Goal: Task Accomplishment & Management: Use online tool/utility

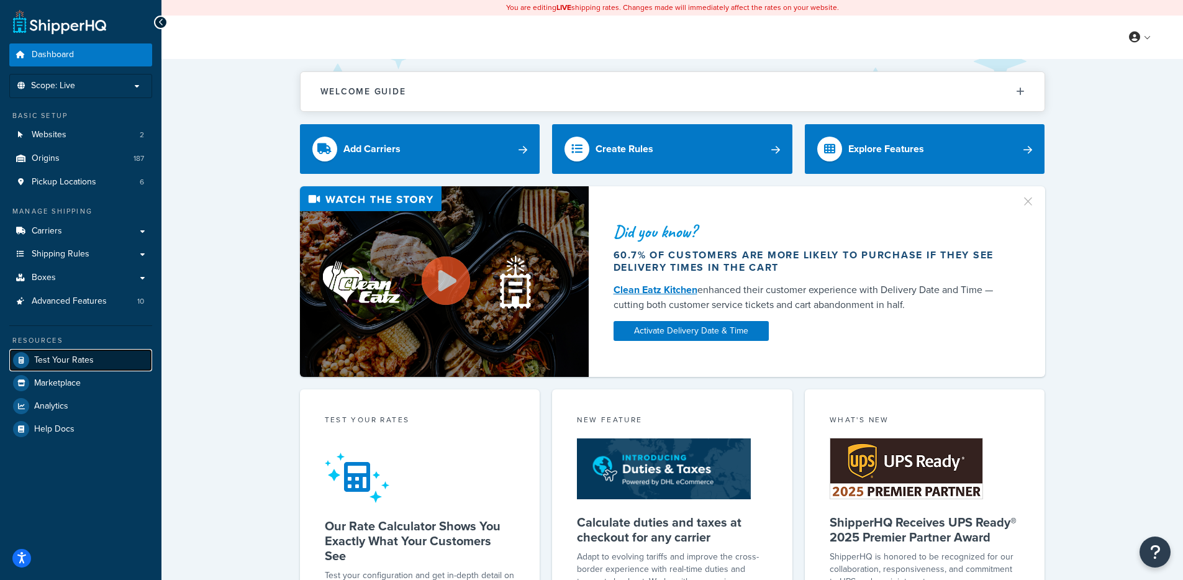
click at [56, 359] on span "Test Your Rates" at bounding box center [64, 360] width 60 height 11
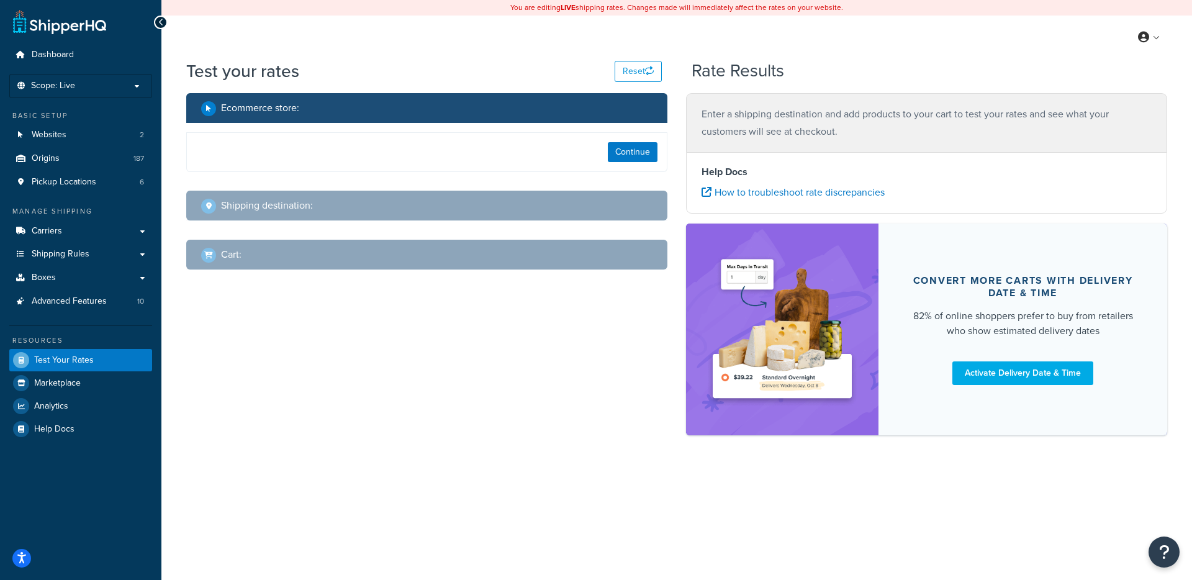
select select "[GEOGRAPHIC_DATA]"
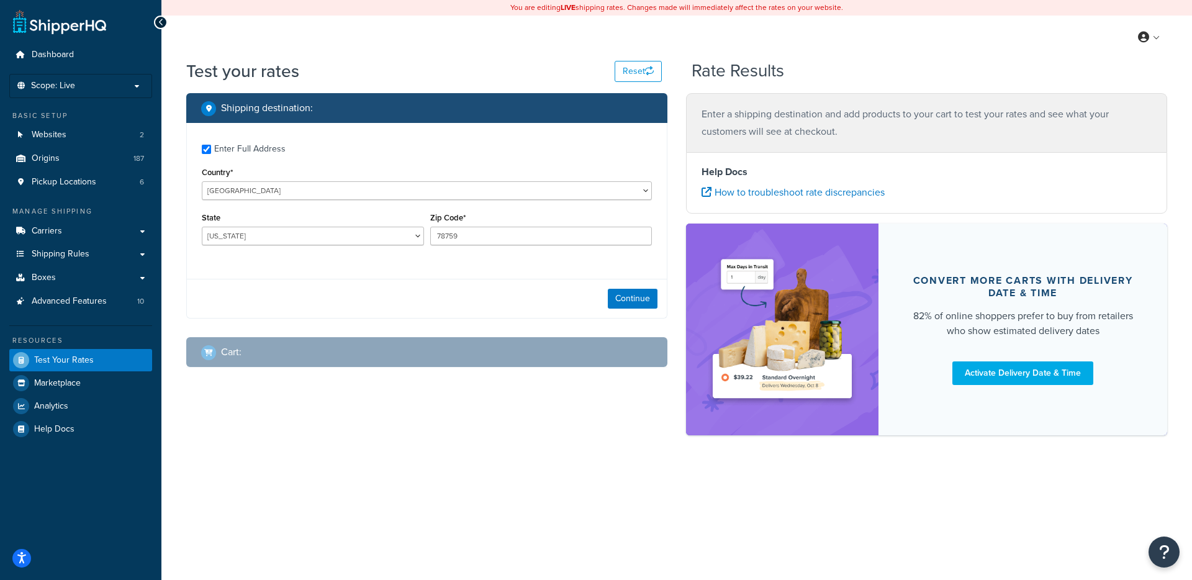
checkbox input "true"
type input "08877"
select select "NJ"
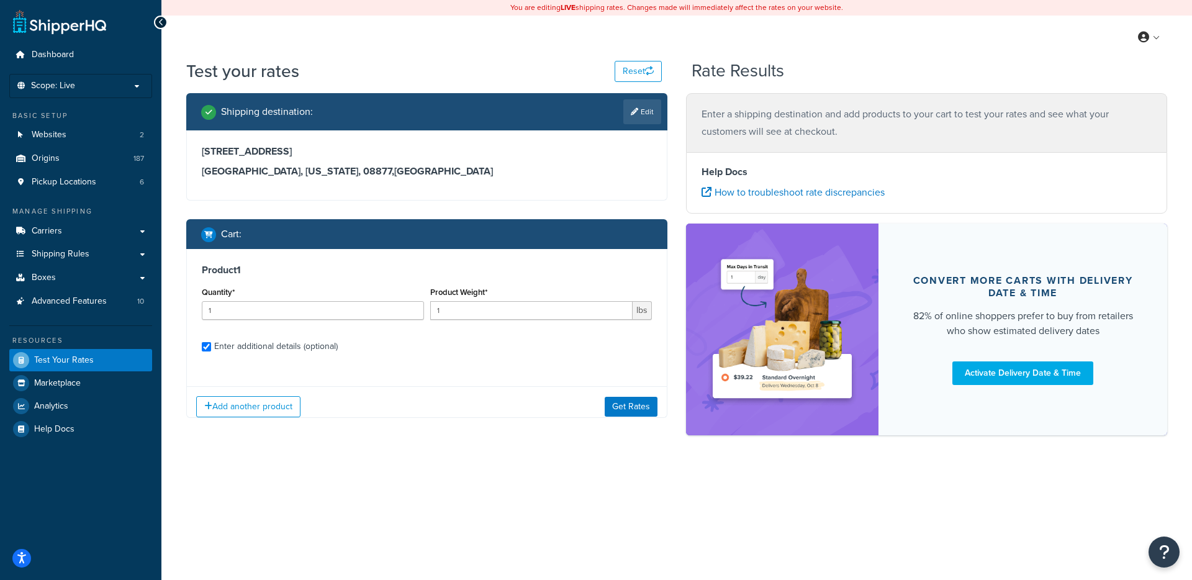
checkbox input "true"
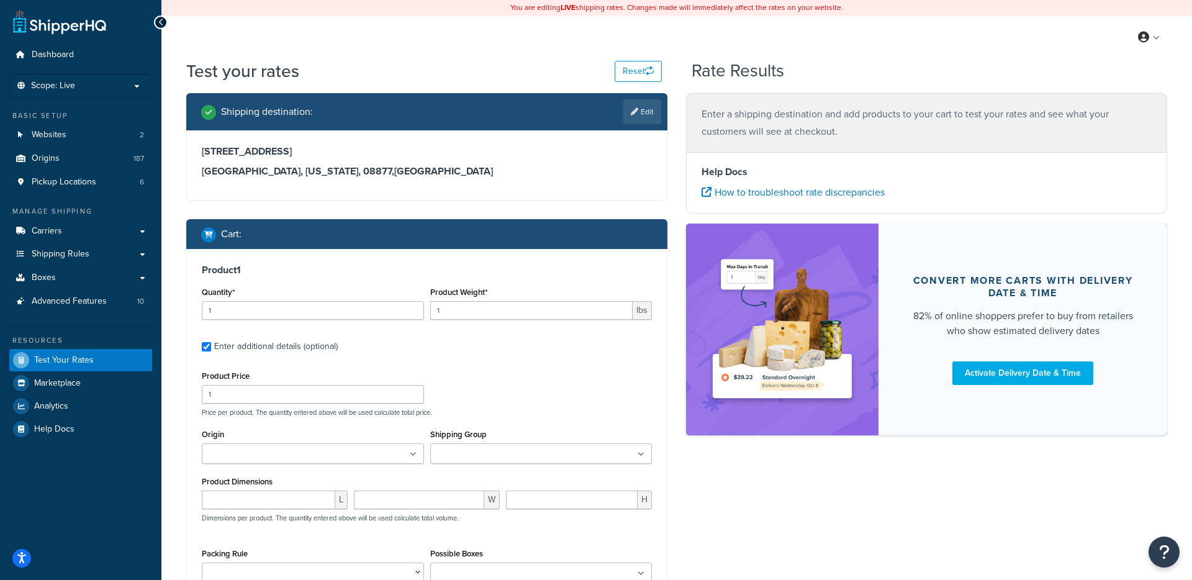
type input "22"
type input "0.390000"
type input "2"
type input "7.000000"
type input "4.000000"
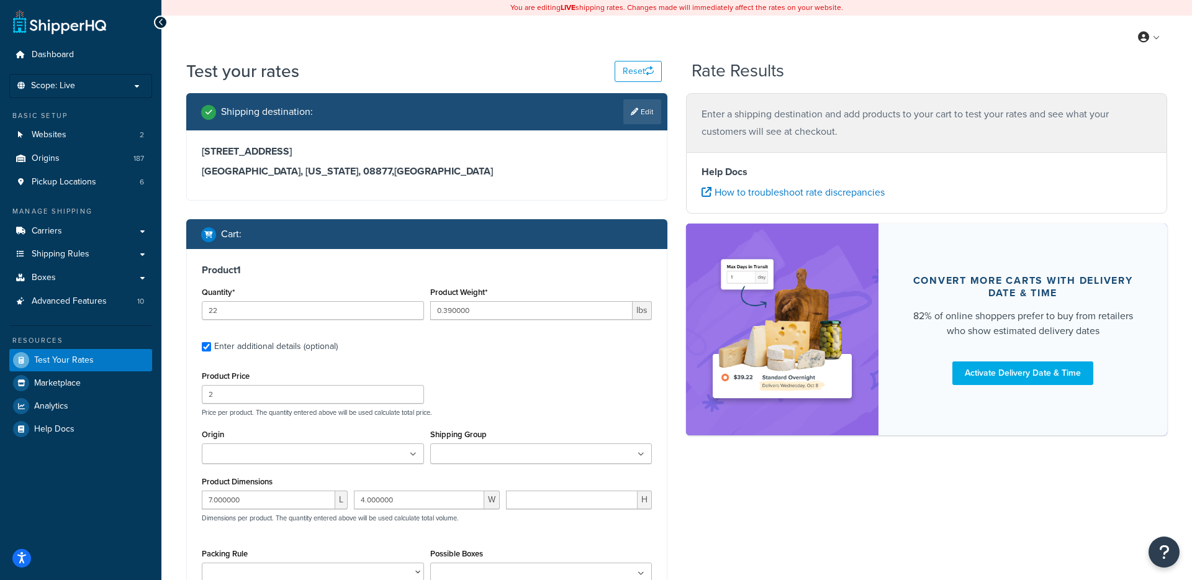
type input "14.000000"
select select "300"
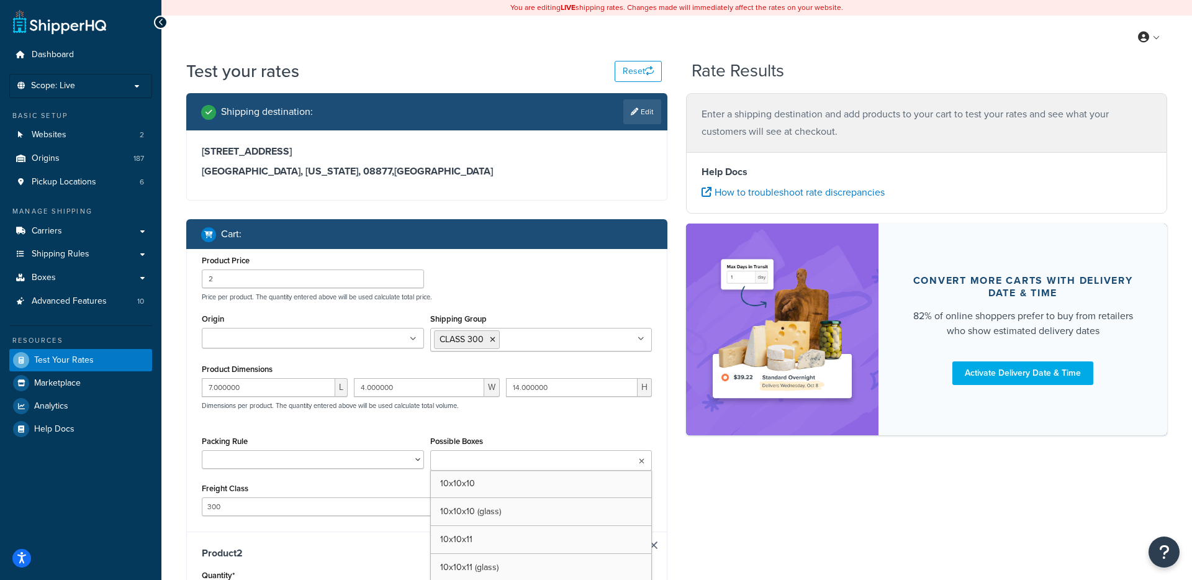
type input "20"
type input "0.010000"
type input "0.06"
type input "2.000000"
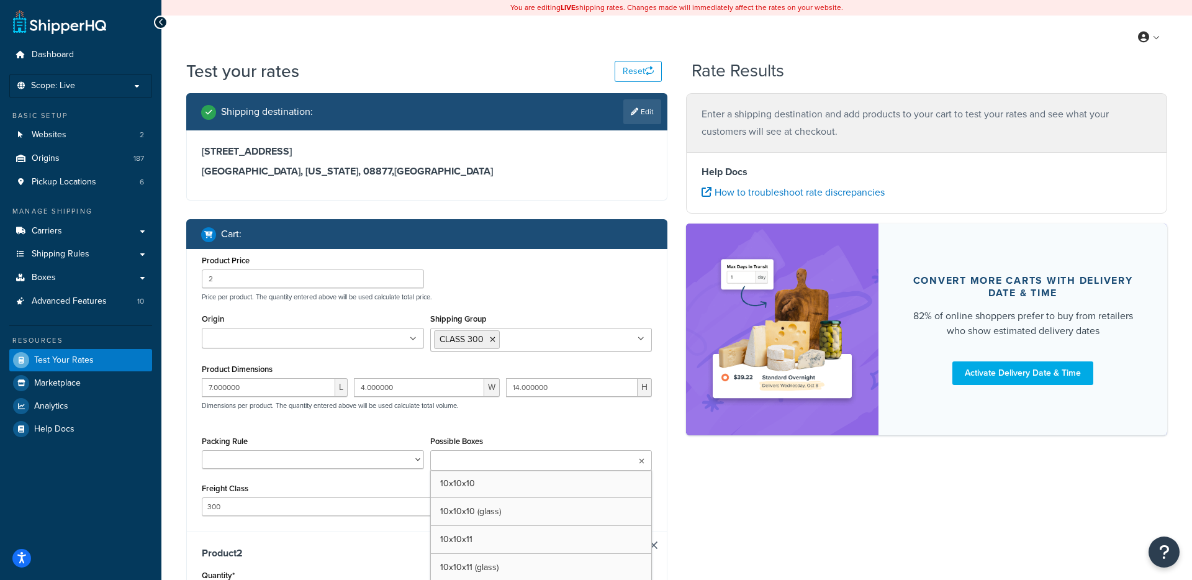
type input "0.500000"
select select "125"
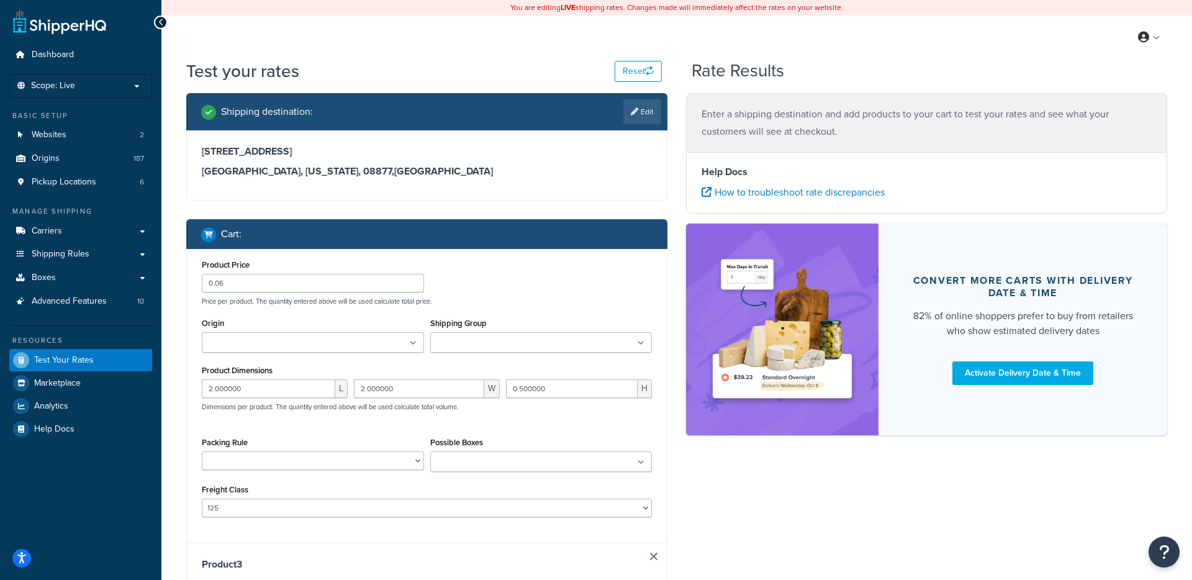
type input "105"
type input "0.67"
type input "3.208000"
type input "9.326000"
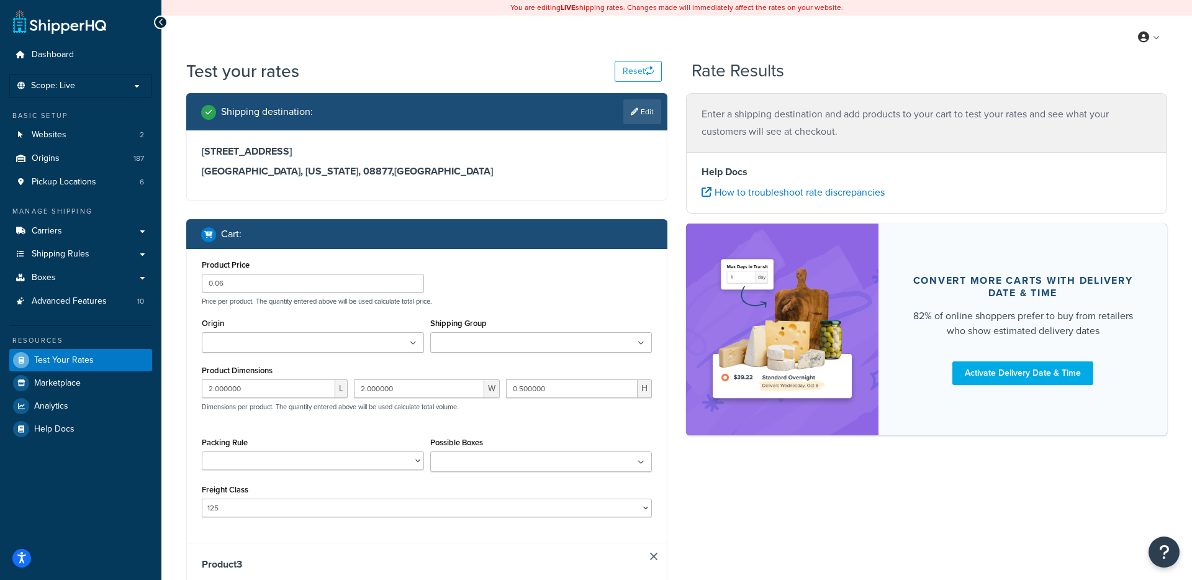
select select "250"
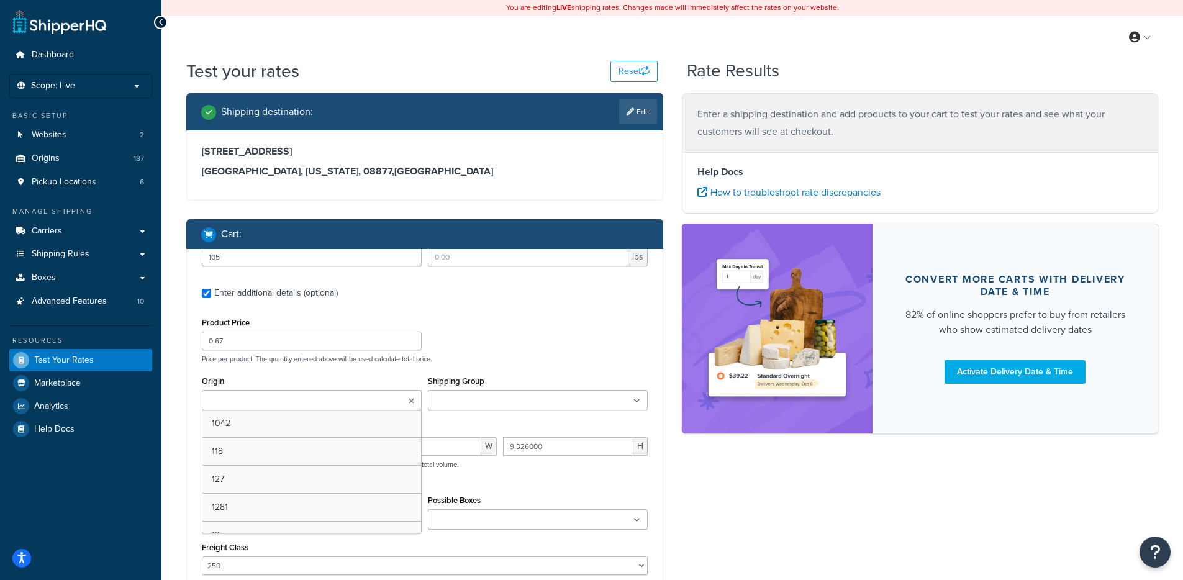
type input "115"
type input "0.008000"
type input "0.07"
type input "1.100000"
type input "1.000000"
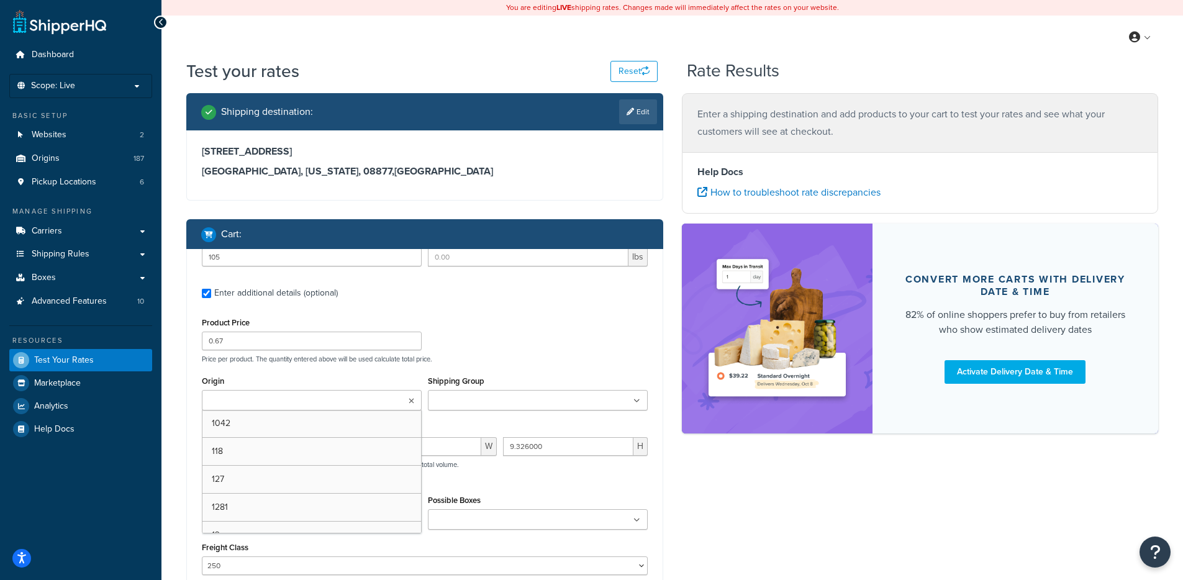
type input "0.700000"
select select "250"
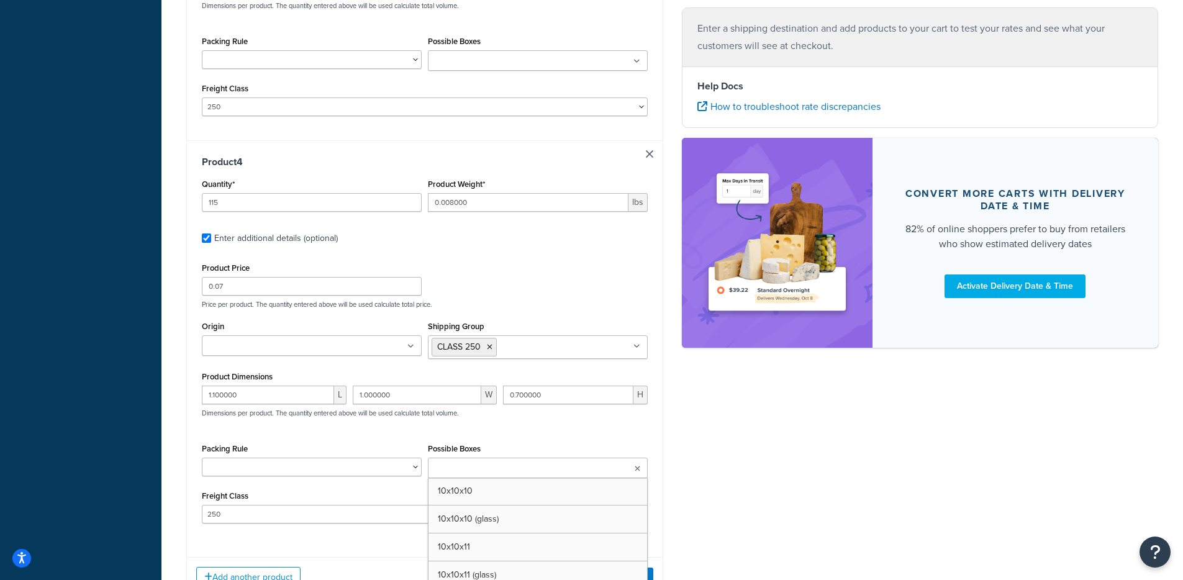
scroll to position [1447, 0]
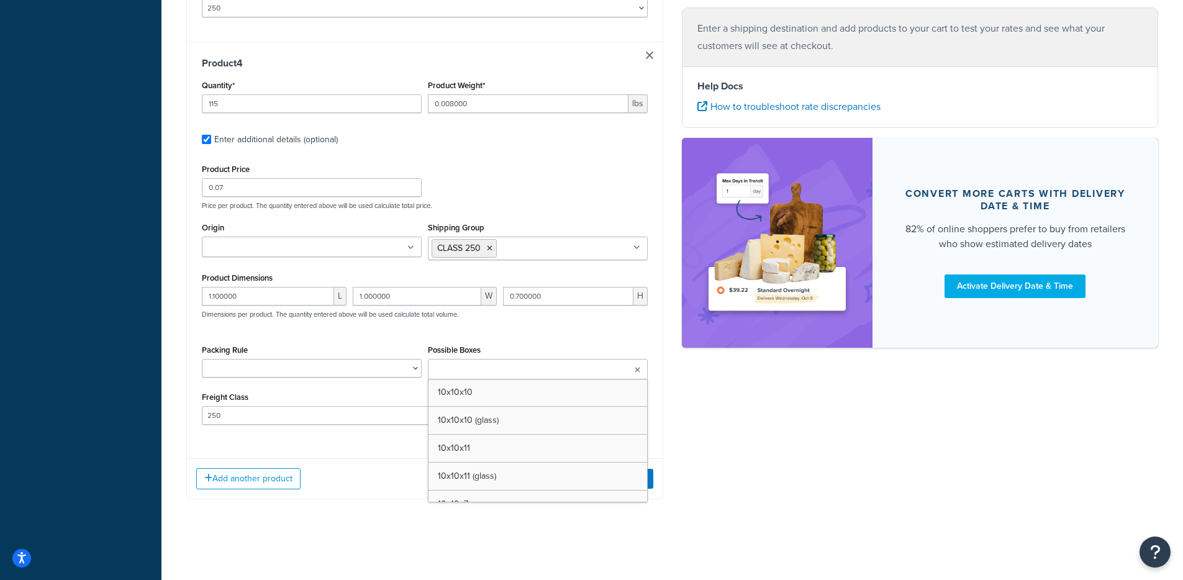
click at [191, 309] on div "Product 4 Quantity* 115 Product Weight* 0.008000 lbs Enter additional details (…" at bounding box center [425, 245] width 476 height 407
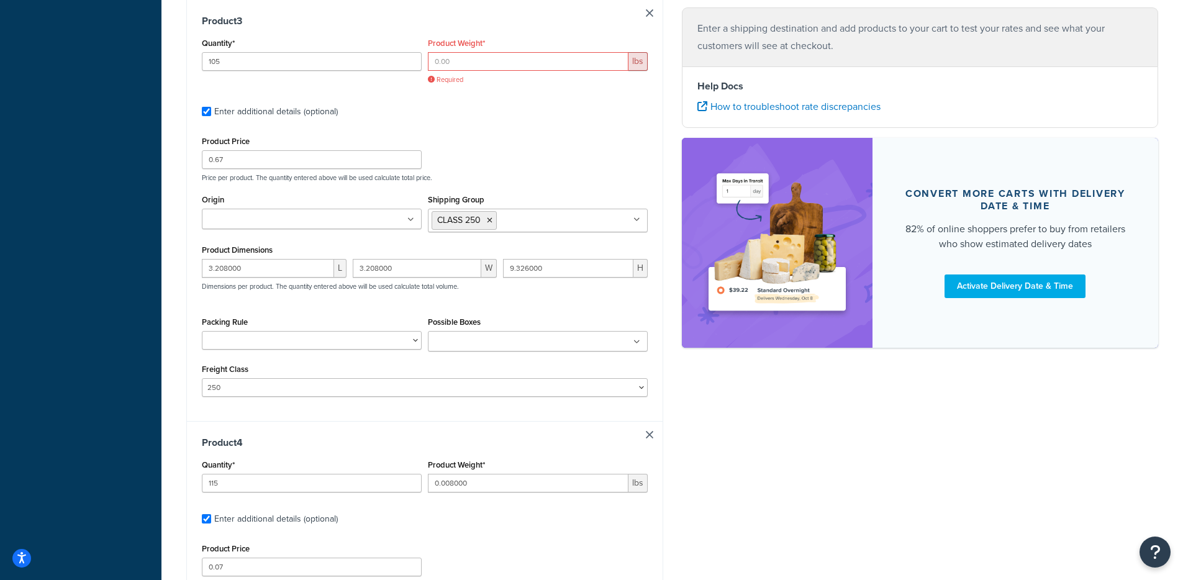
scroll to position [1088, 0]
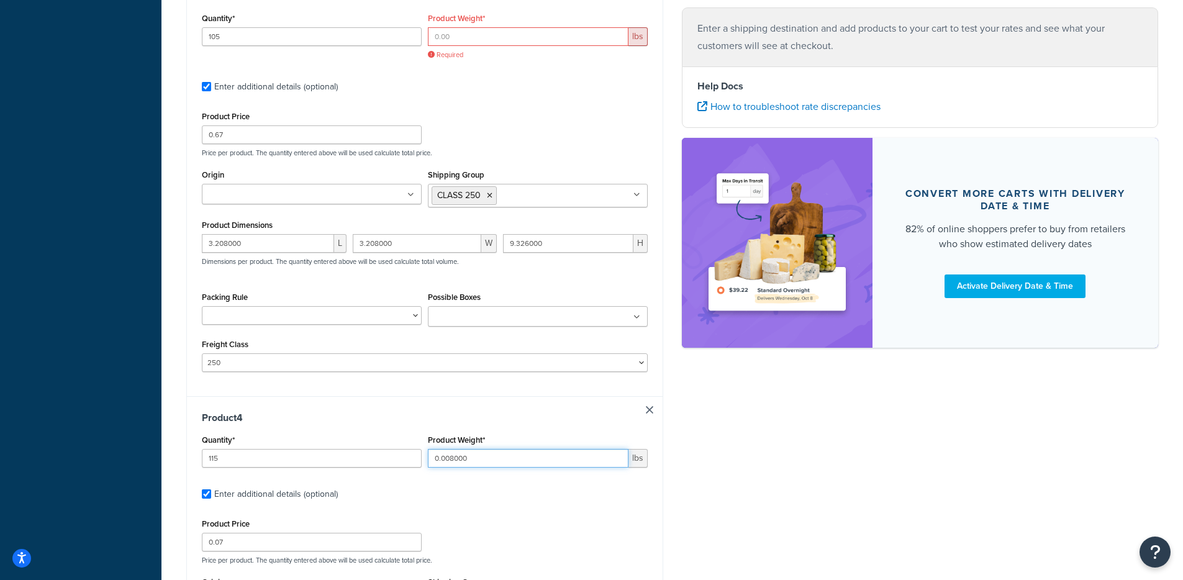
click at [458, 454] on input "0.008000" at bounding box center [528, 458] width 201 height 19
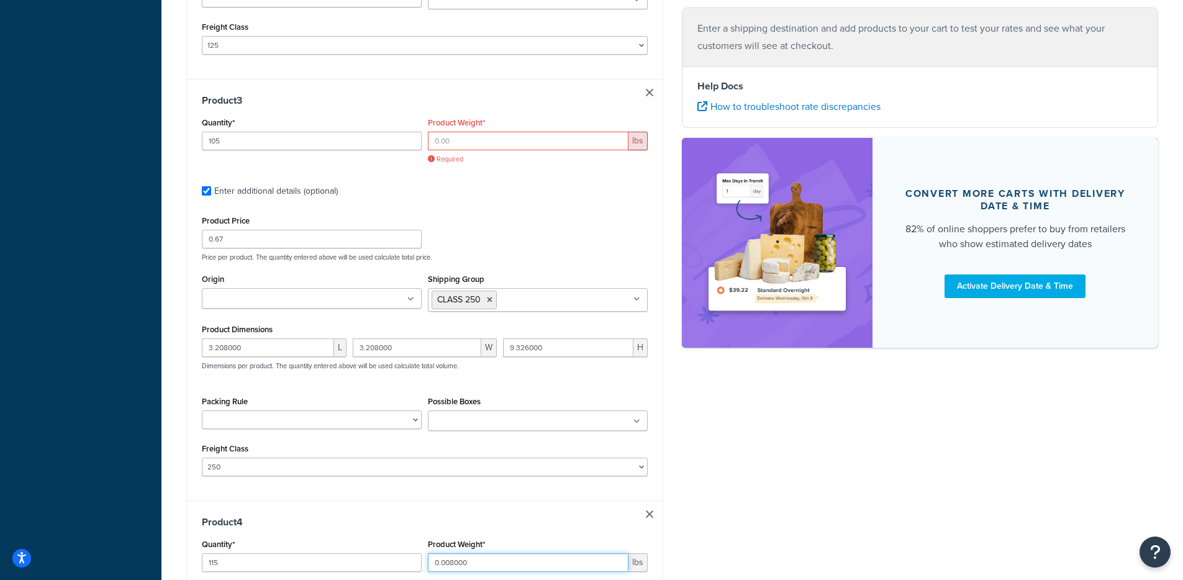
scroll to position [697, 0]
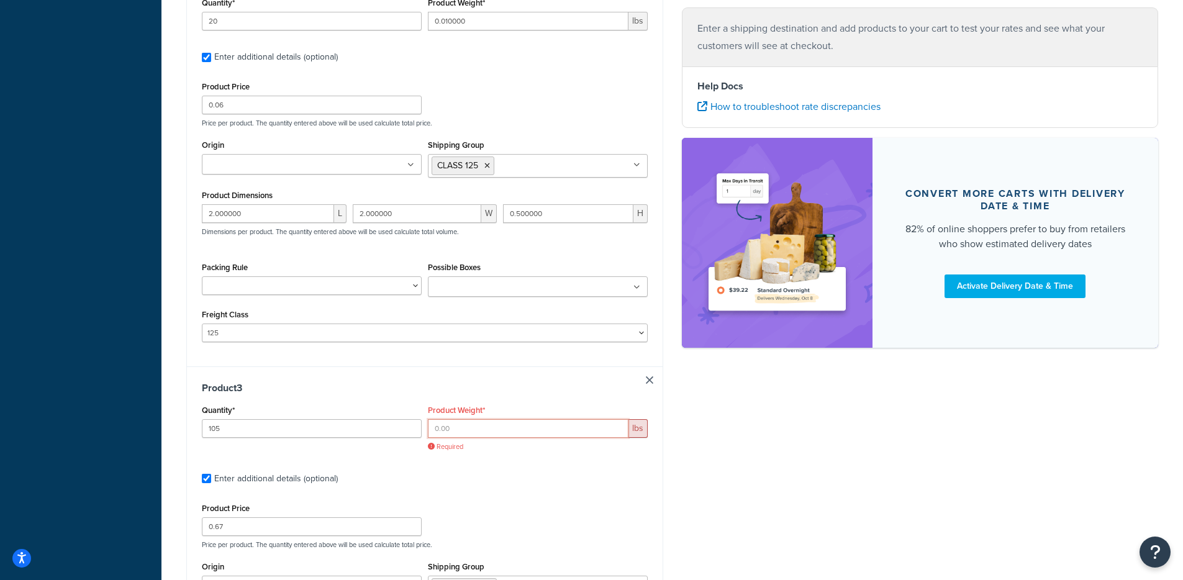
click at [454, 433] on input "Product Weight*" at bounding box center [528, 428] width 201 height 19
paste input "0.008000"
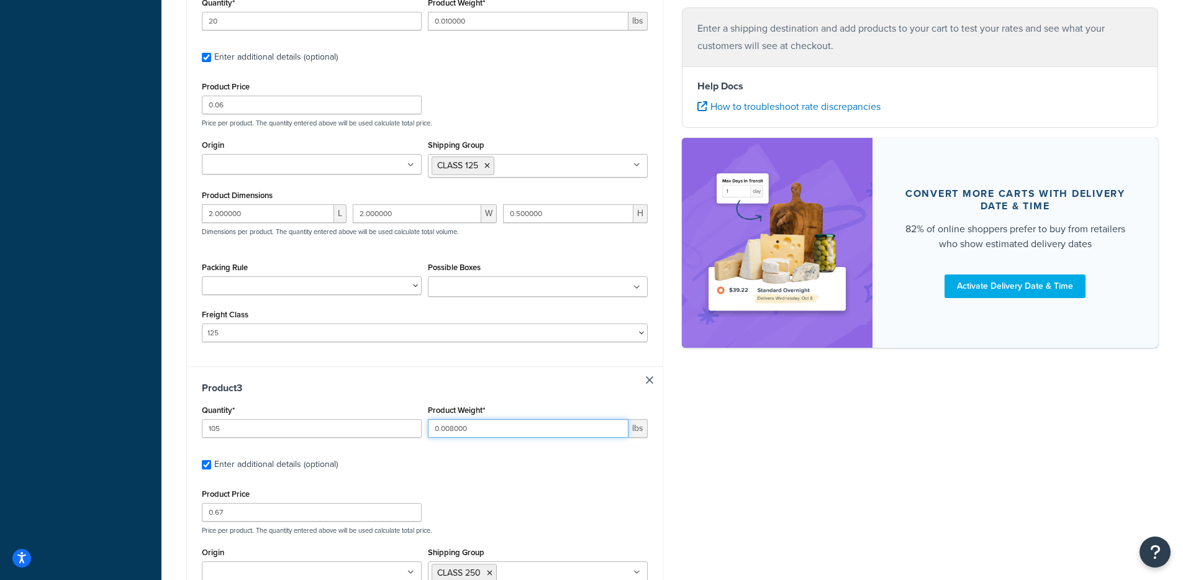
type input "0.008000"
click at [202, 330] on select "50 55 60 65 70 77.5 85 92.5 100 110 125 150 175 200 250 300 400 500" at bounding box center [425, 332] width 446 height 19
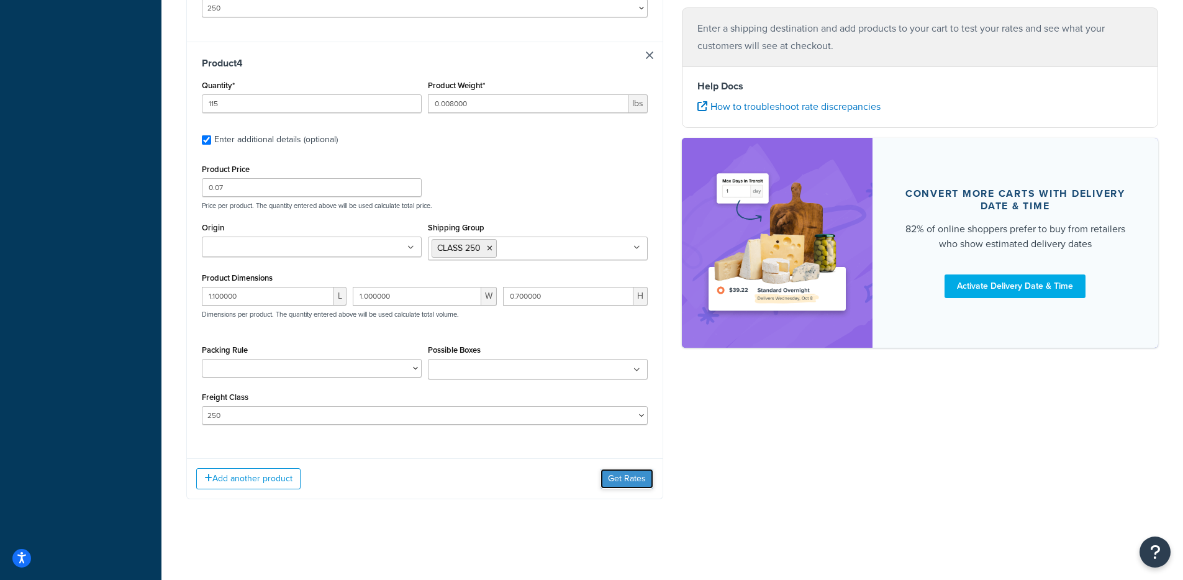
click at [620, 477] on button "Get Rates" at bounding box center [626, 479] width 53 height 20
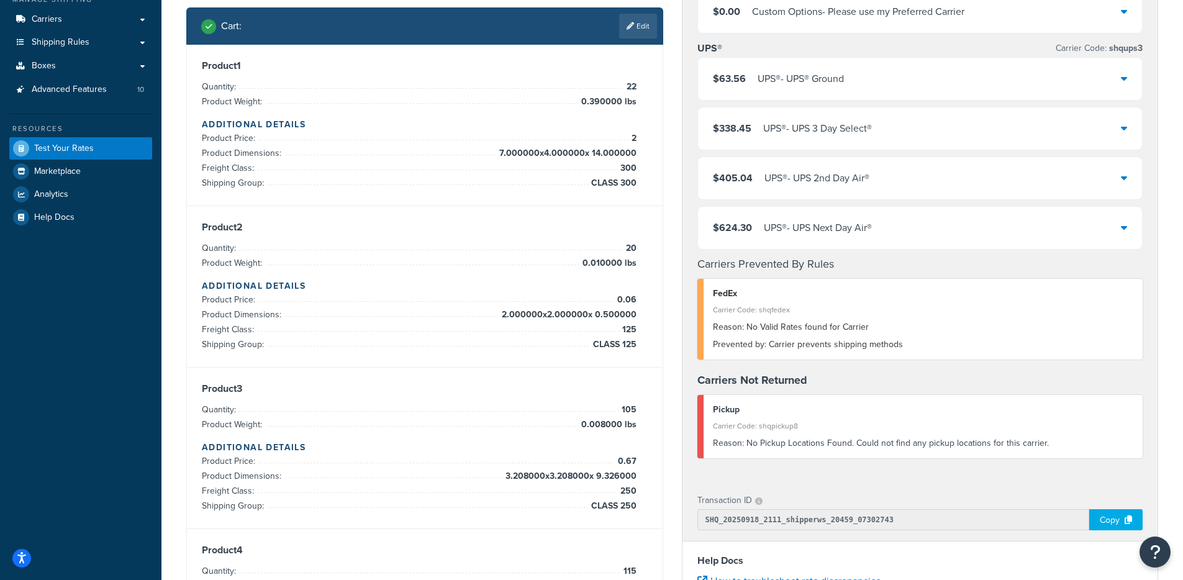
scroll to position [129, 0]
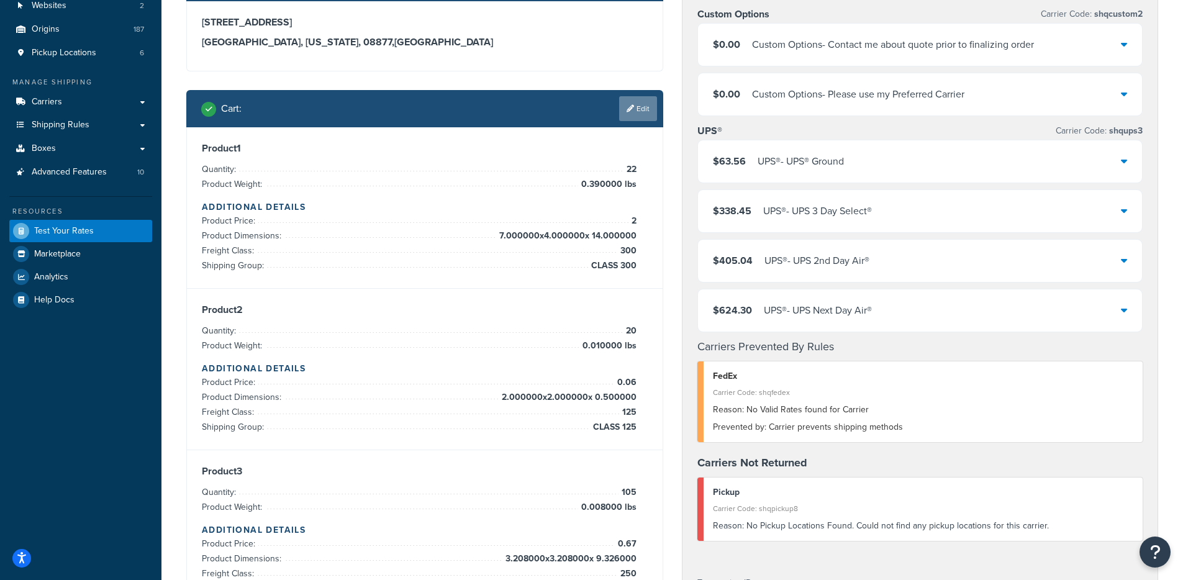
click at [629, 107] on icon at bounding box center [629, 108] width 7 height 7
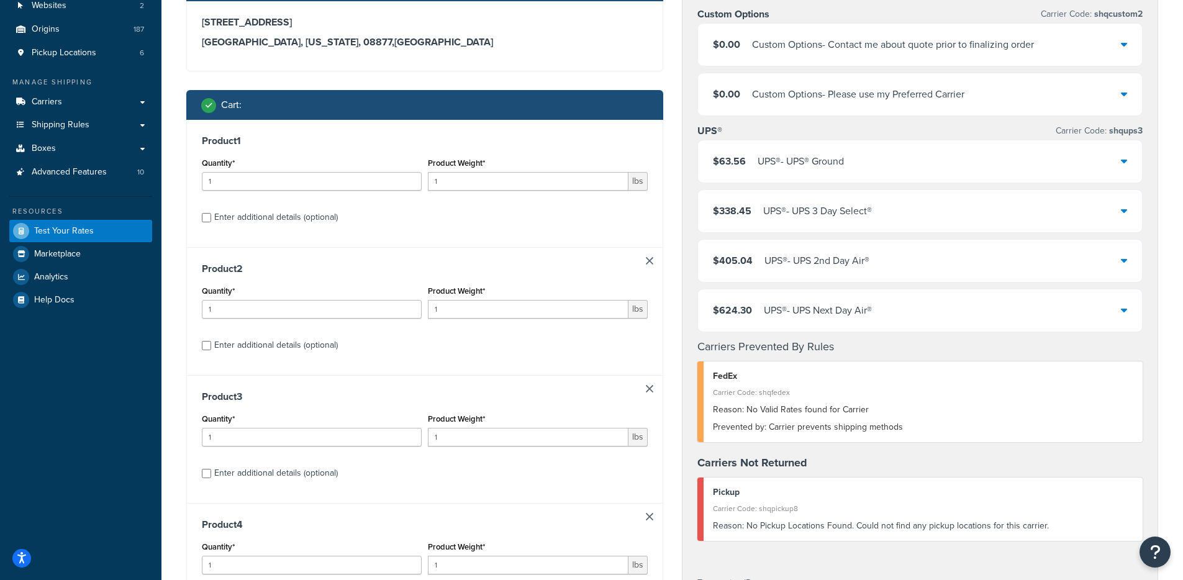
scroll to position [0, 0]
click at [263, 220] on div "Enter additional details (optional)" at bounding box center [276, 217] width 124 height 17
click at [211, 220] on input "Enter additional details (optional)" at bounding box center [206, 217] width 9 height 9
checkbox input "true"
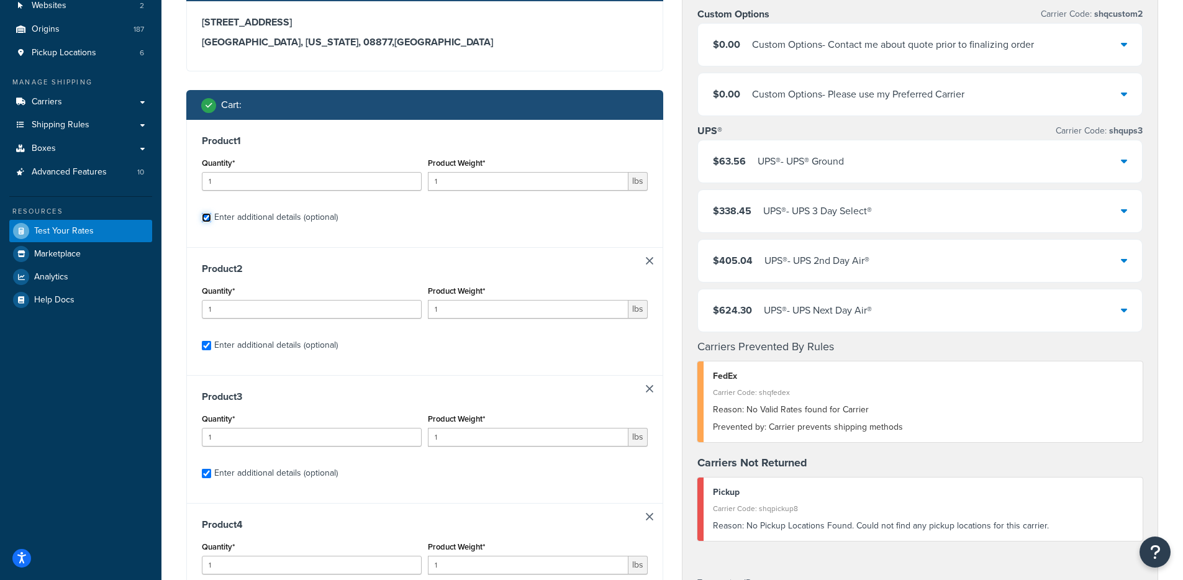
checkbox input "true"
select select "300"
select select "125"
select select "250"
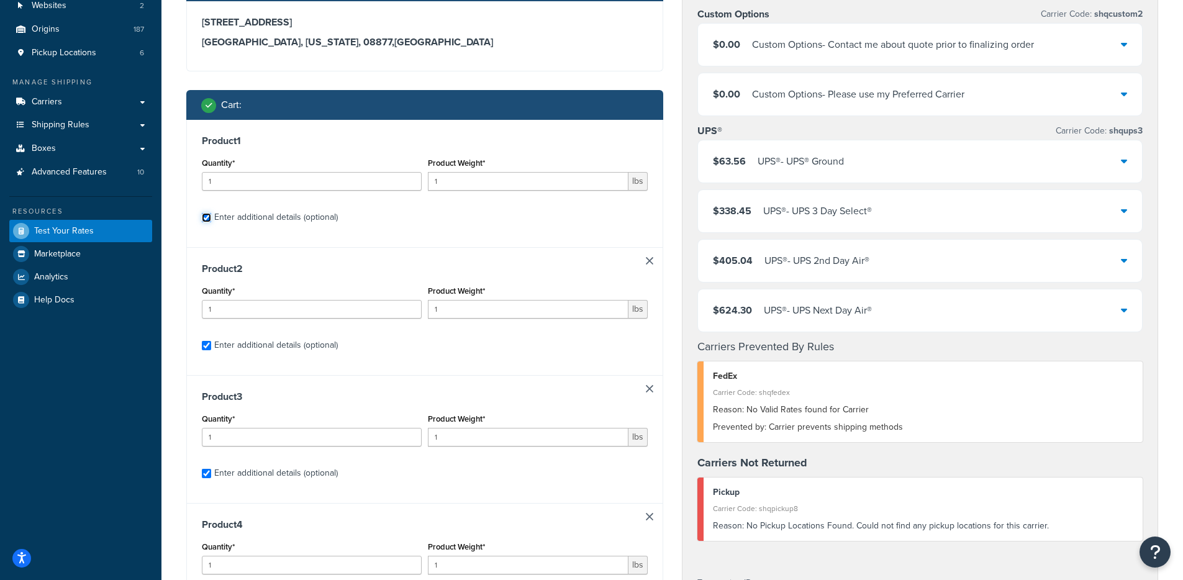
select select "250"
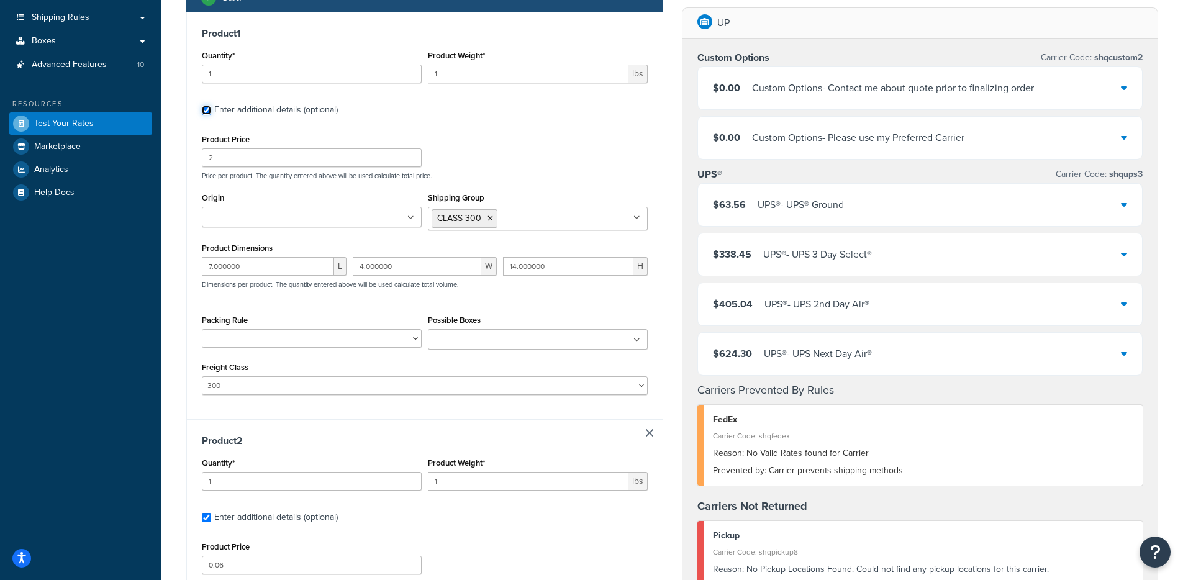
scroll to position [102, 0]
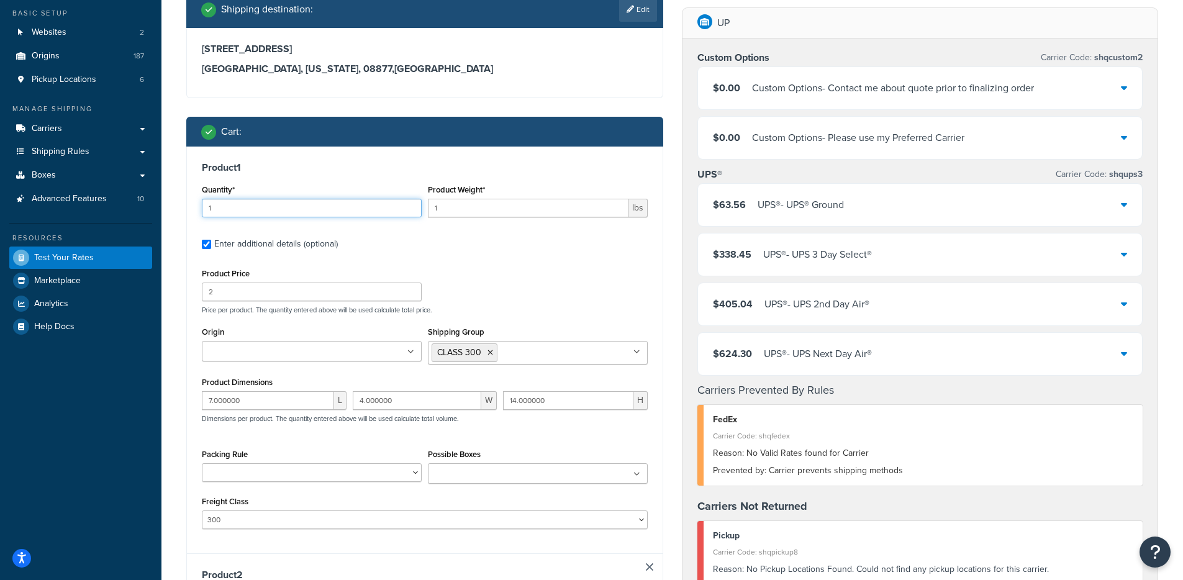
click at [267, 209] on input "1" at bounding box center [312, 208] width 220 height 19
type input "20"
type input "0.390000"
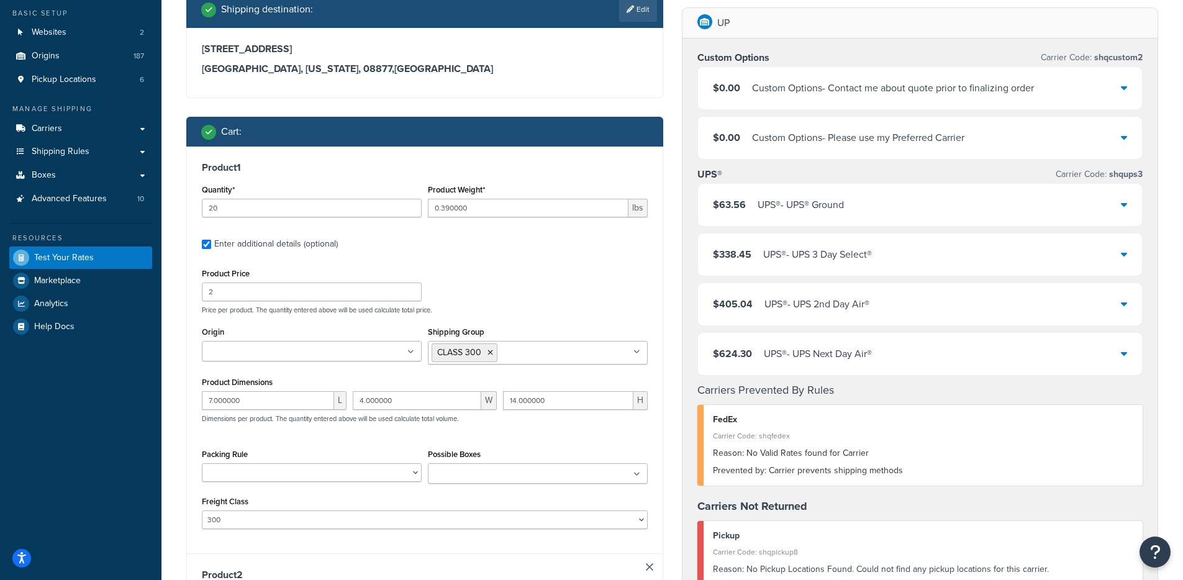
click at [315, 348] on ul at bounding box center [312, 351] width 220 height 20
type input "b"
type input "sun"
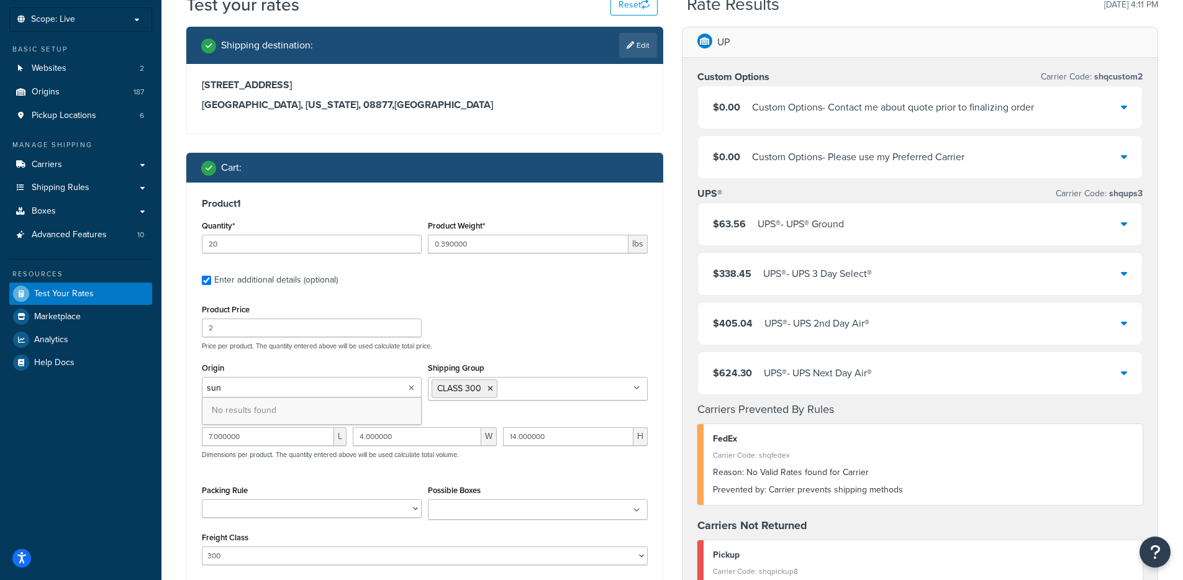
scroll to position [0, 0]
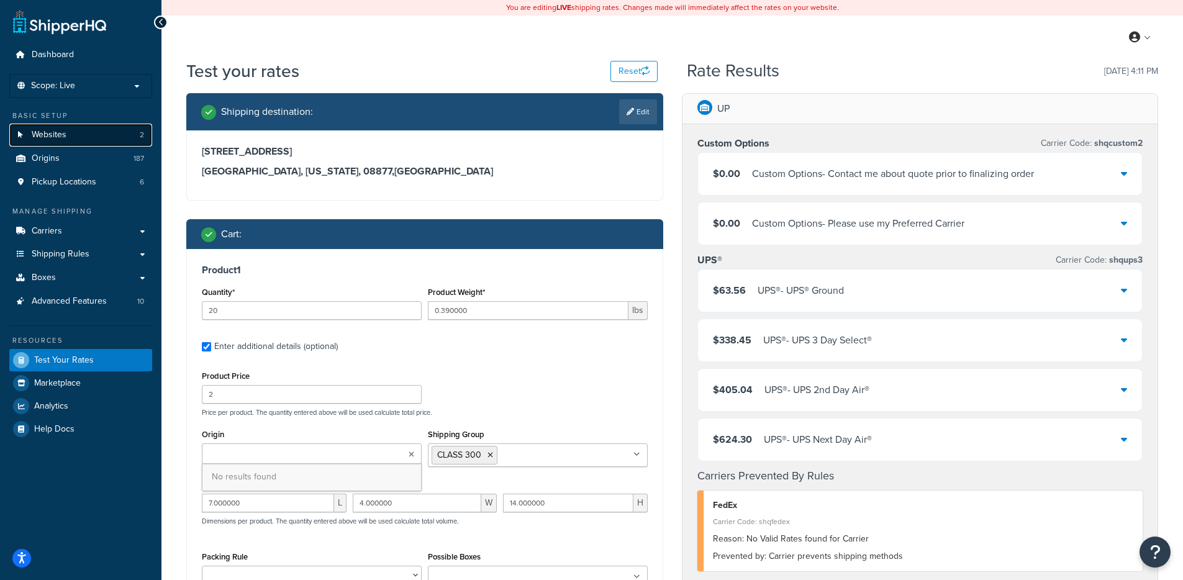
click at [117, 135] on link "Websites 2" at bounding box center [80, 135] width 143 height 23
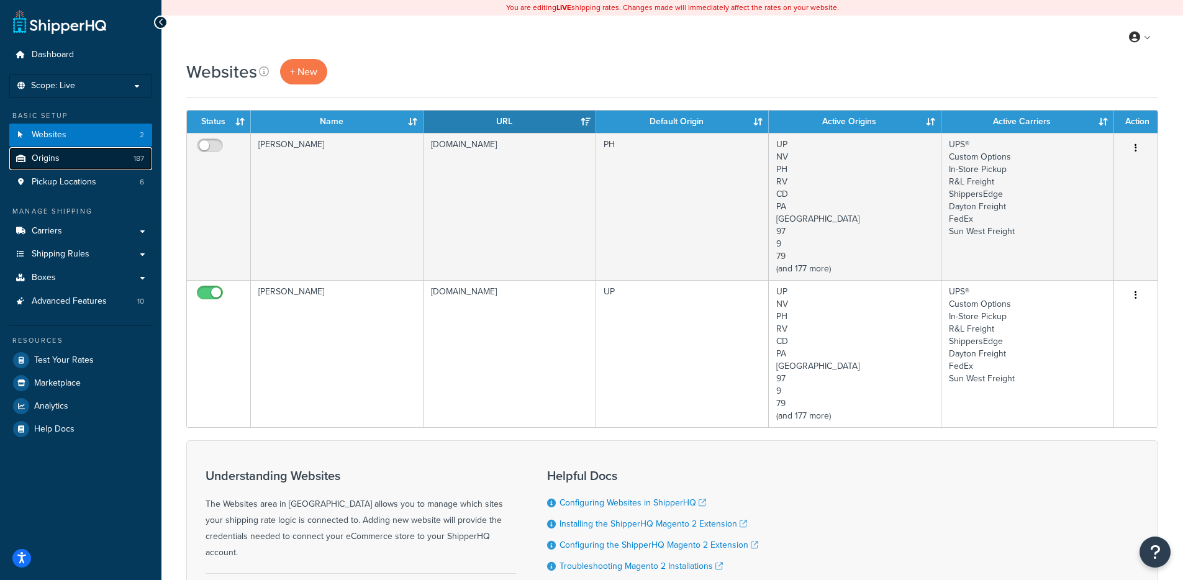
click at [108, 165] on link "Origins 187" at bounding box center [80, 158] width 143 height 23
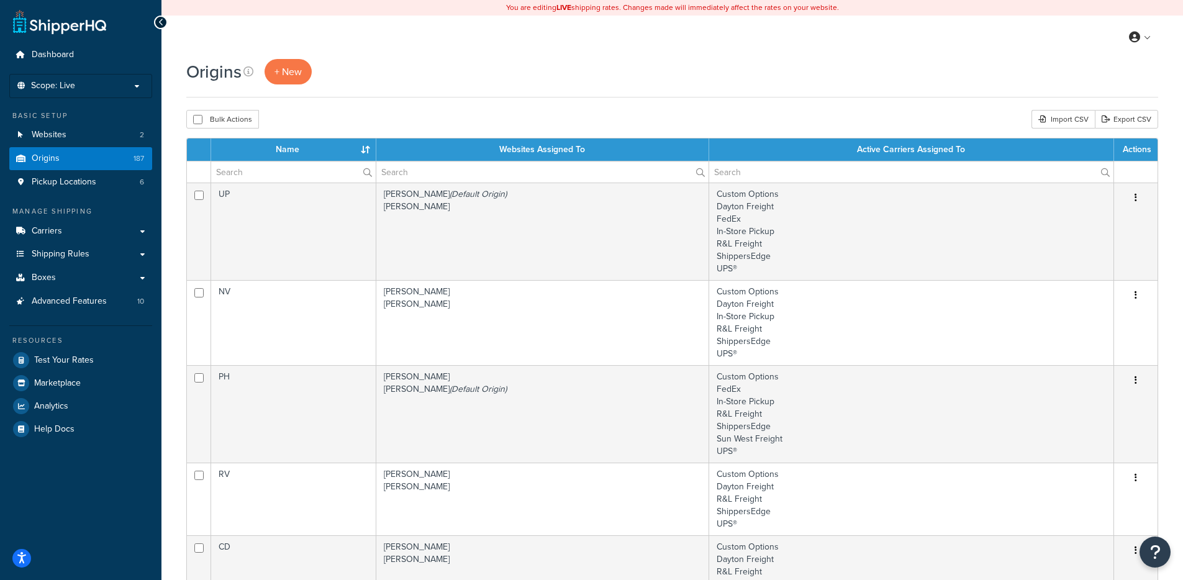
click at [92, 364] on span "Test Your Rates" at bounding box center [64, 360] width 60 height 11
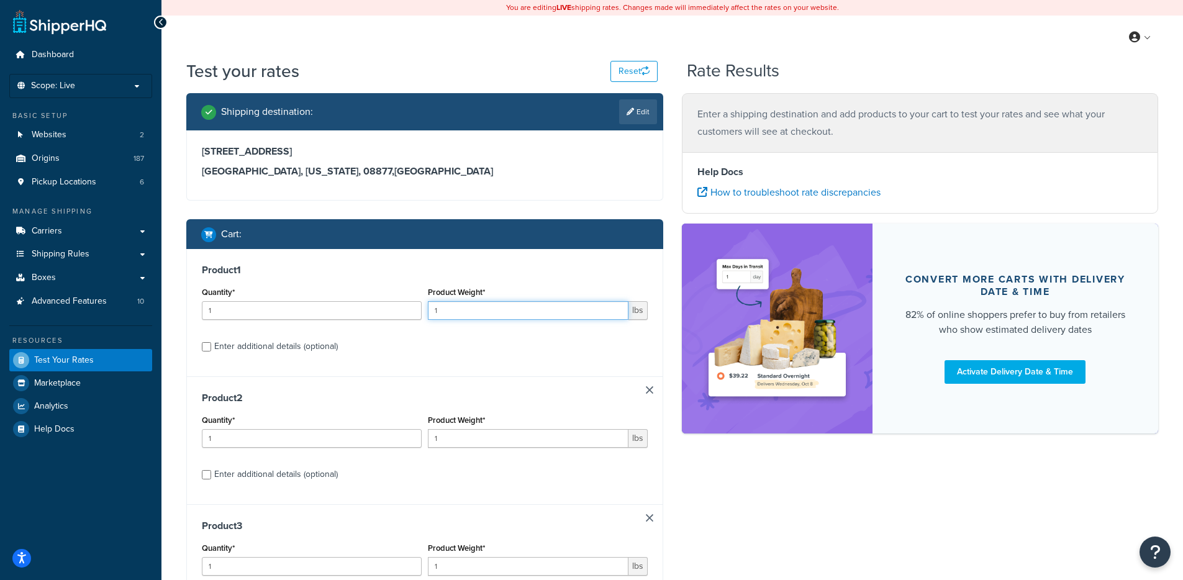
click at [520, 309] on input "1" at bounding box center [528, 310] width 201 height 19
click at [495, 311] on input "1" at bounding box center [528, 310] width 201 height 19
select select "NJ"
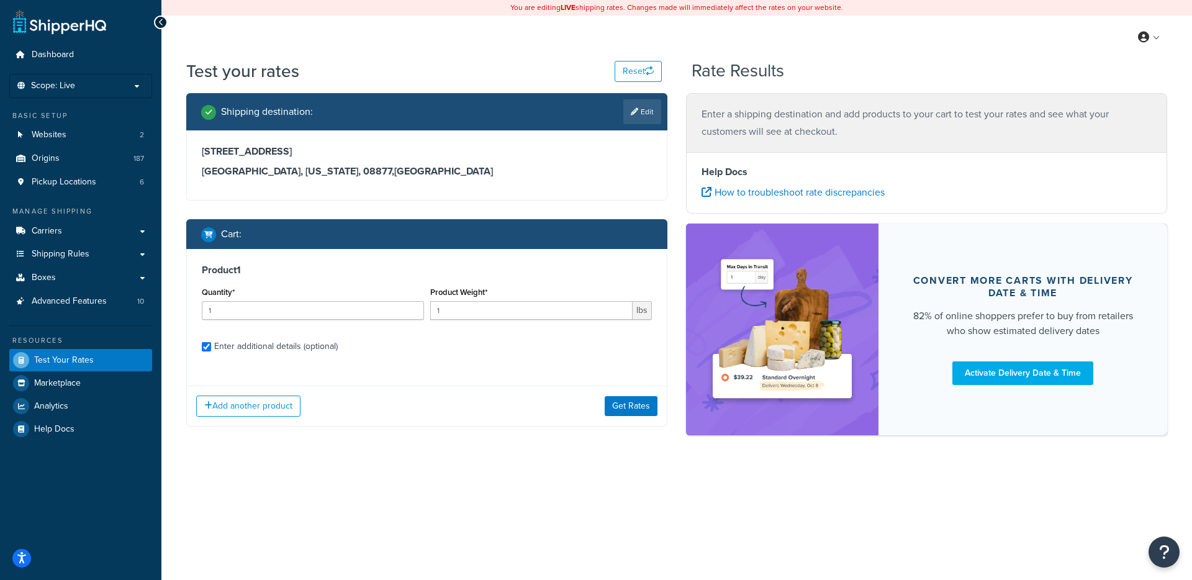
checkbox input "true"
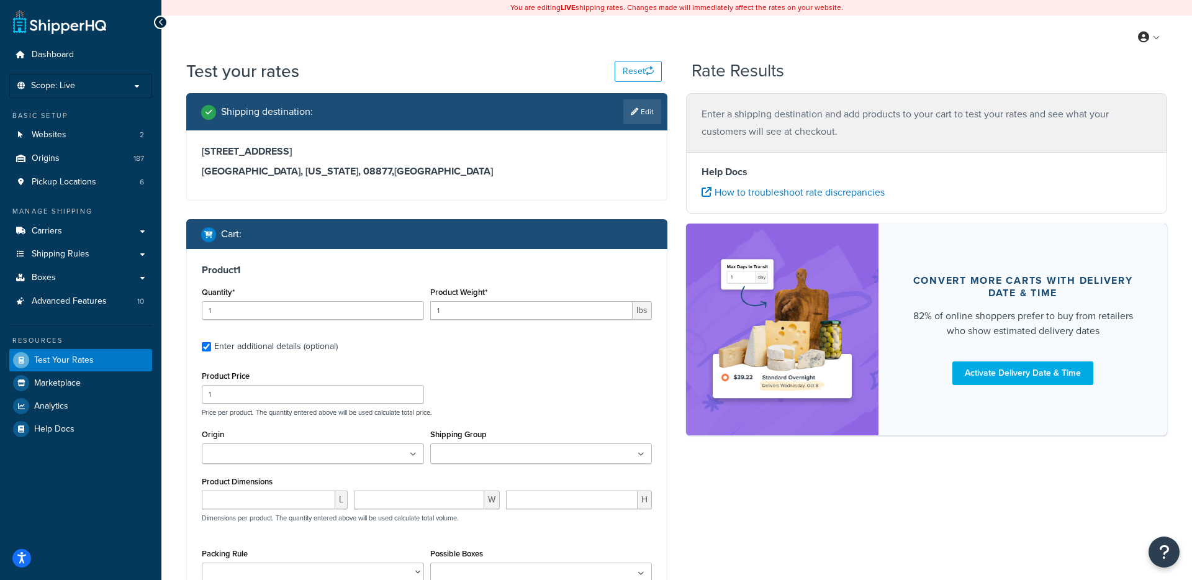
type input "22"
type input "0.390000"
type input "2"
type input "7.000000"
type input "4.000000"
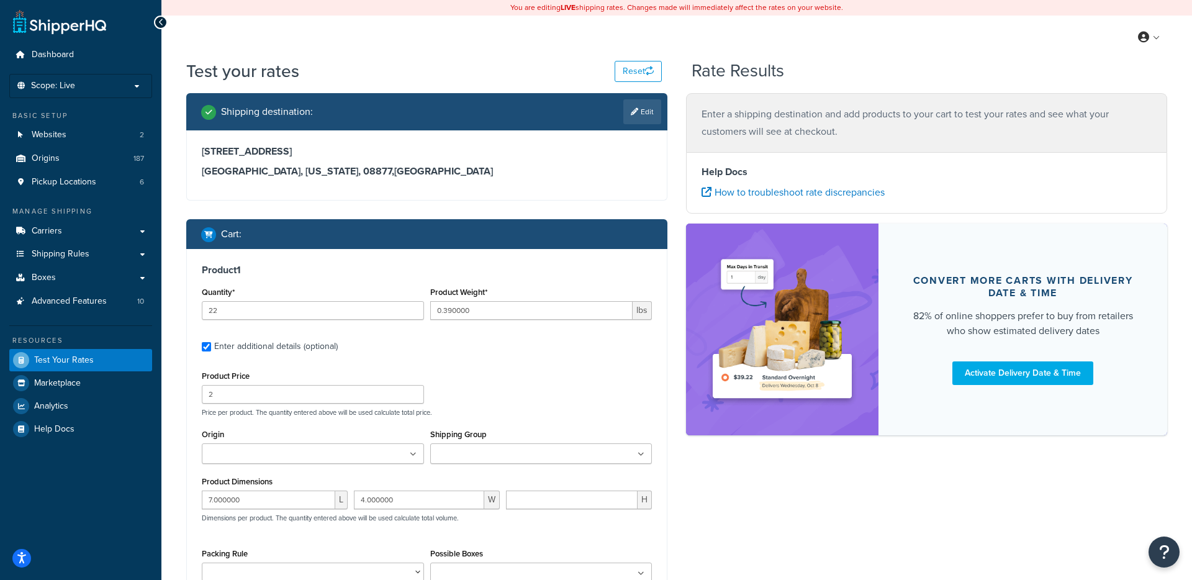
type input "14.000000"
select select "300"
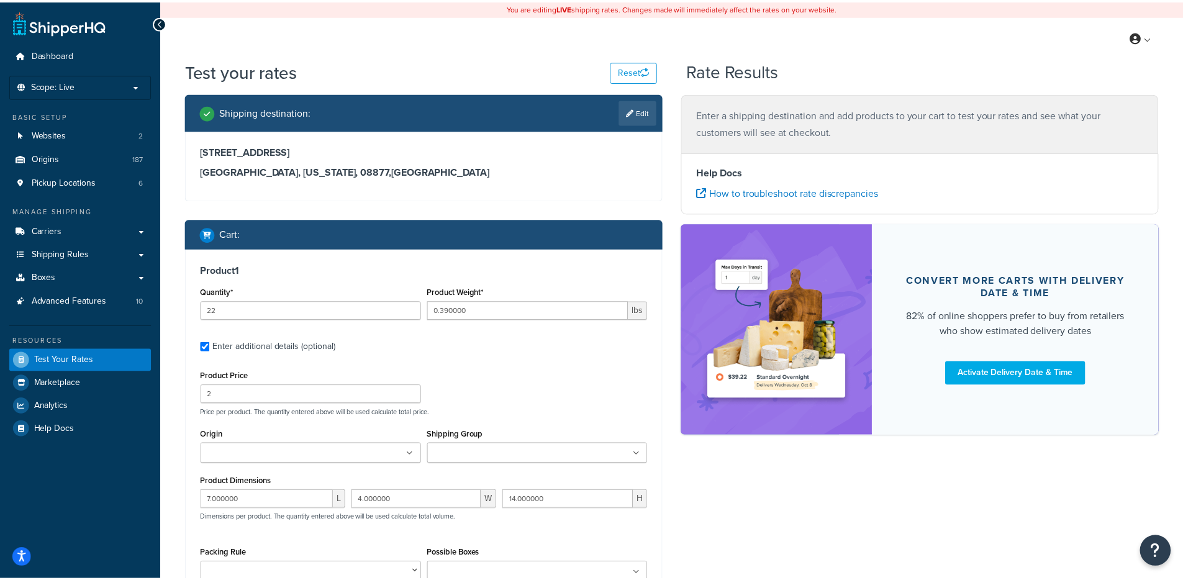
scroll to position [87, 0]
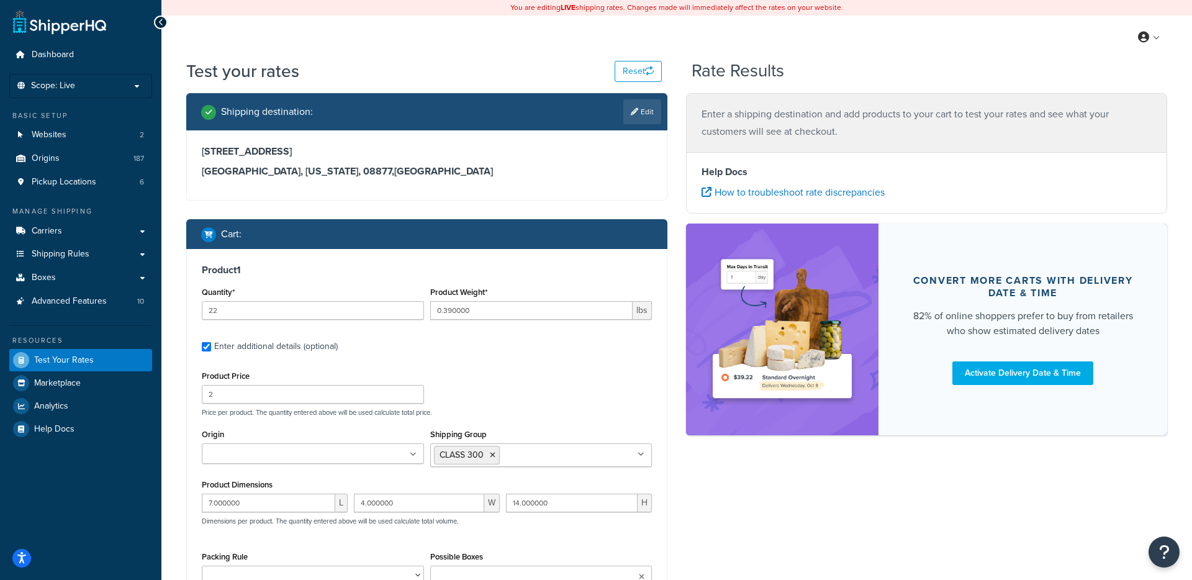
type input "20"
type input "0.010000"
type input "0.06"
type input "2.000000"
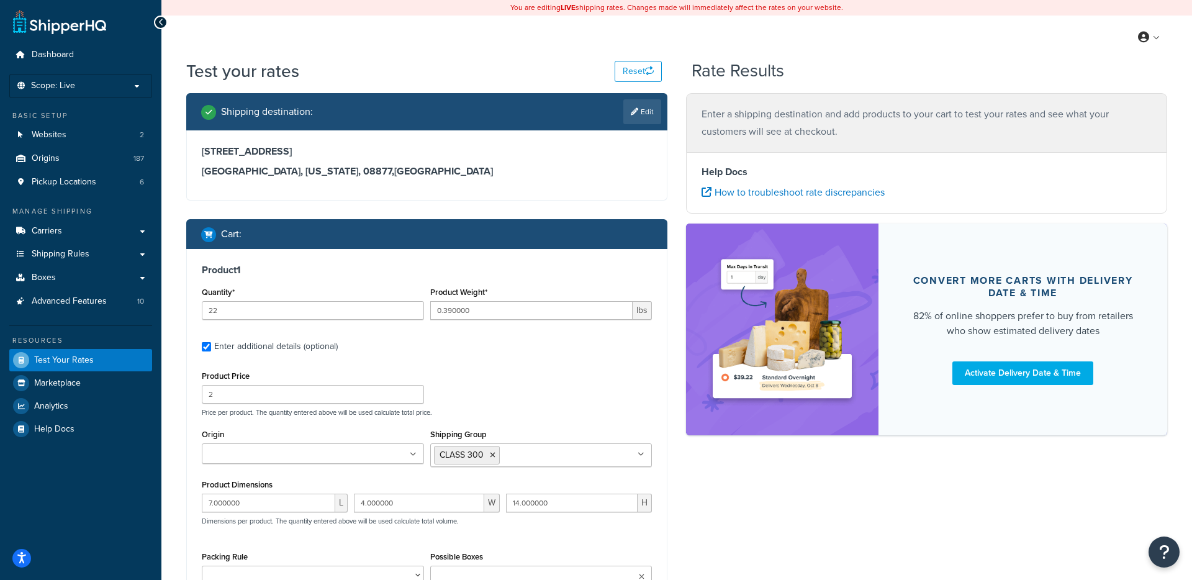
type input "0.500000"
select select "125"
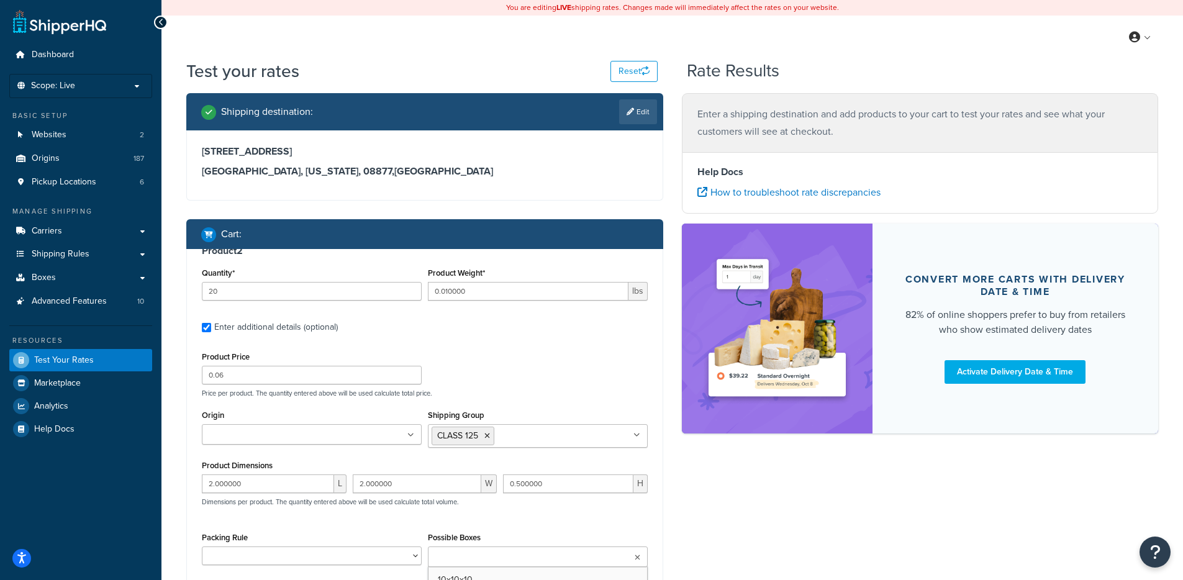
type input "105"
type input "0.67"
type input "3.208000"
type input "9.326000"
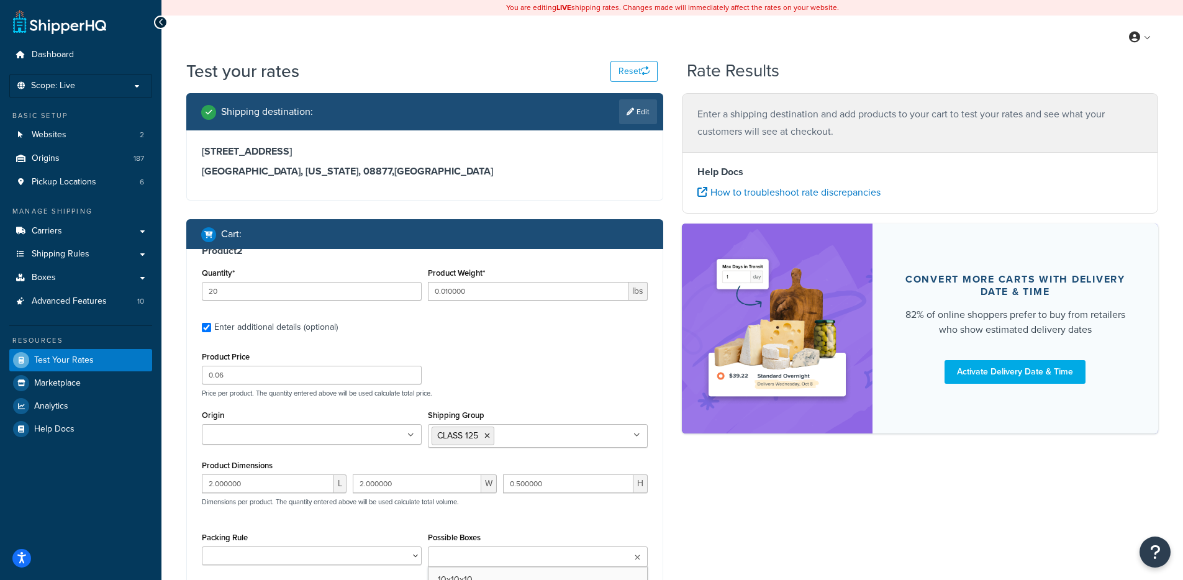
select select "250"
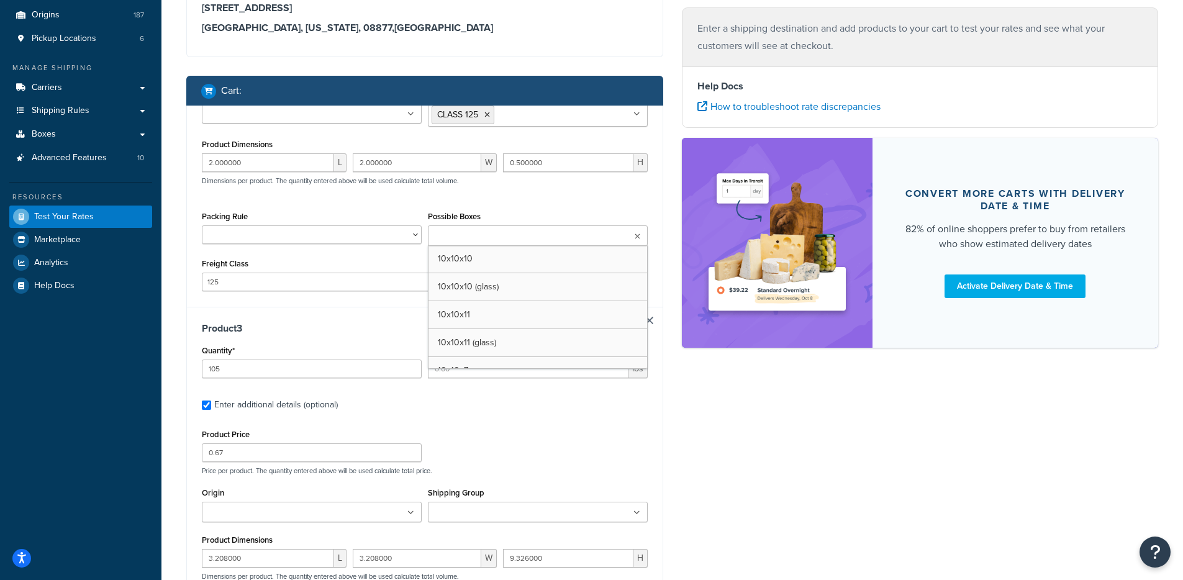
scroll to position [78, 0]
type input "115"
type input "0.008000"
type input "0.07"
type input "1.100000"
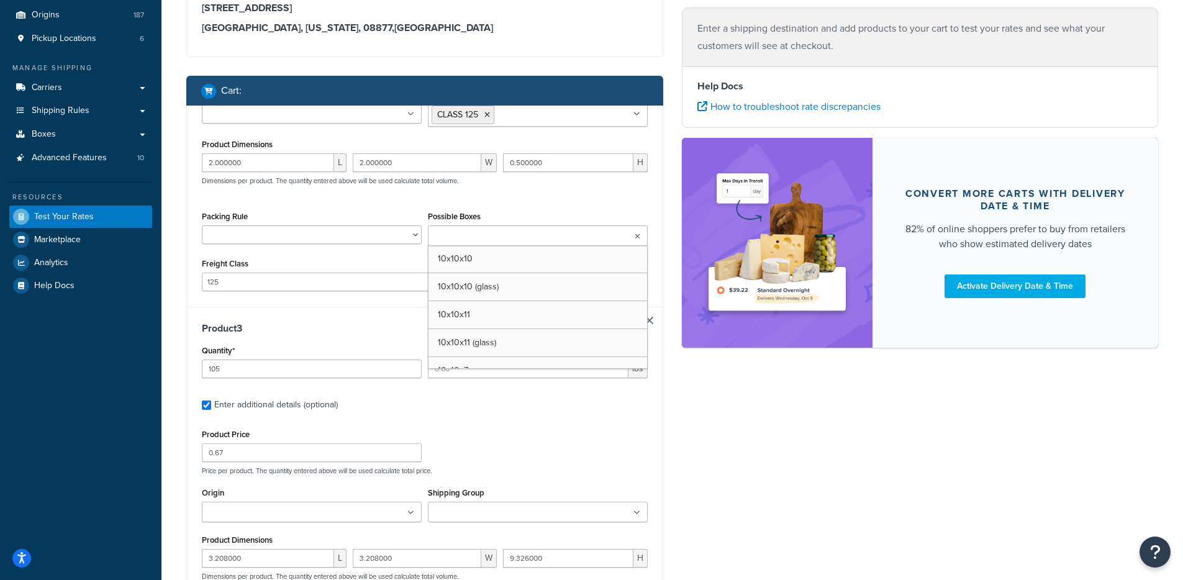
type input "1.000000"
type input "0.700000"
select select "250"
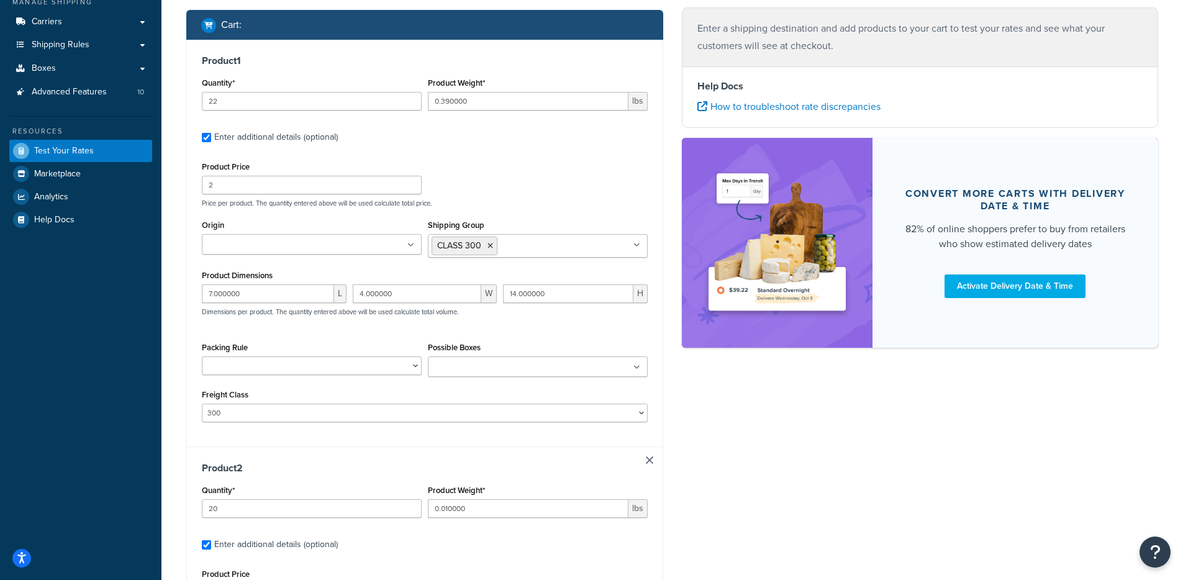
scroll to position [215, 0]
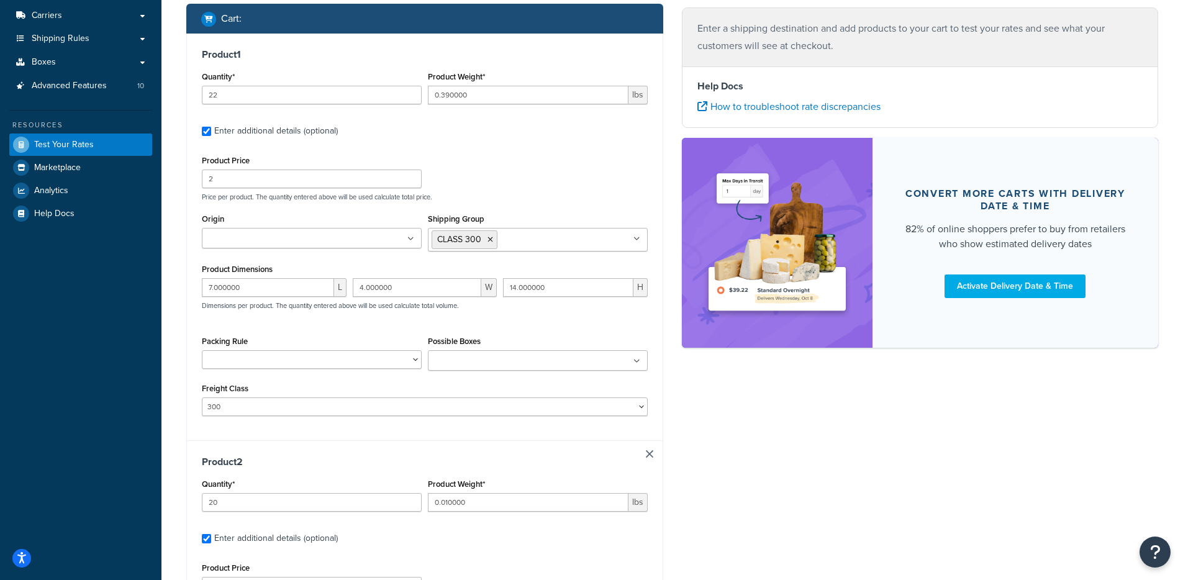
click at [246, 237] on input "Origin" at bounding box center [260, 239] width 110 height 14
type input "m"
type input "s"
click at [190, 312] on div "Product 1 Quantity* 22 Product Weight* 0.390000 lbs Enter additional details (o…" at bounding box center [425, 237] width 476 height 407
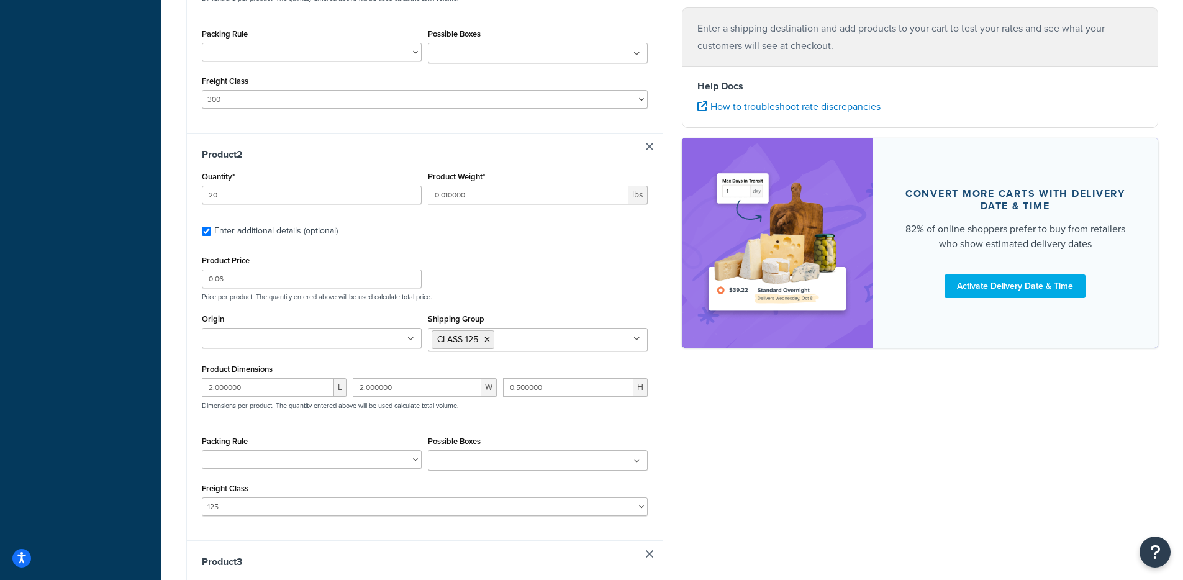
scroll to position [527, 0]
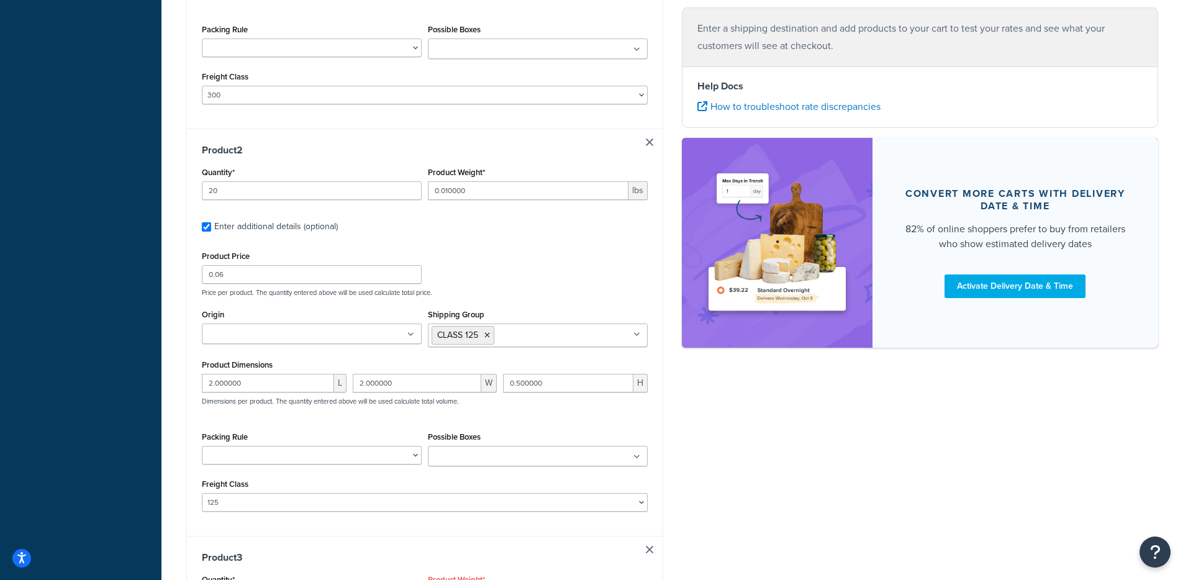
click at [163, 351] on div "Test your rates Reset Rate Results Shipping destination : Edit 250 N Branch Riv…" at bounding box center [671, 498] width 1021 height 1932
click at [174, 348] on div "Test your rates Reset Rate Results Shipping destination : Edit 250 N Branch Riv…" at bounding box center [671, 498] width 1021 height 1932
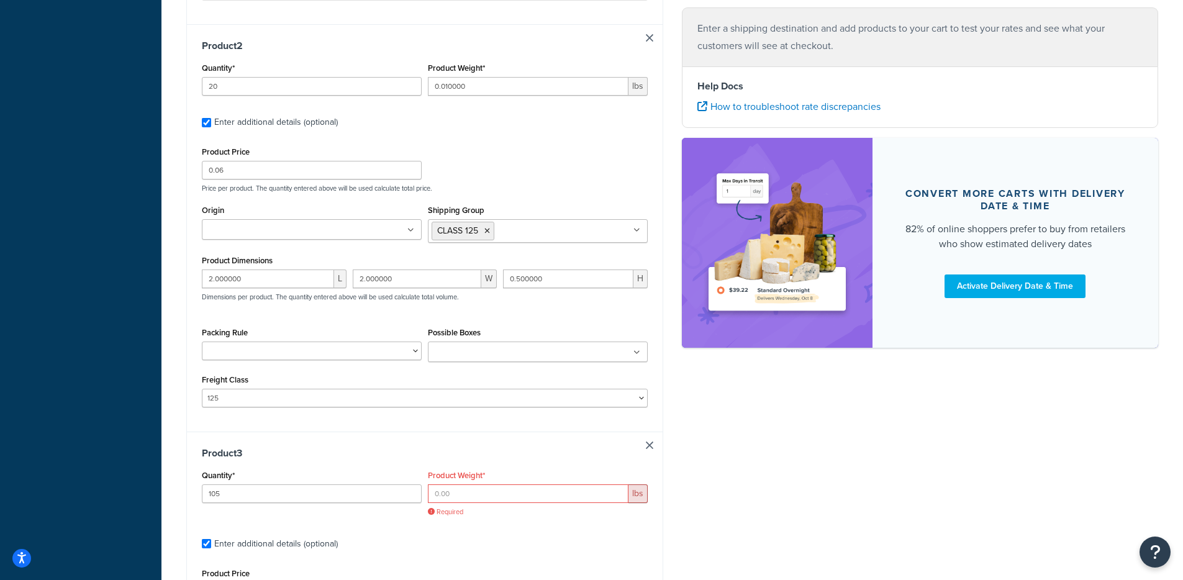
scroll to position [618, 0]
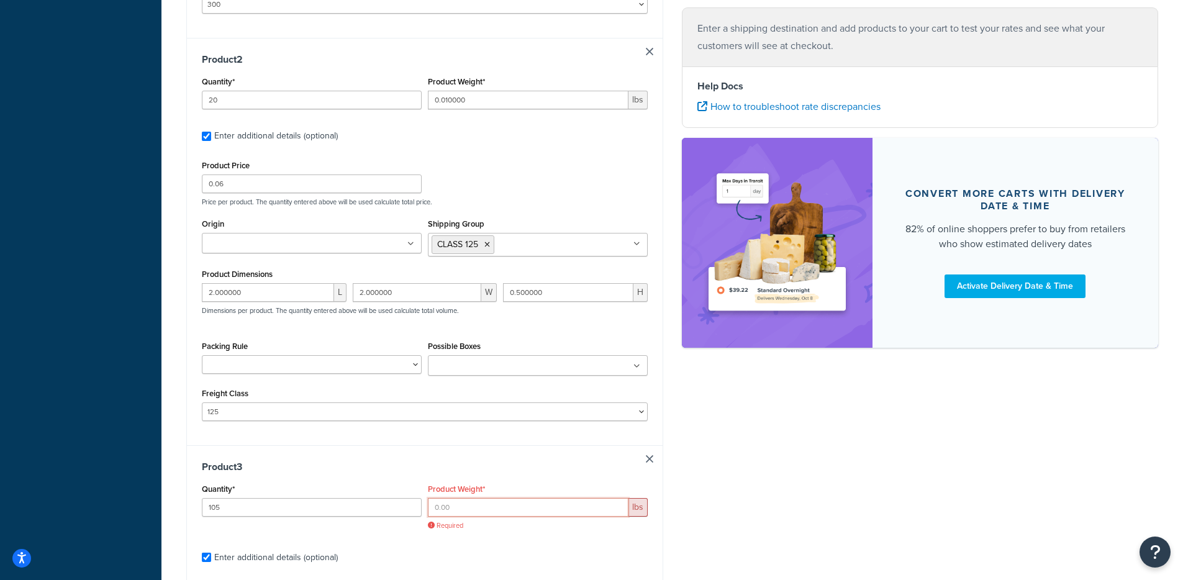
click at [561, 513] on input "Product Weight*" at bounding box center [528, 507] width 201 height 19
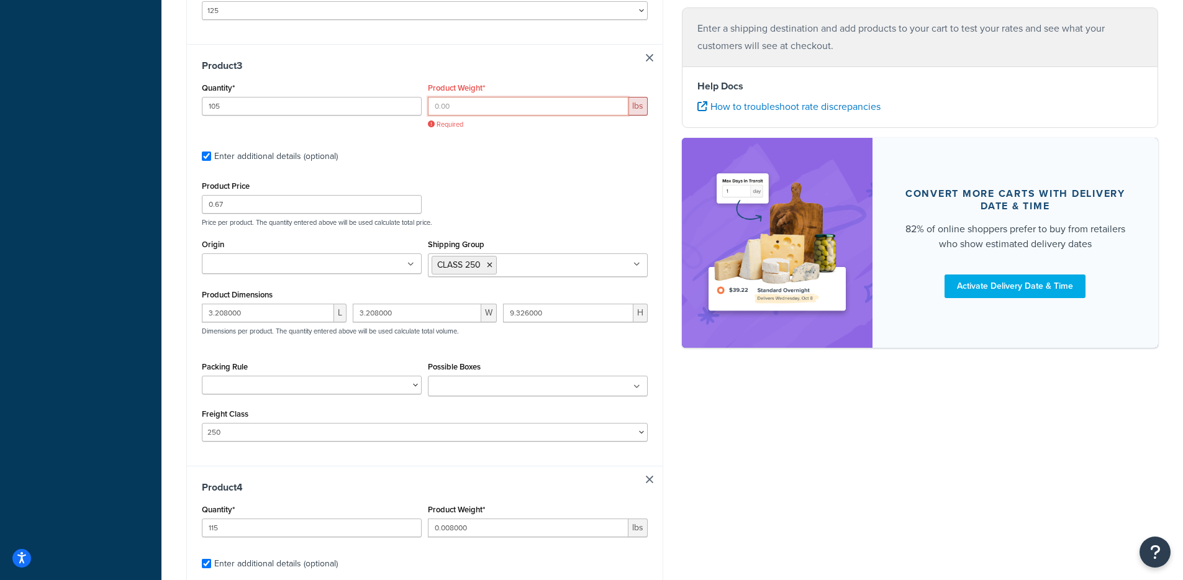
scroll to position [1021, 0]
click at [458, 525] on input "0.008000" at bounding box center [528, 525] width 201 height 19
click at [490, 112] on input "Product Weight*" at bounding box center [528, 103] width 201 height 19
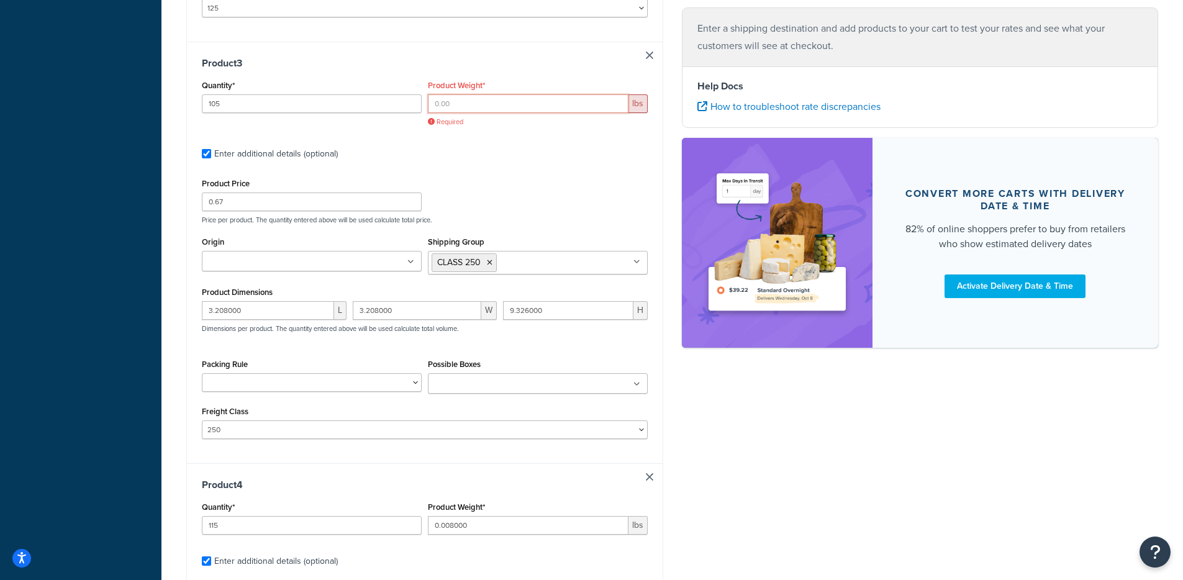
paste input "0.008000"
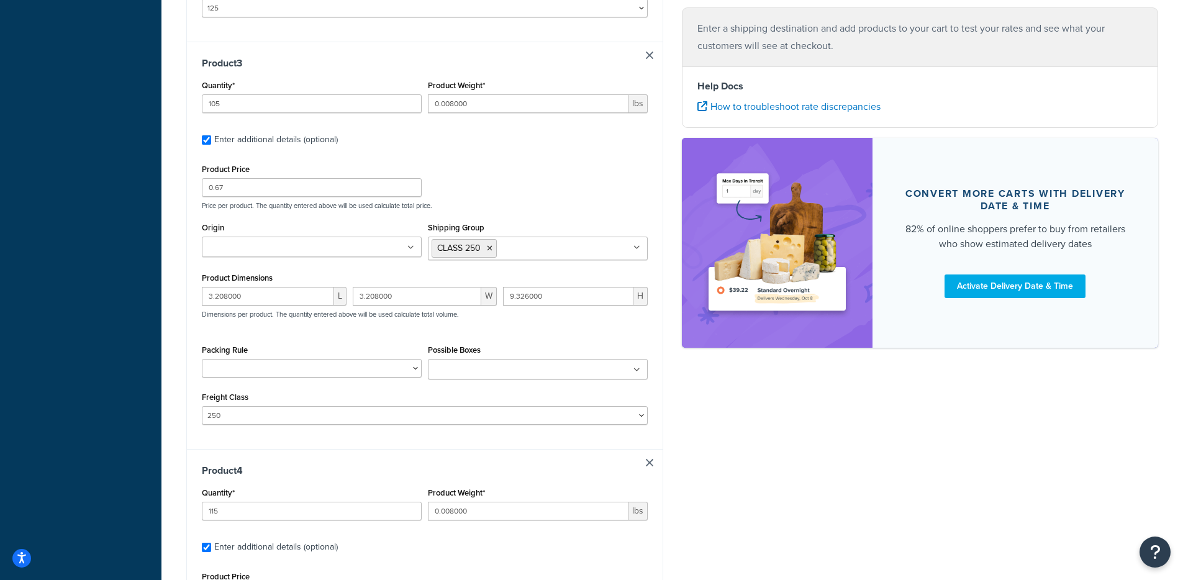
click at [192, 122] on div "Product 3 Quantity* 105 Product Weight* 0.008000 lbs Enter additional details (…" at bounding box center [425, 245] width 476 height 407
click at [454, 106] on input "0.008000" at bounding box center [528, 103] width 201 height 19
type input "0.0001"
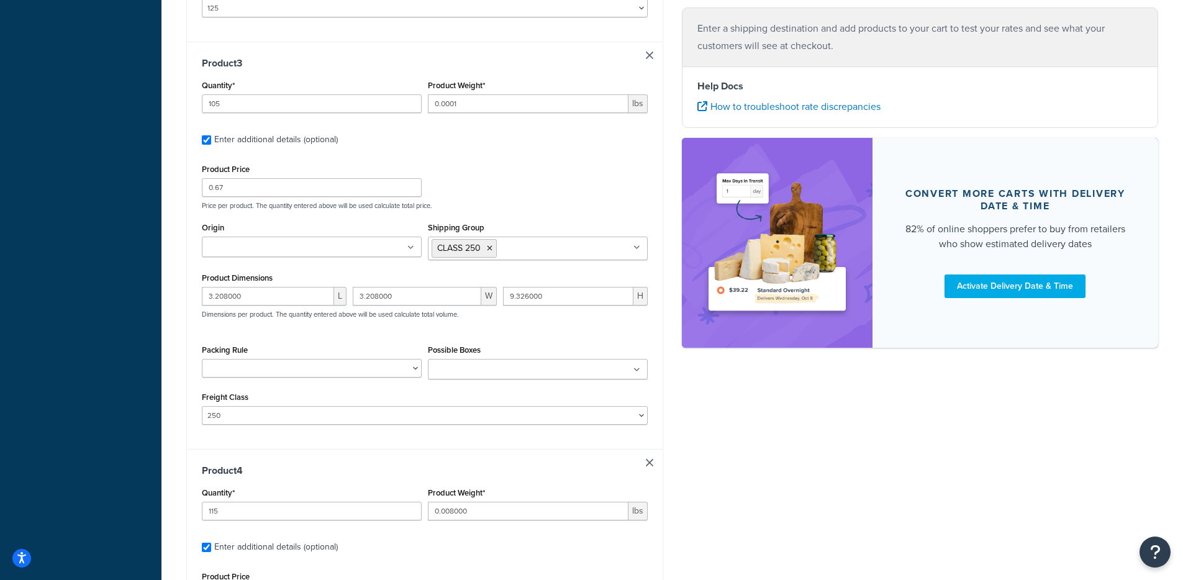
click at [192, 114] on div "Product 3 Quantity* 105 Product Weight* 0.0001 lbs Enter additional details (op…" at bounding box center [425, 245] width 476 height 407
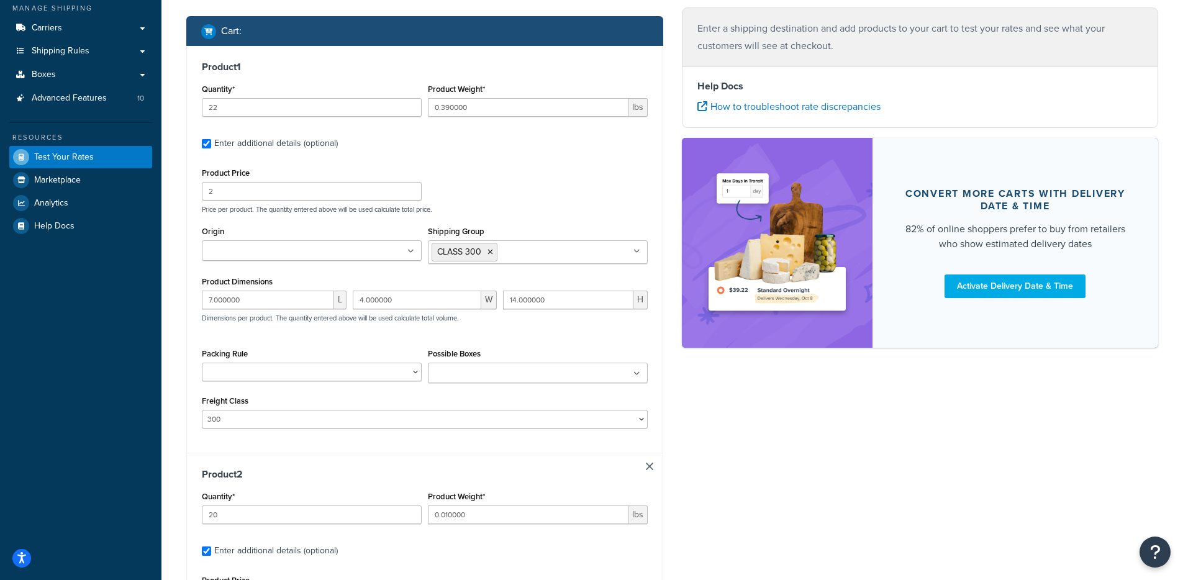
scroll to position [225, 0]
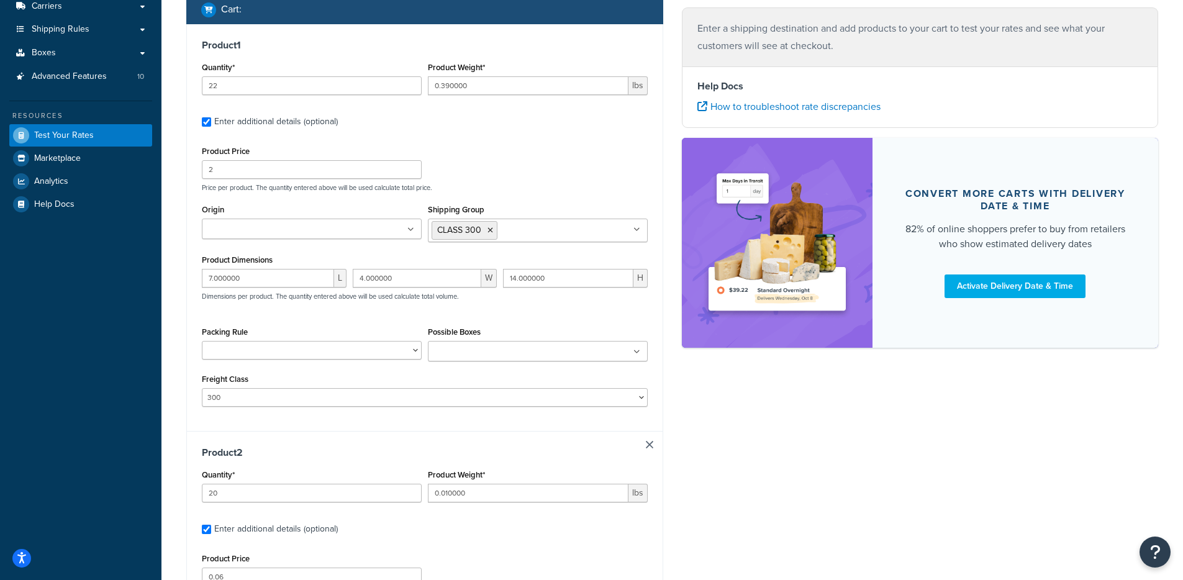
click at [296, 228] on input "Origin" at bounding box center [260, 230] width 110 height 14
type input "up"
click at [187, 270] on div "Product 1 Quantity* 22 Product Weight* 0.390000 lbs Enter additional details (o…" at bounding box center [425, 227] width 476 height 407
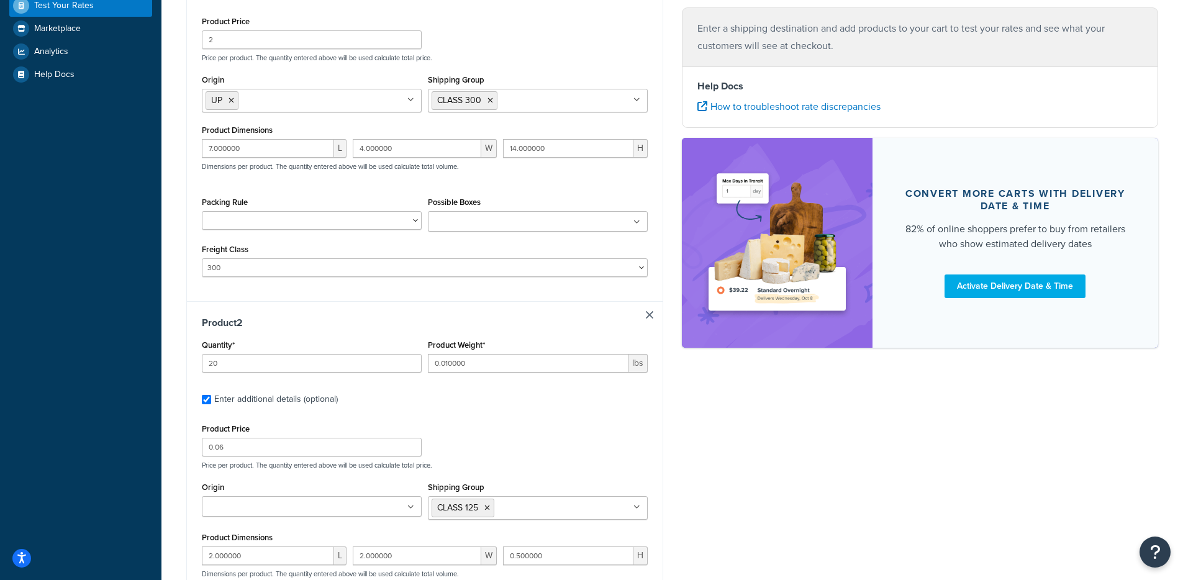
scroll to position [404, 0]
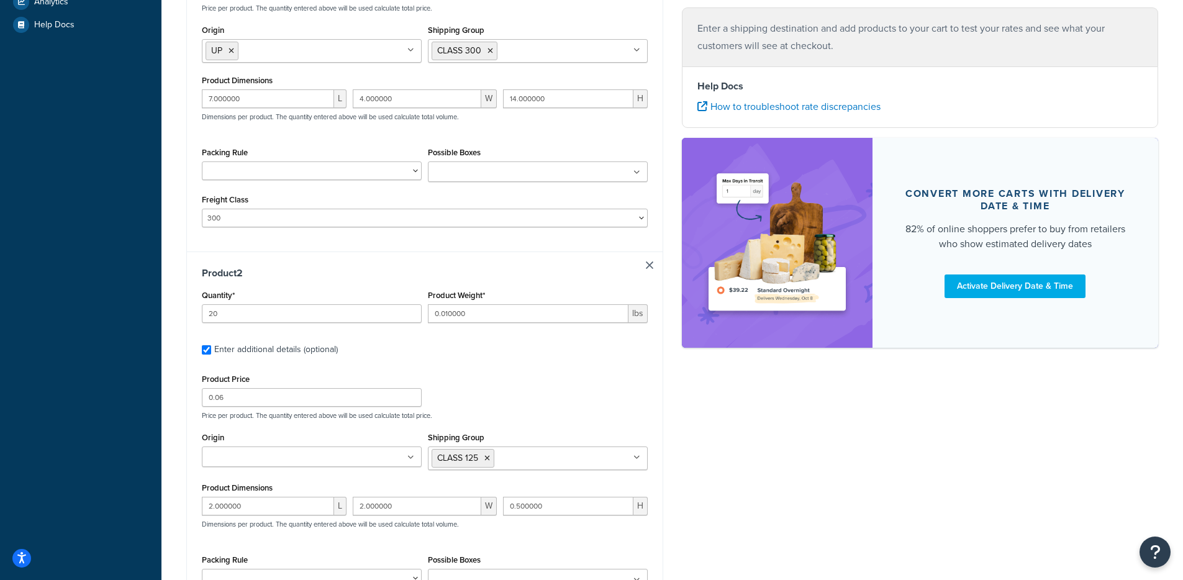
click at [232, 454] on input "Origin" at bounding box center [260, 458] width 110 height 14
type input "up"
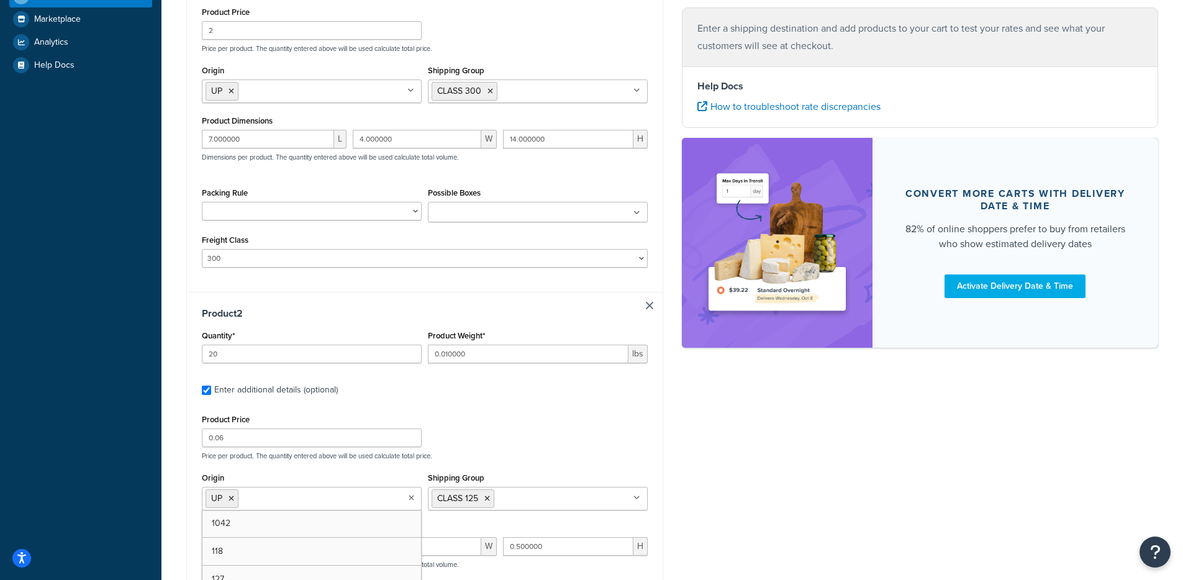
scroll to position [298, 0]
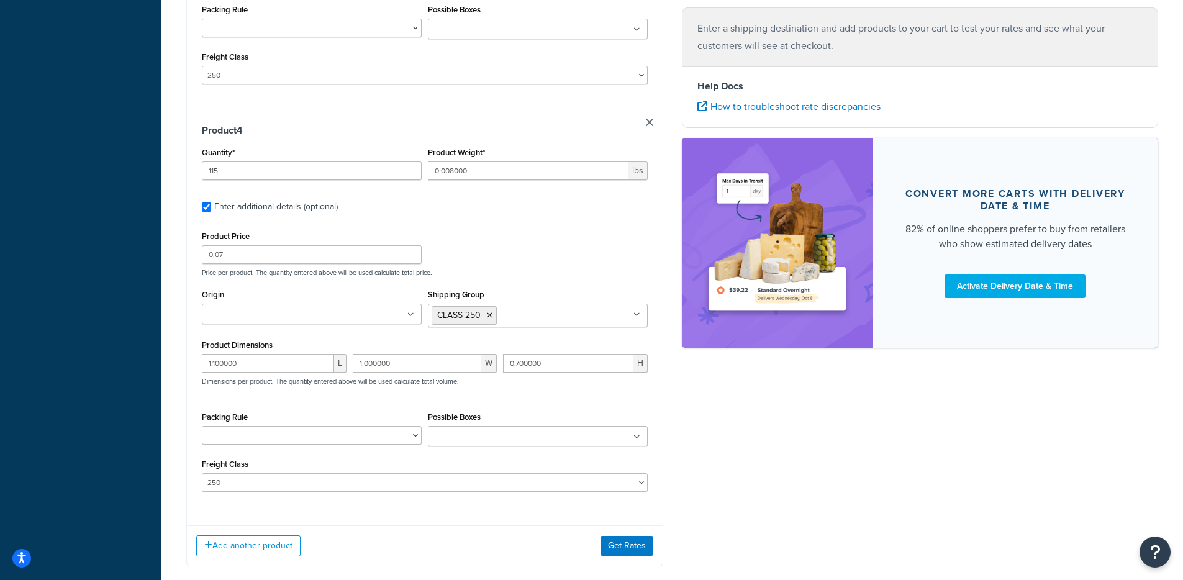
scroll to position [1379, 0]
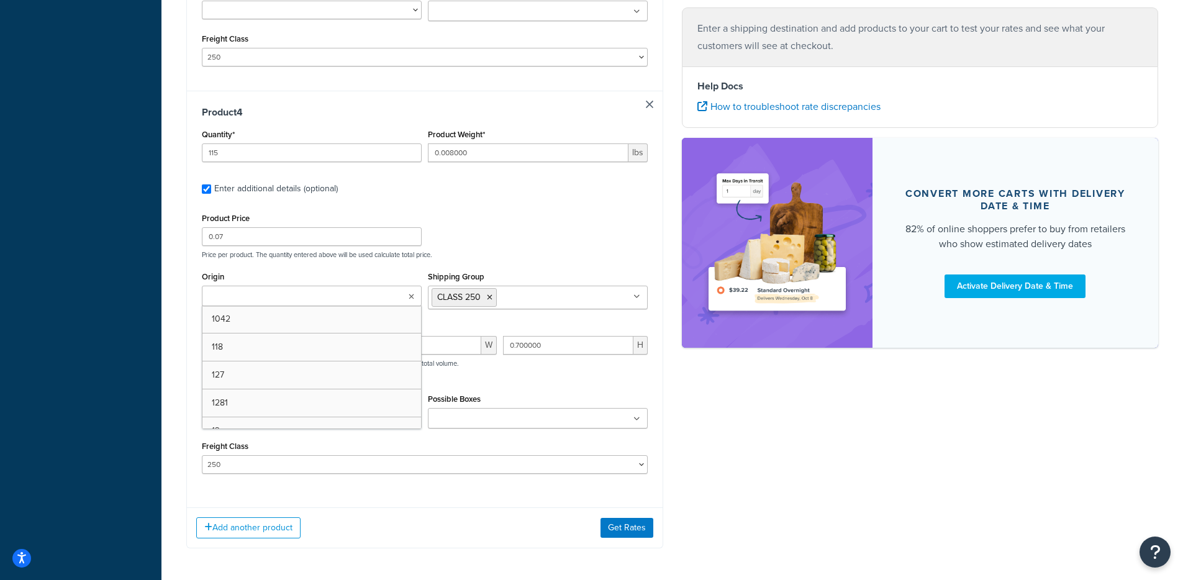
click at [264, 302] on input "Origin" at bounding box center [260, 297] width 110 height 14
type input "tx"
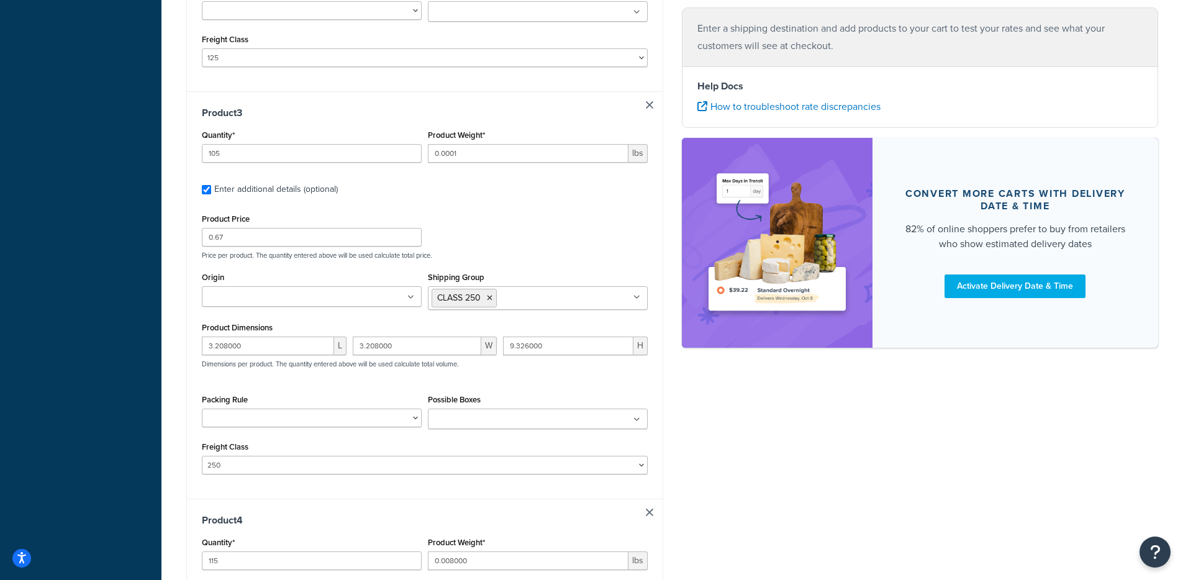
scroll to position [969, 0]
click at [265, 307] on input "Origin" at bounding box center [260, 300] width 110 height 14
type input "2872"
click at [174, 341] on div "Test your rates Reset Rate Results Shipping destination : Edit 250 N Branch Riv…" at bounding box center [671, 58] width 1021 height 1937
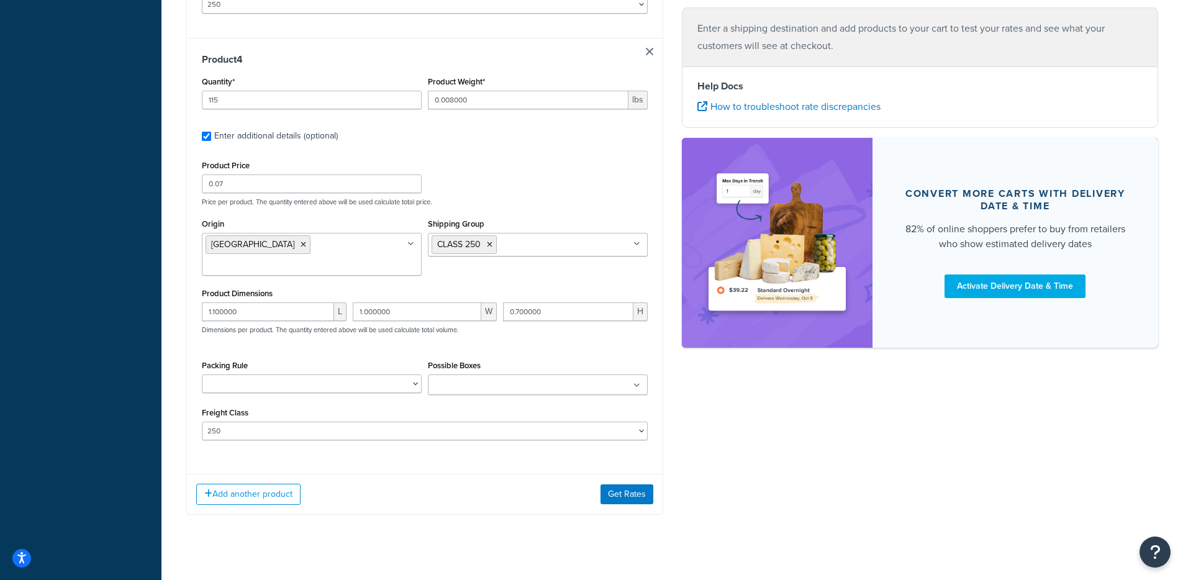
scroll to position [1433, 0]
click at [611, 483] on button "Get Rates" at bounding box center [626, 493] width 53 height 20
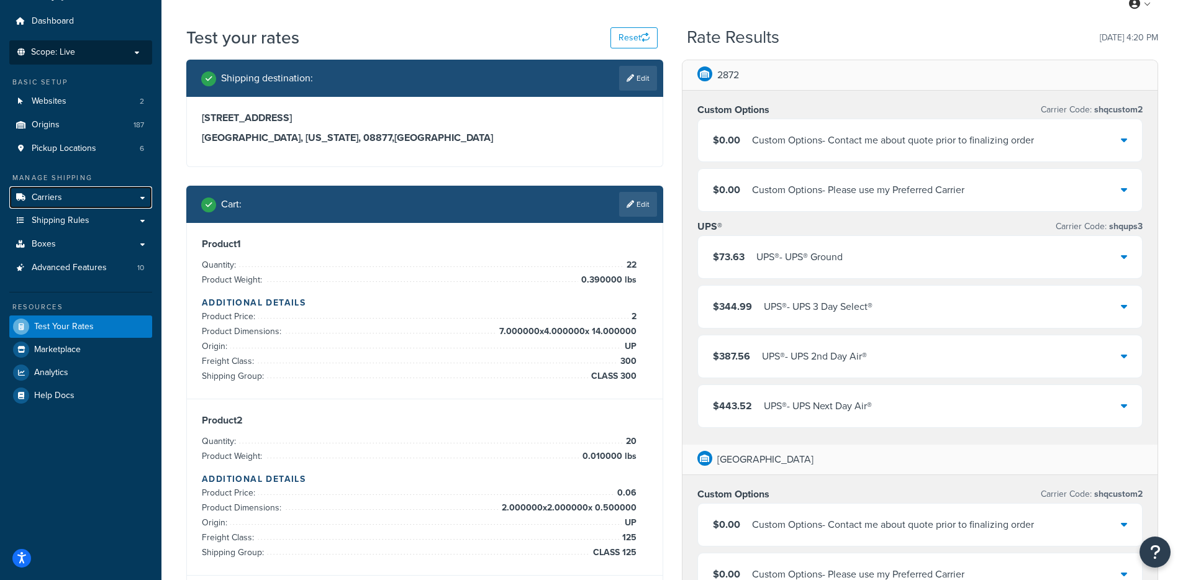
scroll to position [0, 0]
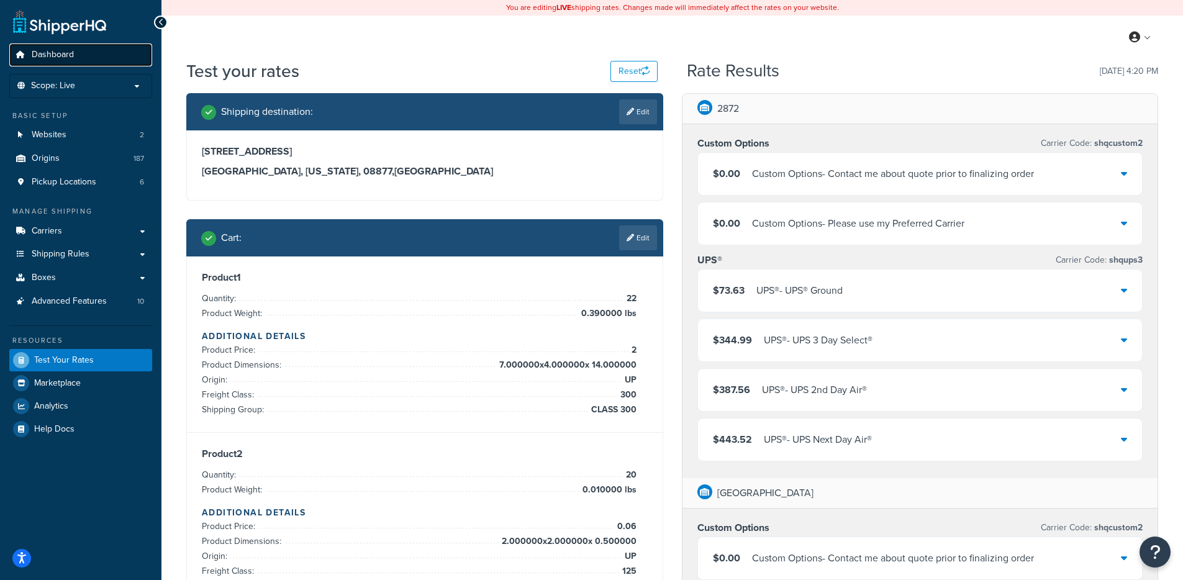
click at [83, 61] on link "Dashboard" at bounding box center [80, 54] width 143 height 23
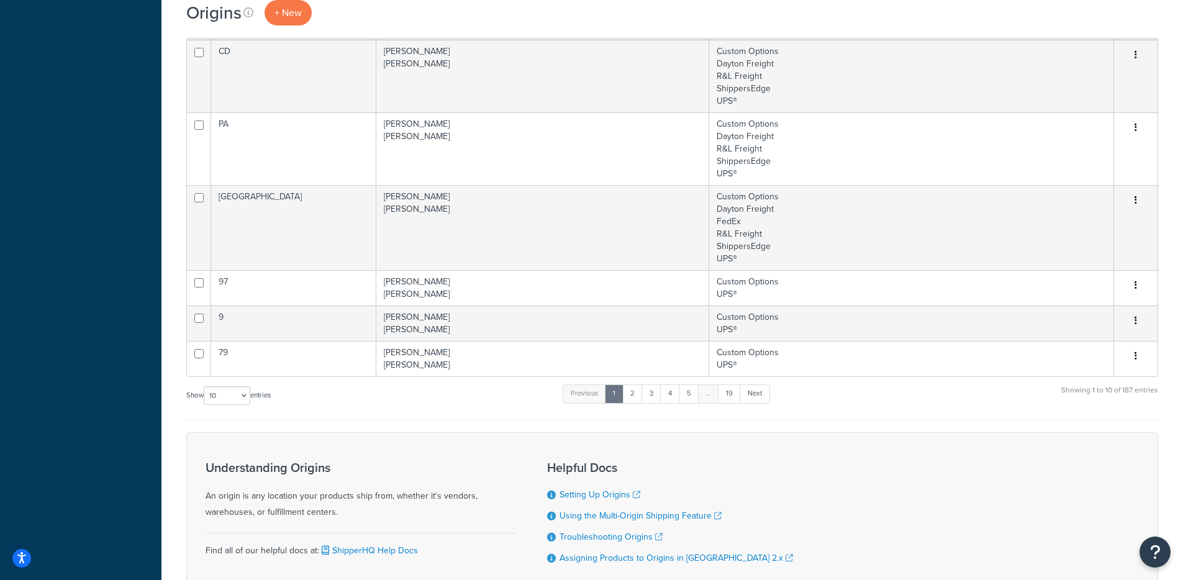
scroll to position [498, 0]
click at [225, 393] on select "10 15 25 50 100 1000" at bounding box center [227, 393] width 47 height 19
select select "1000"
click at [205, 384] on select "10 15 25 50 100 1000" at bounding box center [227, 393] width 47 height 19
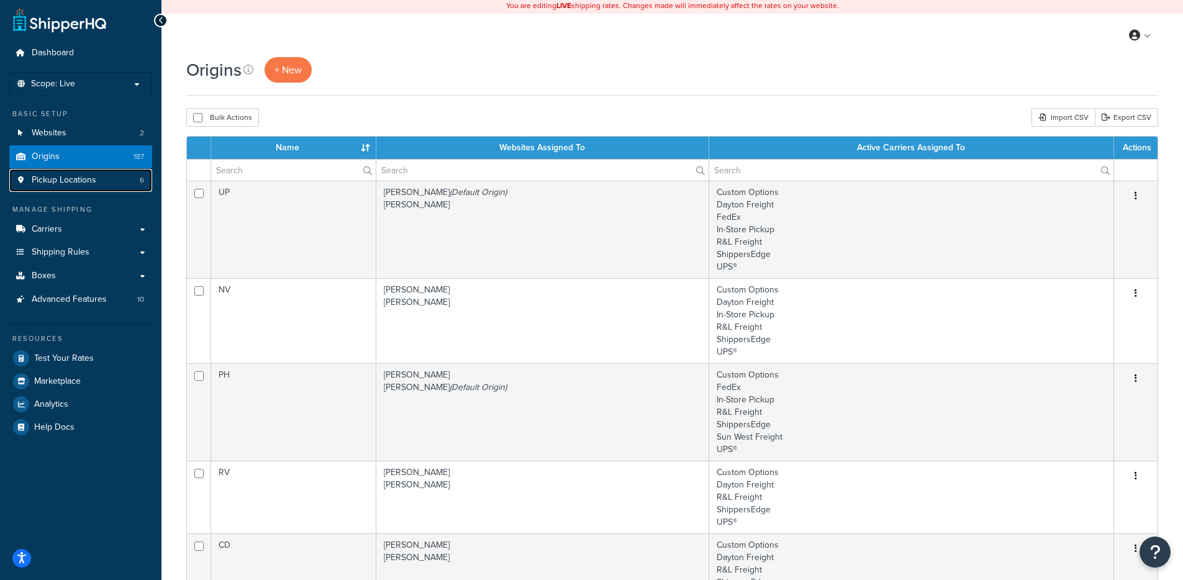
scroll to position [2, 0]
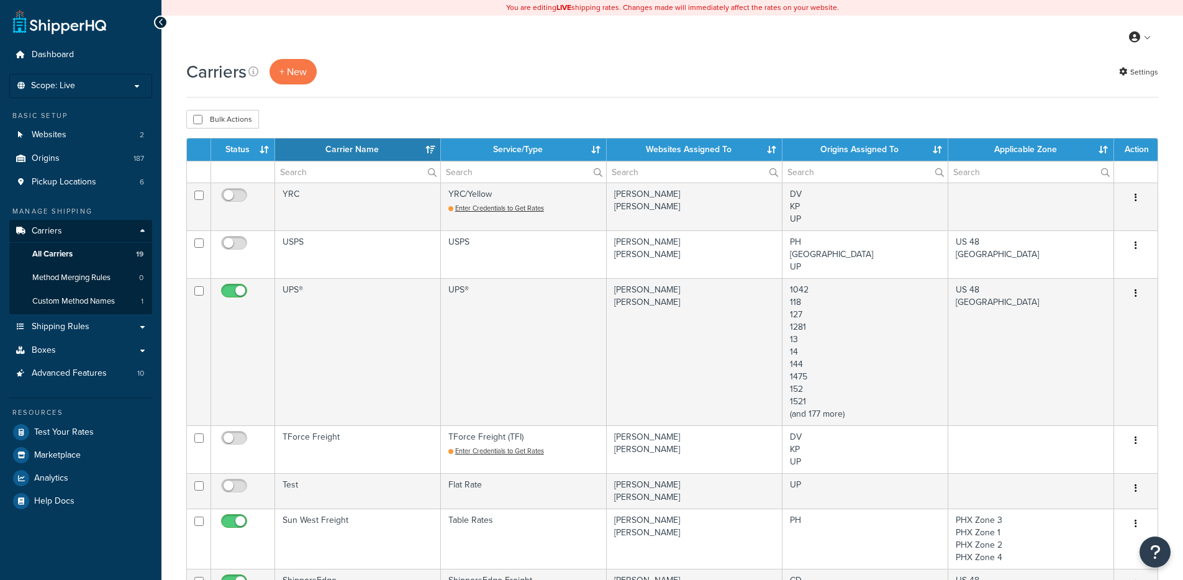
select select "15"
click at [87, 377] on span "Advanced Features" at bounding box center [69, 373] width 75 height 11
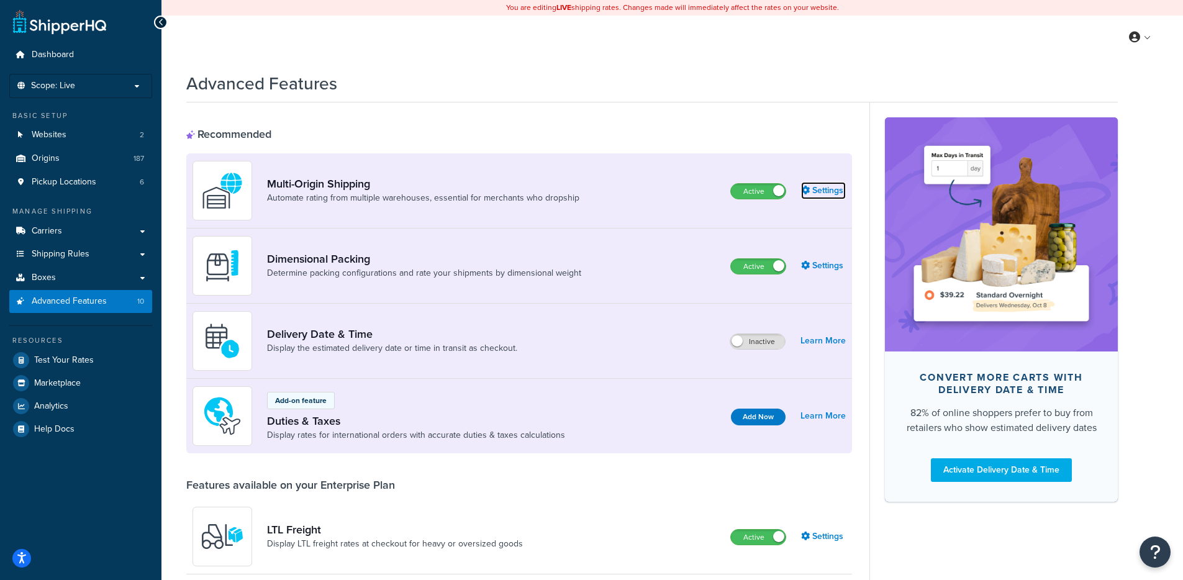
click at [822, 191] on link "Settings" at bounding box center [823, 190] width 45 height 17
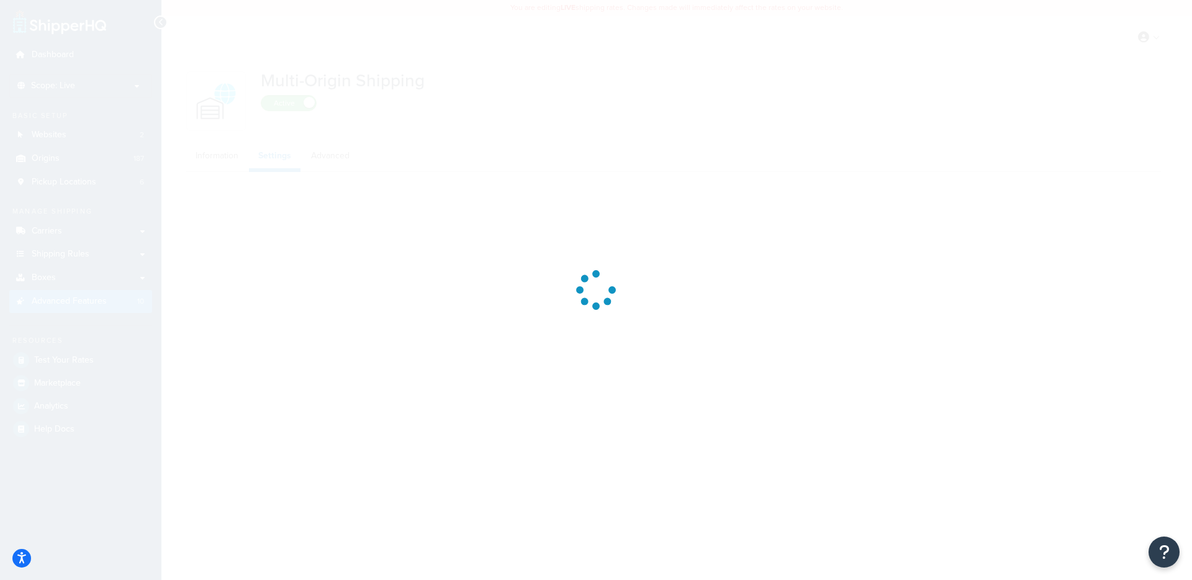
select select "FEWEST"
select select "false"
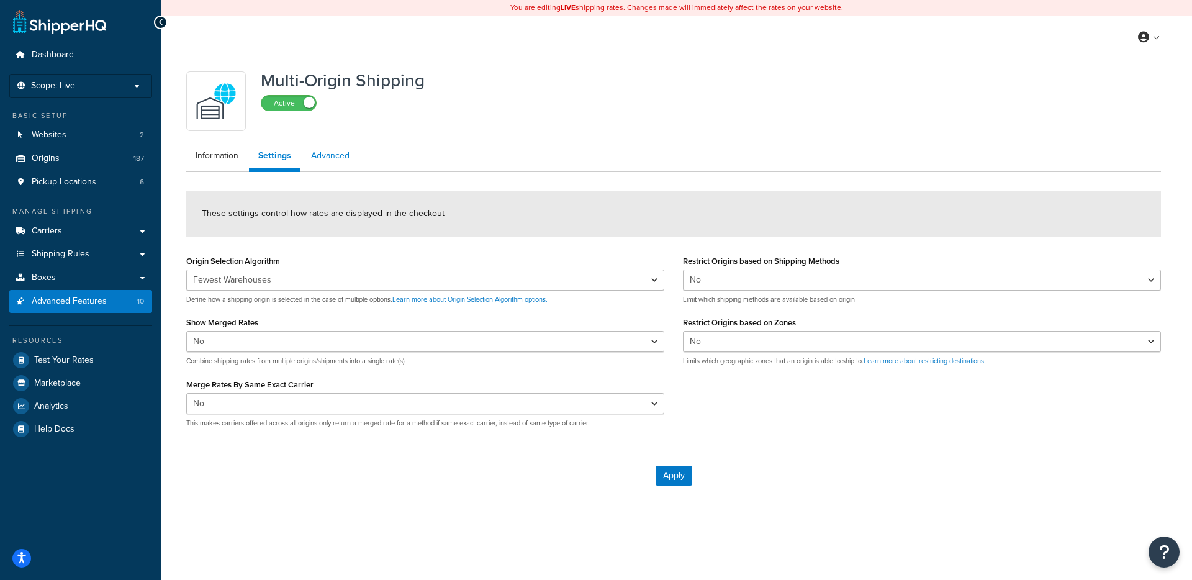
click at [328, 159] on link "Advanced" at bounding box center [330, 155] width 57 height 25
select select "false"
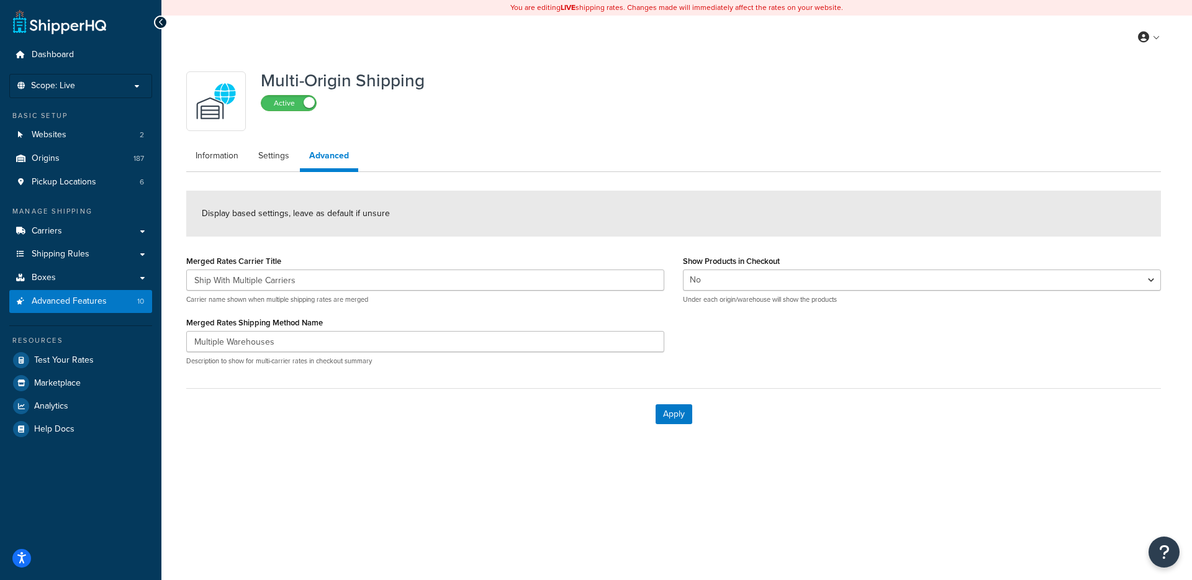
click at [259, 176] on div "Multi-Origin Shipping Active Information Settings Advanced Display based settin…" at bounding box center [673, 252] width 993 height 374
click at [286, 147] on link "Settings" at bounding box center [274, 155] width 50 height 25
select select "FEWEST"
select select "false"
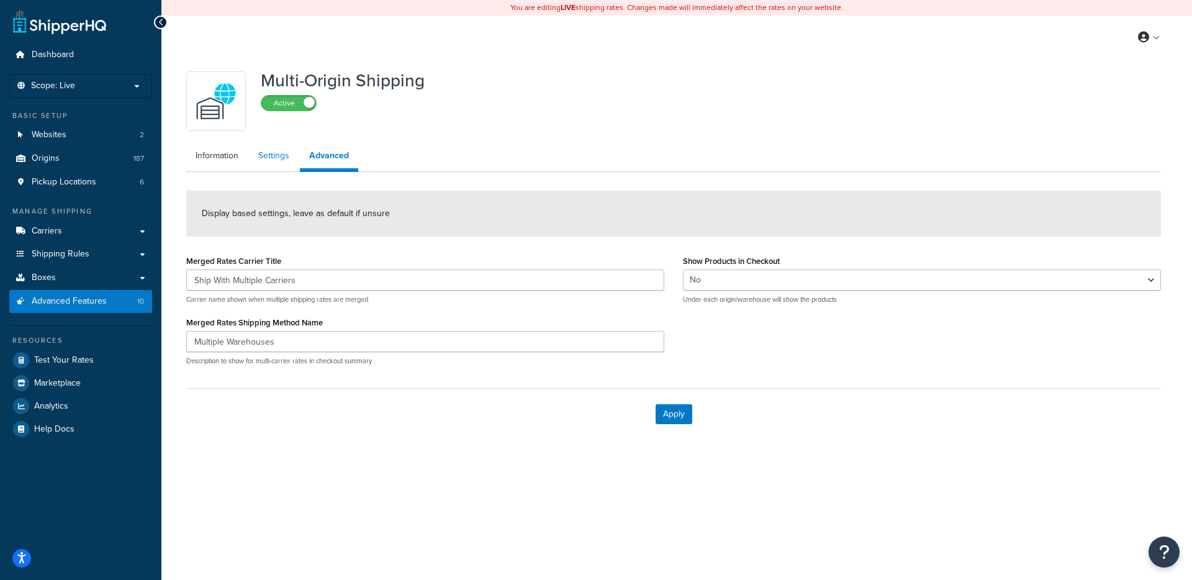
select select "false"
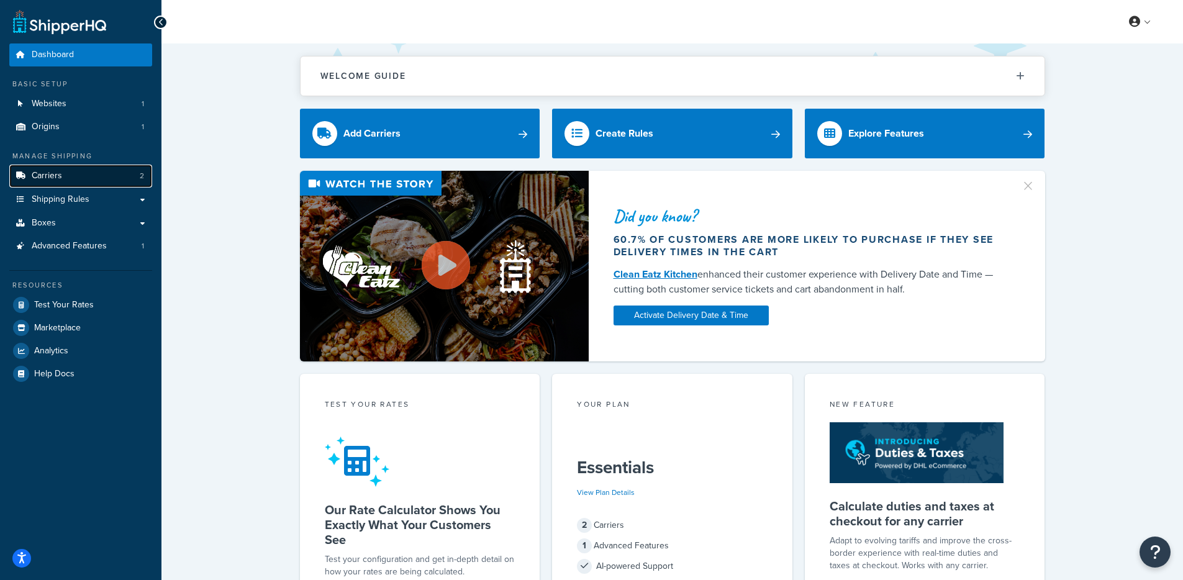
click at [137, 165] on link "Carriers 2" at bounding box center [80, 176] width 143 height 23
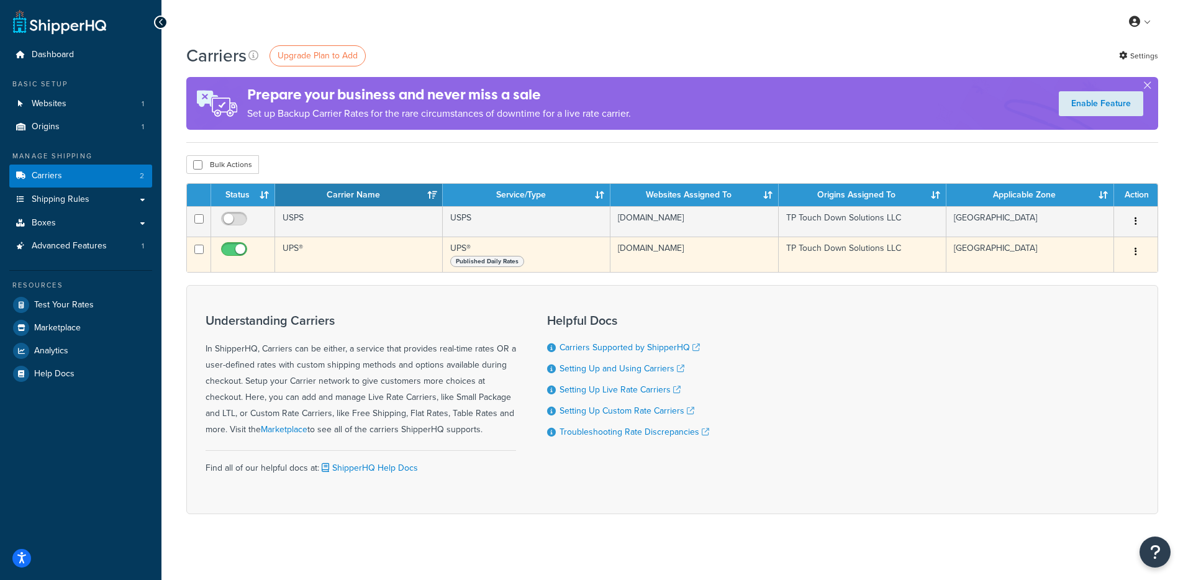
click at [395, 259] on td "UPS®" at bounding box center [359, 254] width 168 height 35
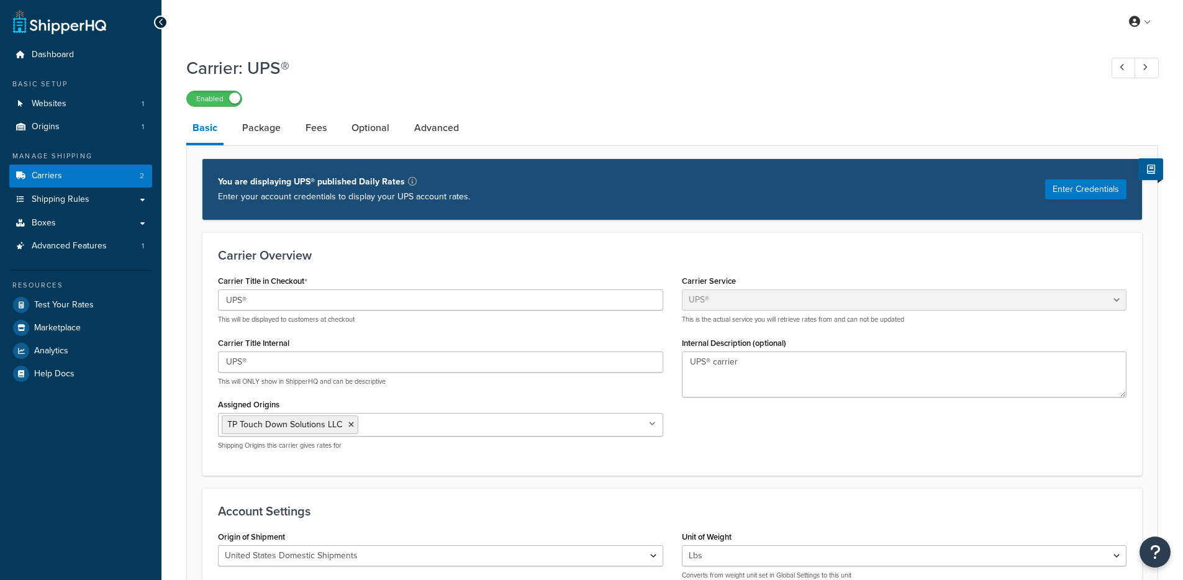
select select "ups"
click at [112, 122] on link "Origins 1" at bounding box center [80, 126] width 143 height 23
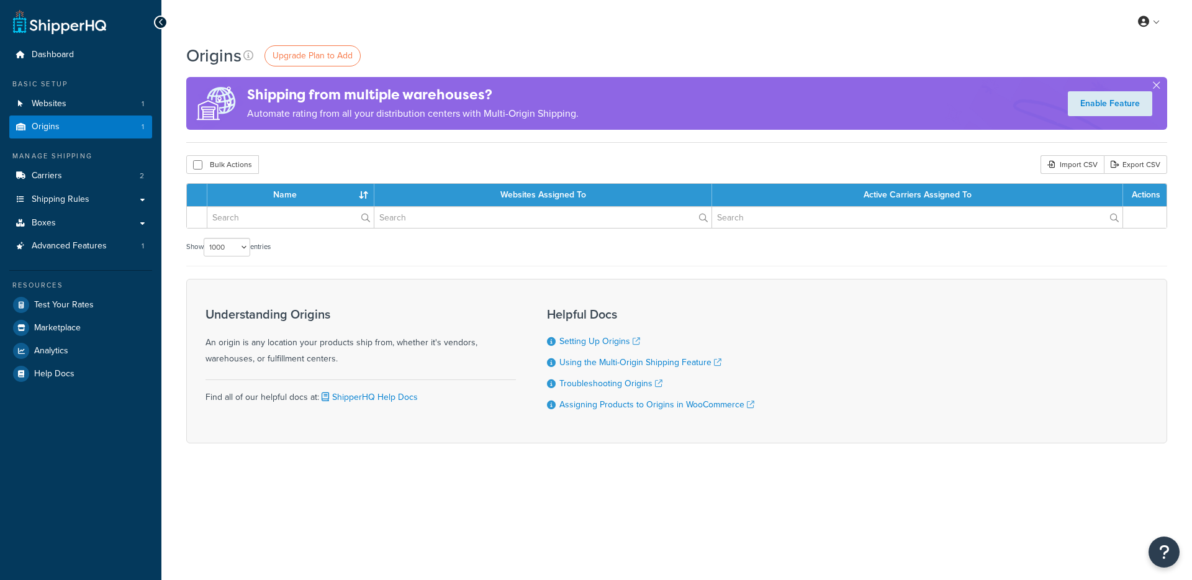
select select "1000"
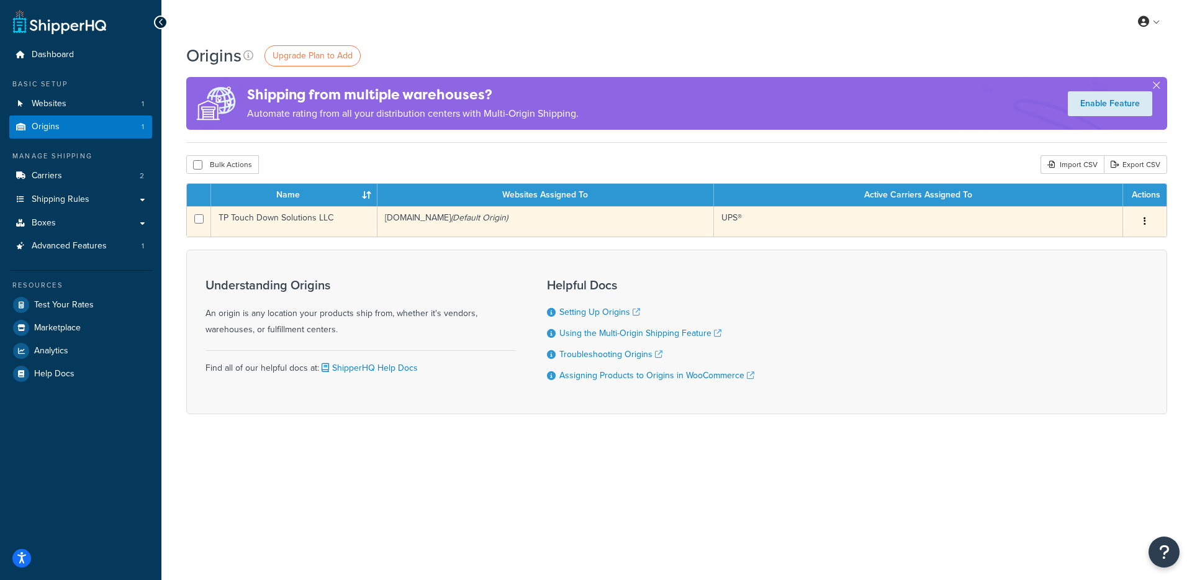
click at [343, 220] on td "TP Touch Down Solutions LLC" at bounding box center [294, 221] width 166 height 30
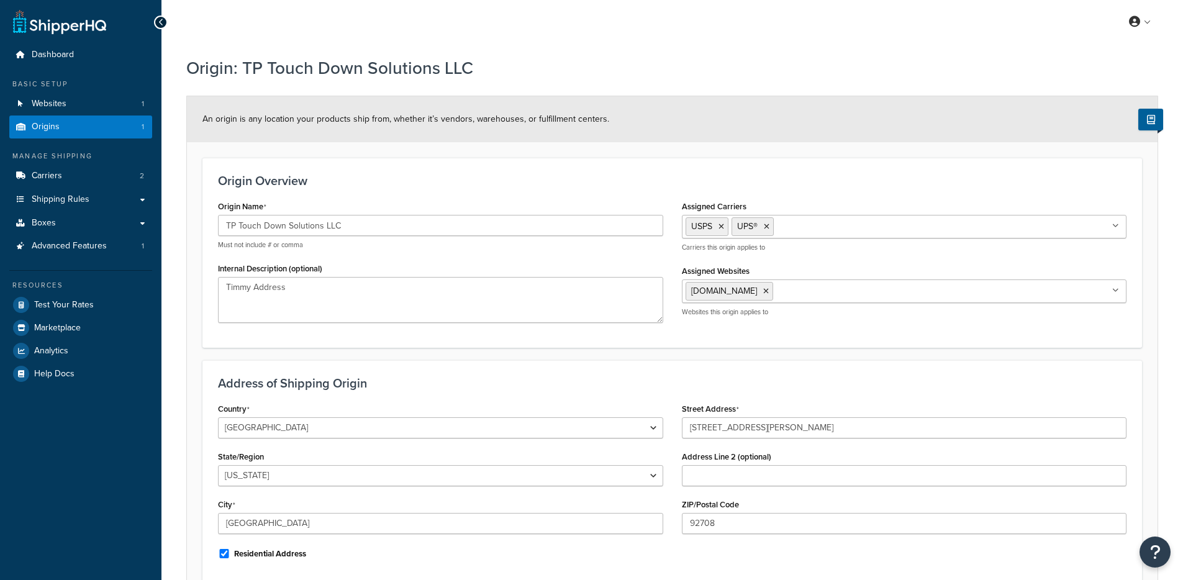
select select "5"
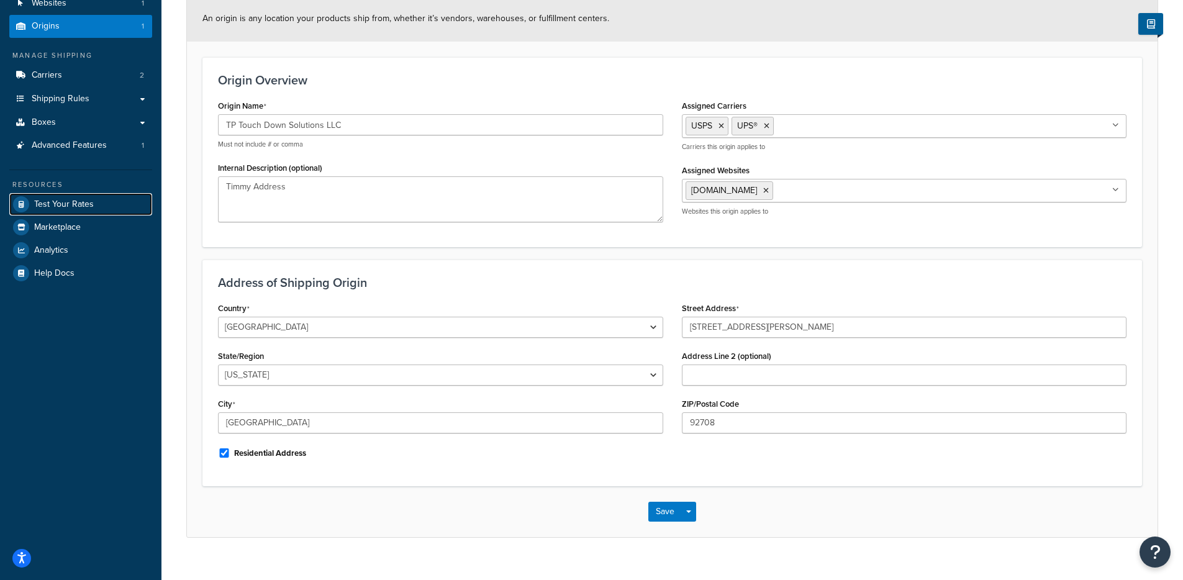
scroll to position [114, 0]
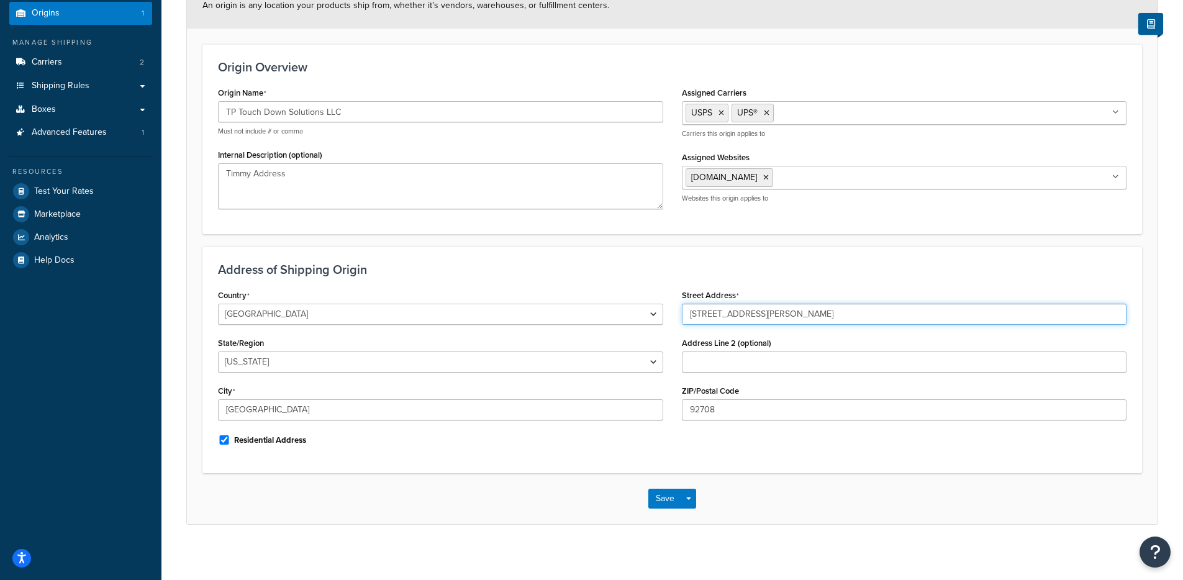
click at [713, 317] on input "9806 Shriner Cir" at bounding box center [904, 314] width 445 height 21
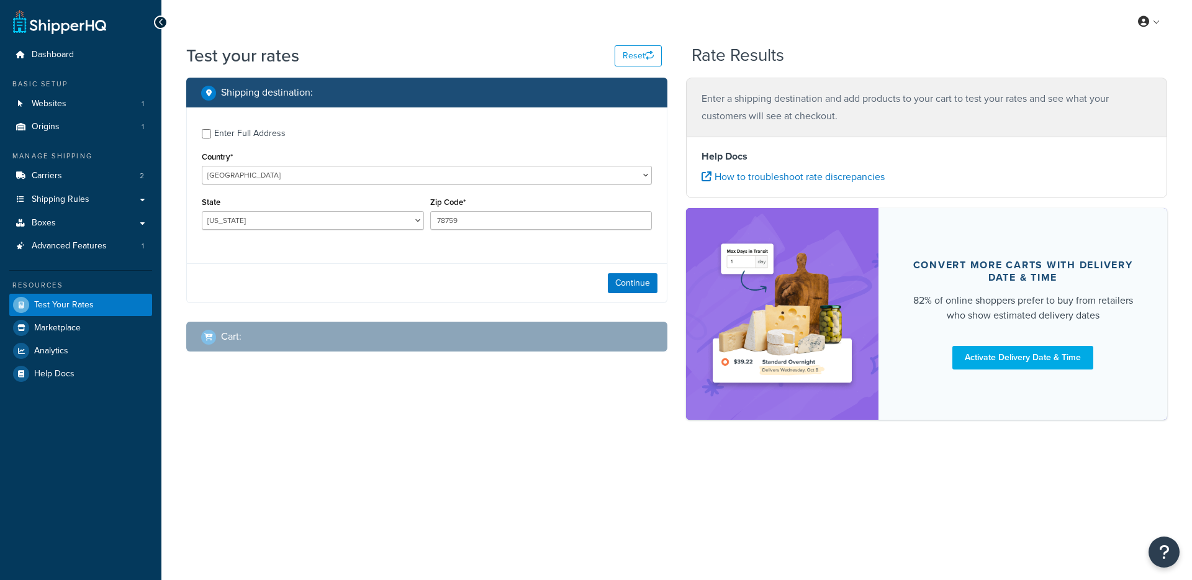
select select "[GEOGRAPHIC_DATA]"
click at [640, 276] on button "Continue" at bounding box center [633, 283] width 50 height 20
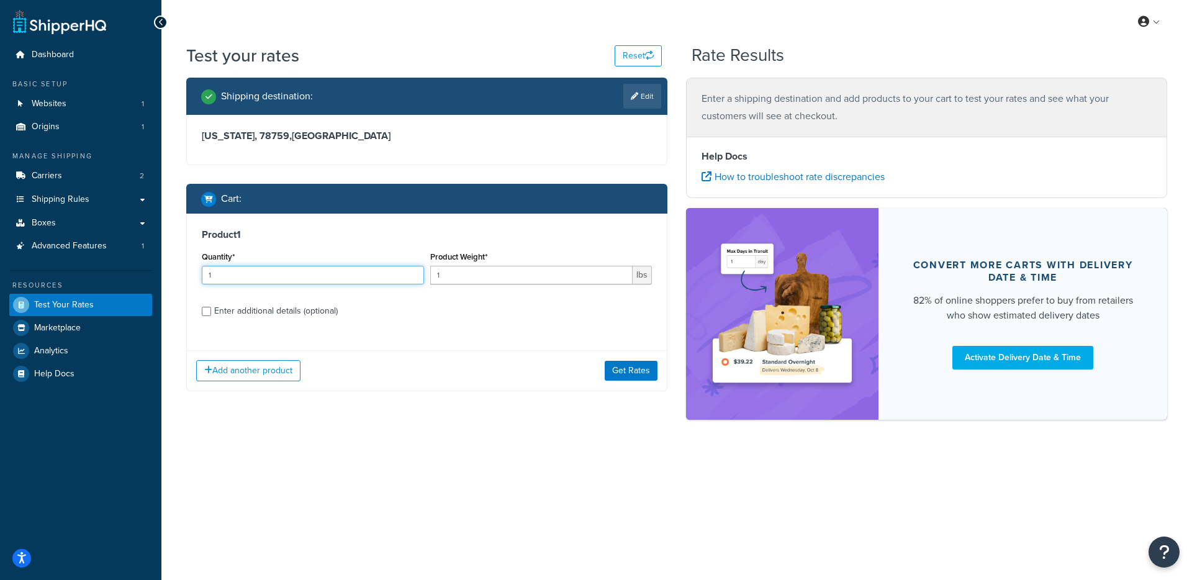
click at [279, 277] on input "1" at bounding box center [313, 275] width 222 height 19
click at [296, 281] on input "1" at bounding box center [313, 275] width 222 height 19
type input "3"
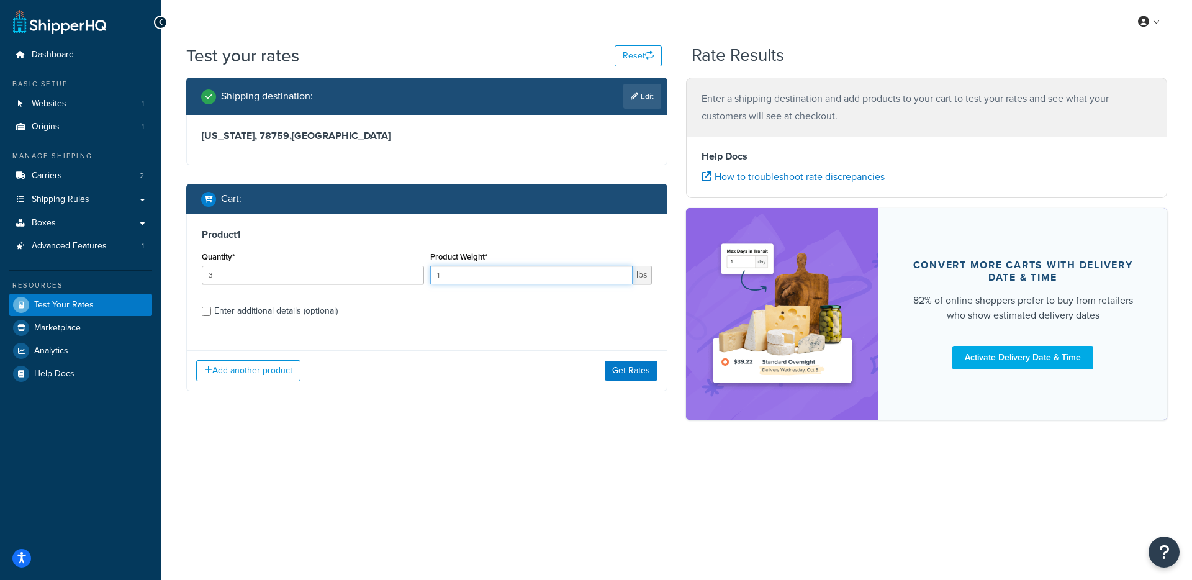
click at [485, 277] on input "1" at bounding box center [531, 275] width 203 height 19
paste input "0.0617294"
type input "0.0617294"
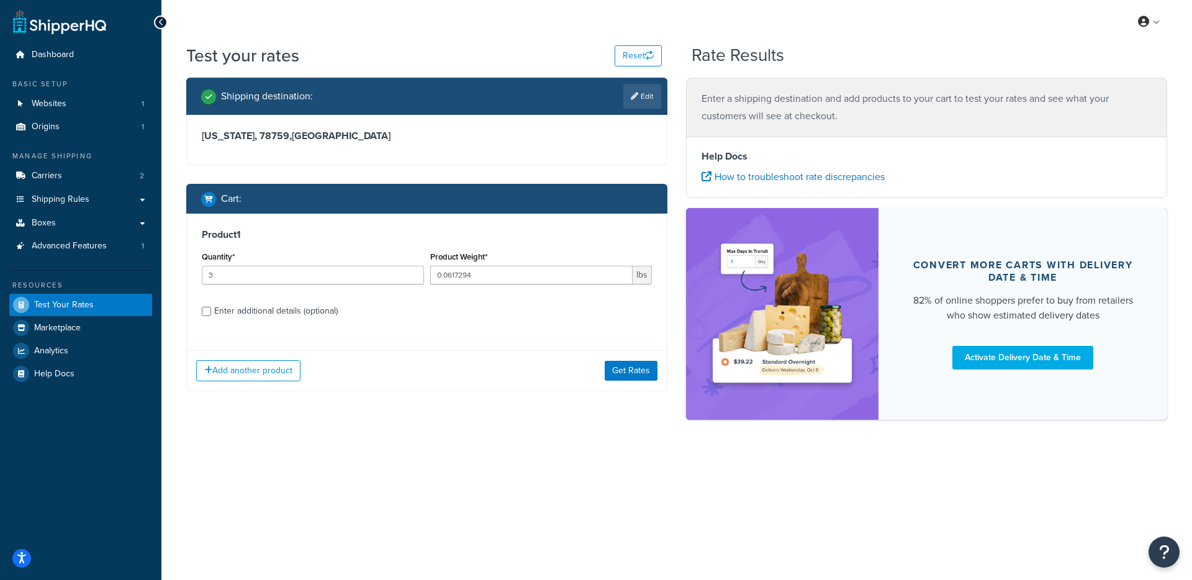
click at [624, 101] on link "Edit" at bounding box center [642, 96] width 38 height 25
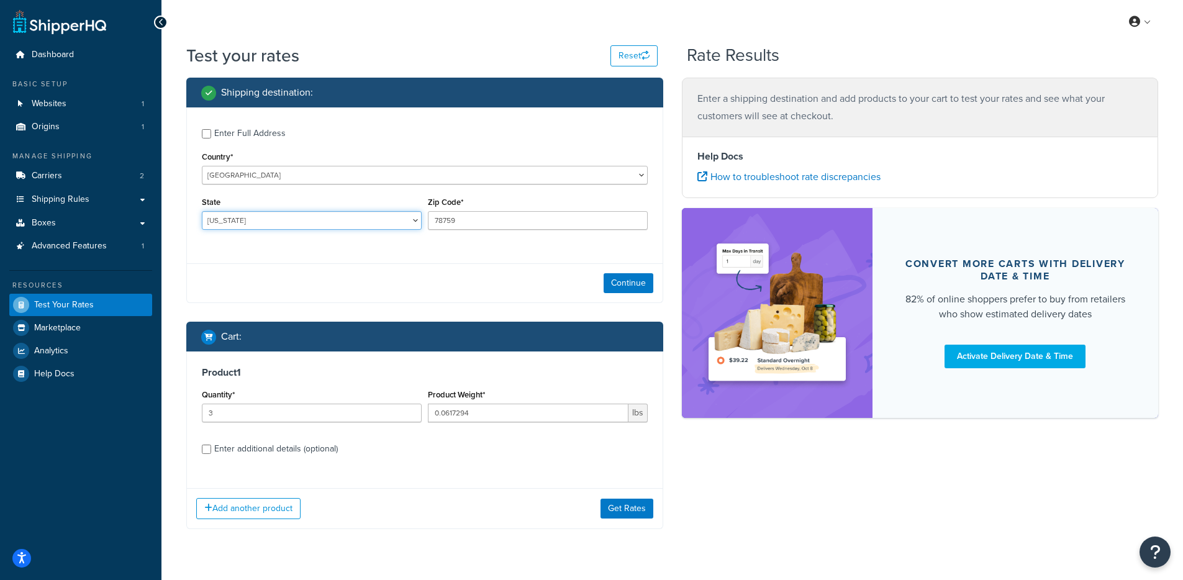
click at [290, 225] on select "[US_STATE] [US_STATE] [US_STATE] [US_STATE] [US_STATE] Armed Forces Americas Ar…" at bounding box center [312, 220] width 220 height 19
click at [202, 212] on select "[US_STATE] [US_STATE] [US_STATE] [US_STATE] [US_STATE] Armed Forces Americas Ar…" at bounding box center [312, 220] width 220 height 19
select select "MN"
click at [202, 212] on select "[US_STATE] [US_STATE] [US_STATE] [US_STATE] [US_STATE] Armed Forces Americas Ar…" at bounding box center [312, 220] width 220 height 19
click at [215, 232] on div "State [US_STATE] [US_STATE] [US_STATE] [US_STATE] [US_STATE] Armed Forces Ameri…" at bounding box center [312, 216] width 226 height 45
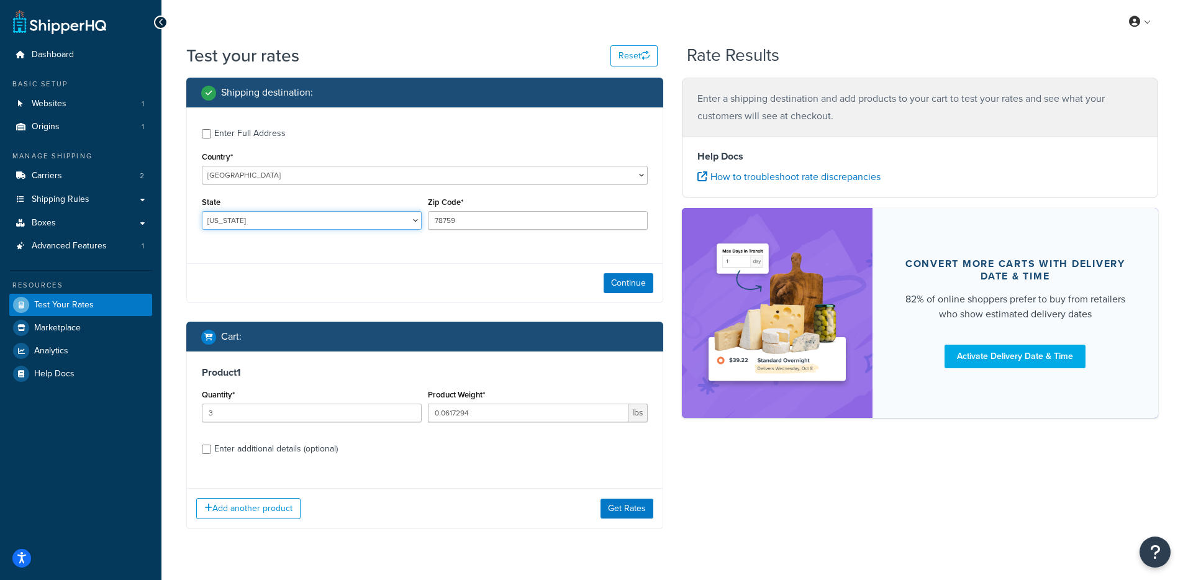
click at [282, 223] on select "Alabama Alaska American Samoa Arizona Arkansas Armed Forces Americas Armed Forc…" at bounding box center [312, 220] width 220 height 19
click at [202, 212] on select "Alabama Alaska American Samoa Arizona Arkansas Armed Forces Americas Armed Forc…" at bounding box center [312, 220] width 220 height 19
click at [474, 220] on input "78759" at bounding box center [538, 220] width 220 height 19
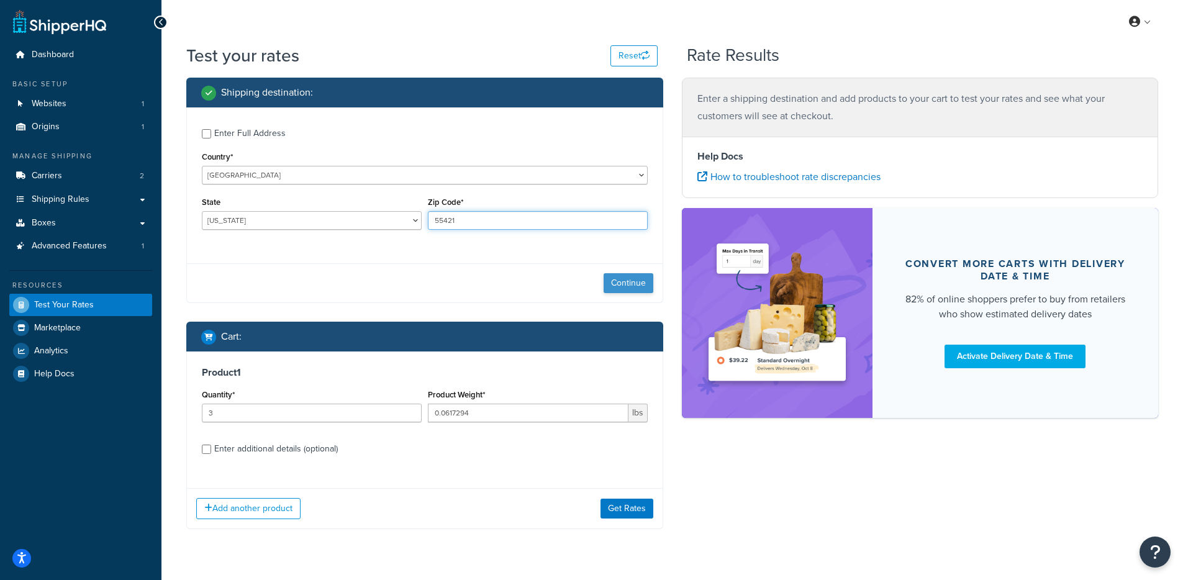
type input "55421"
click at [639, 282] on button "Continue" at bounding box center [628, 283] width 50 height 20
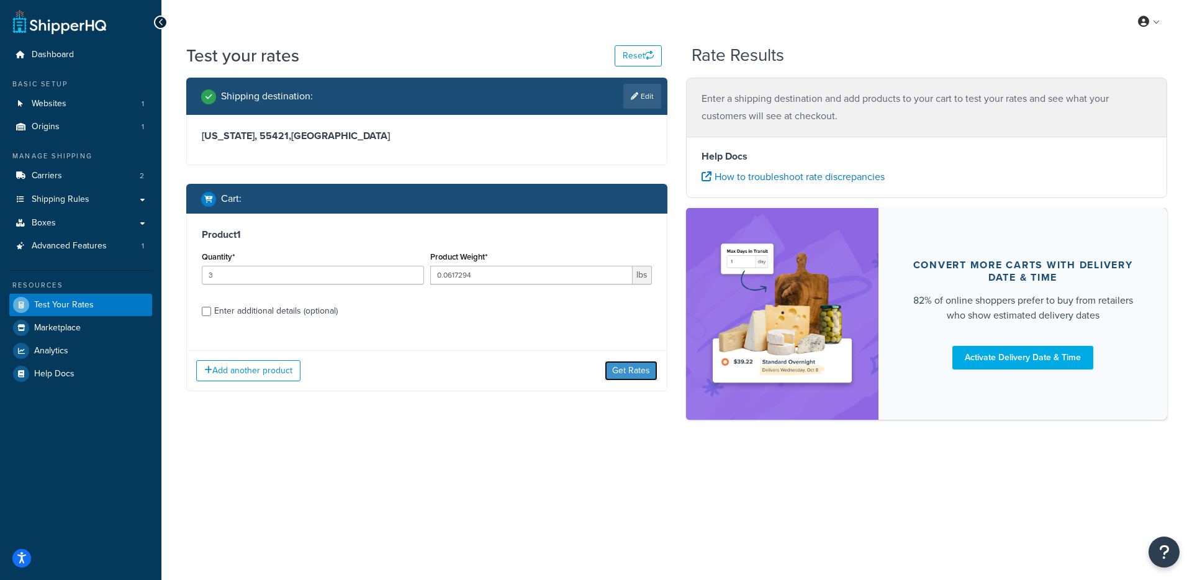
click at [614, 365] on button "Get Rates" at bounding box center [631, 371] width 53 height 20
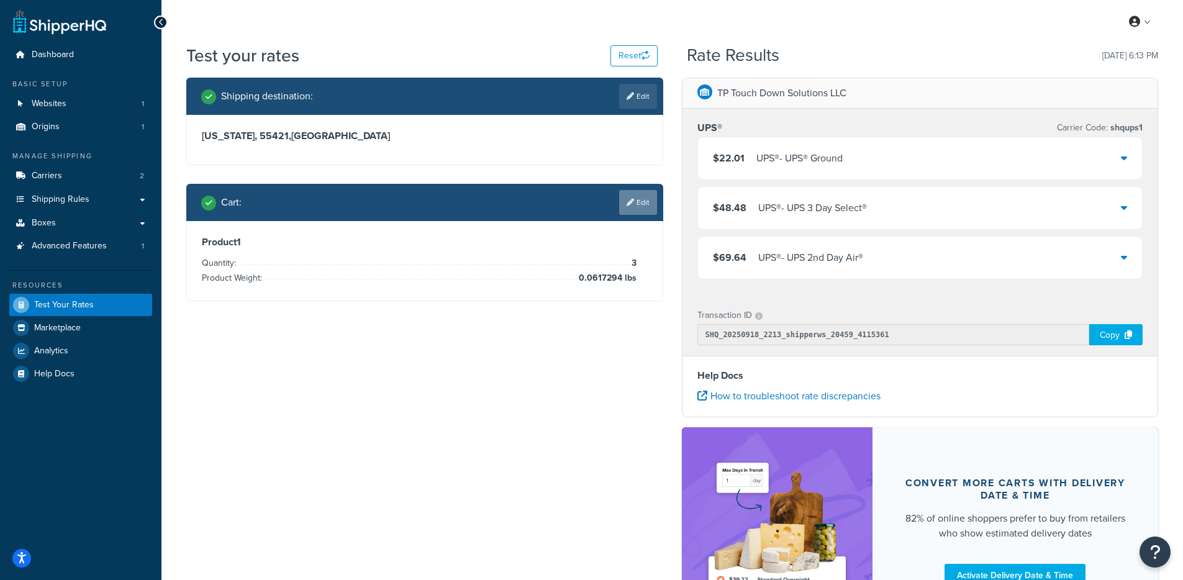
click at [627, 206] on link "Edit" at bounding box center [638, 202] width 38 height 25
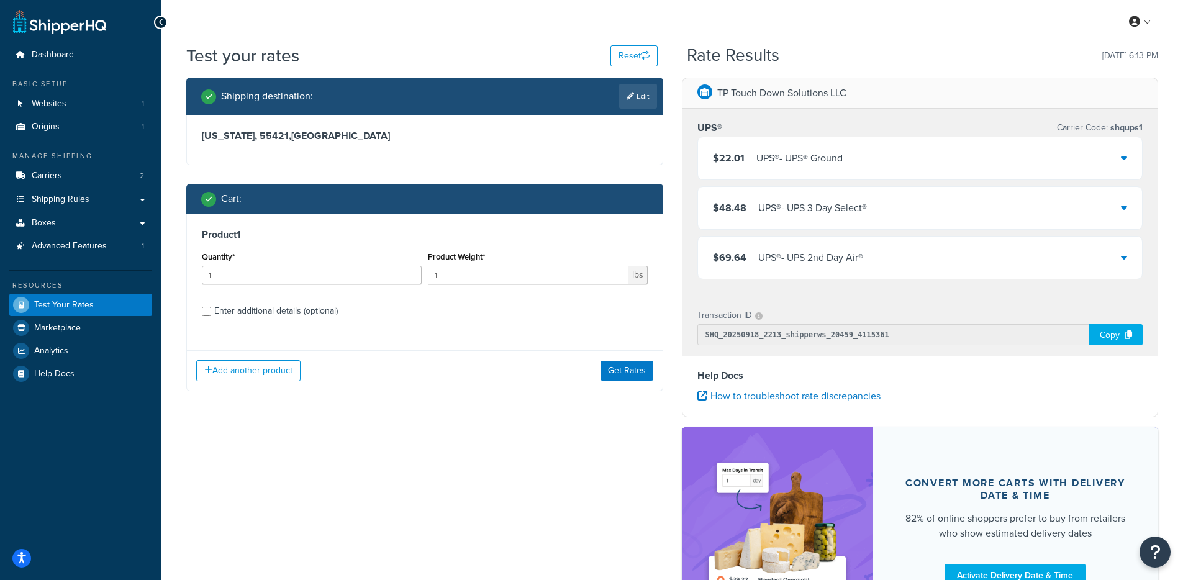
click at [202, 321] on div "Product 1 Quantity* 1 Product Weight* 1 lbs Enter additional details (optional)" at bounding box center [425, 277] width 476 height 127
click at [209, 315] on input "Enter additional details (optional)" at bounding box center [206, 311] width 9 height 9
checkbox input "true"
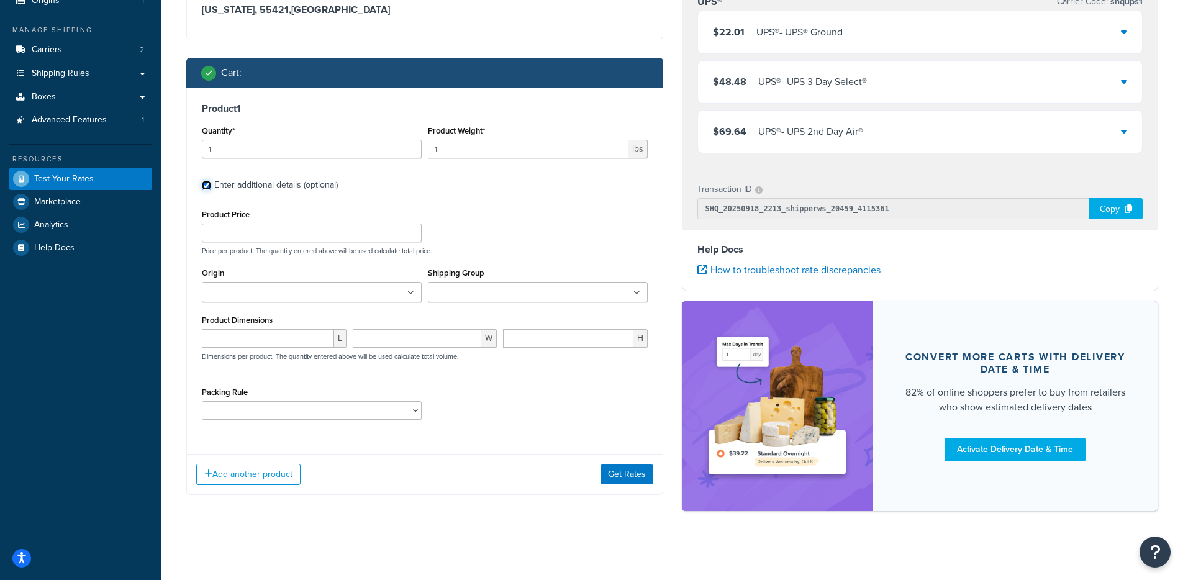
scroll to position [132, 0]
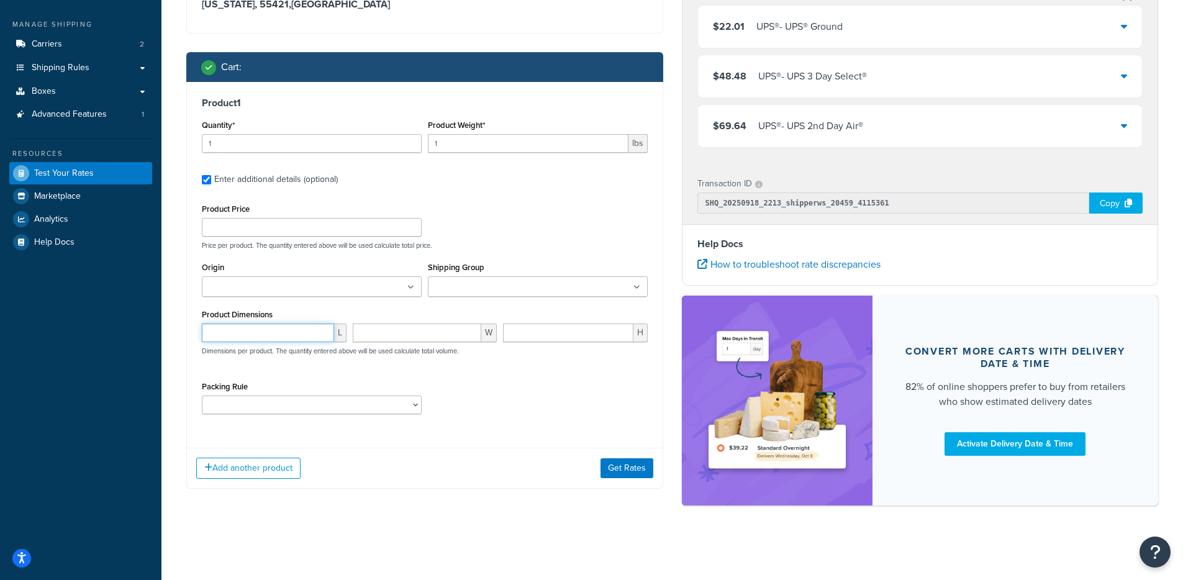
click at [284, 340] on input "number" at bounding box center [268, 332] width 132 height 19
click at [762, 38] on div "$22.01 UPS® - UPS® Ground" at bounding box center [920, 27] width 444 height 42
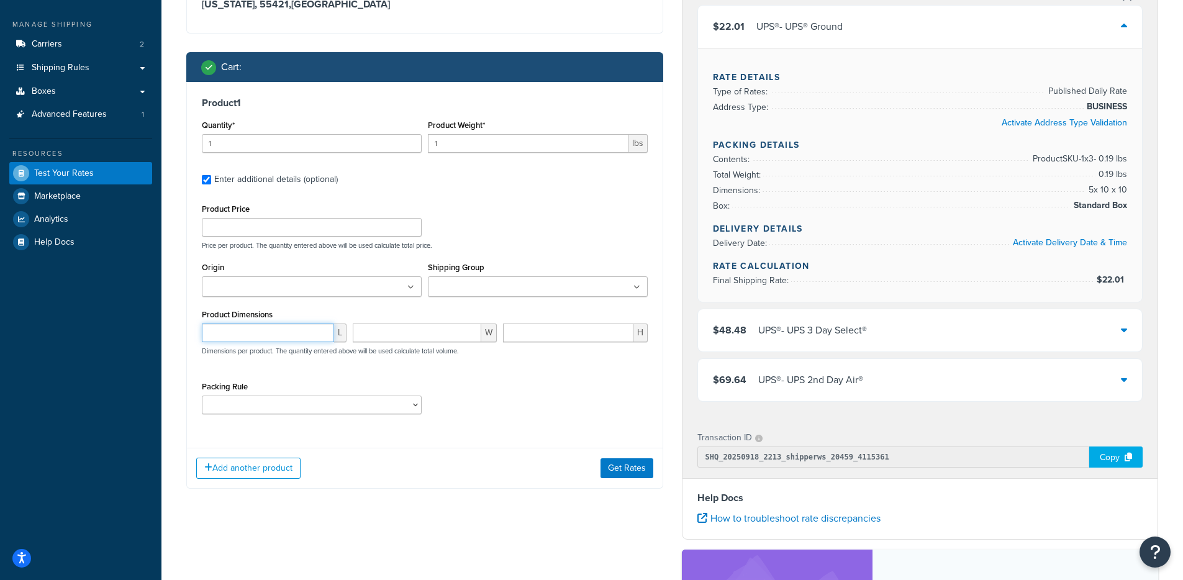
click at [211, 336] on input "number" at bounding box center [268, 332] width 132 height 19
type input "14"
click at [405, 345] on div "W" at bounding box center [424, 337] width 151 height 28
click at [408, 341] on input "number" at bounding box center [417, 332] width 129 height 19
type input "10"
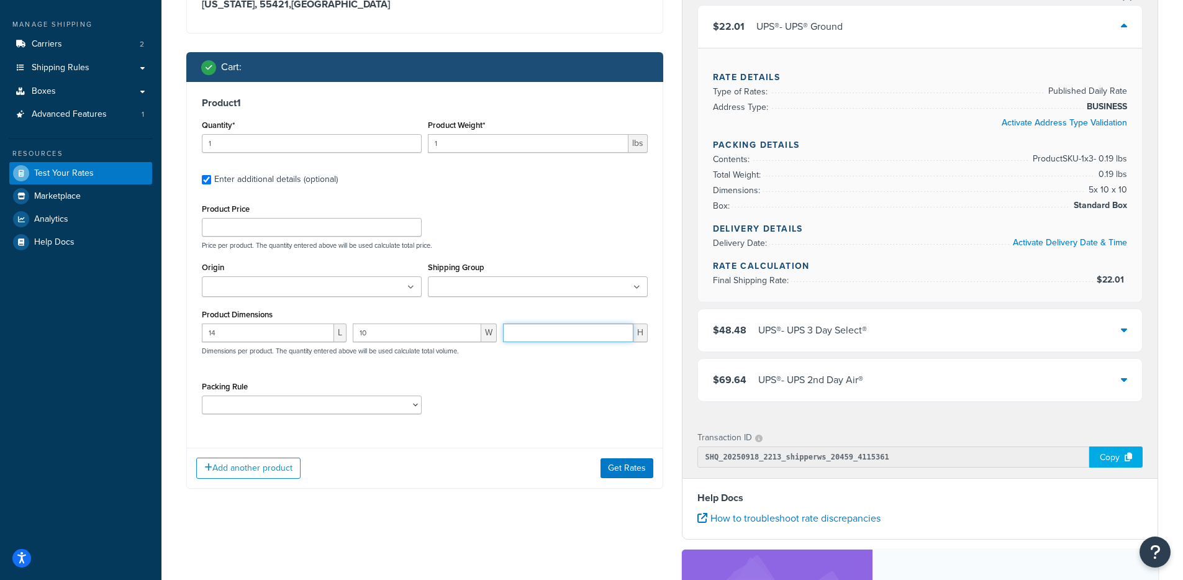
click at [530, 333] on input "number" at bounding box center [568, 332] width 130 height 19
type input "10"
click at [629, 472] on button "Get Rates" at bounding box center [626, 468] width 53 height 20
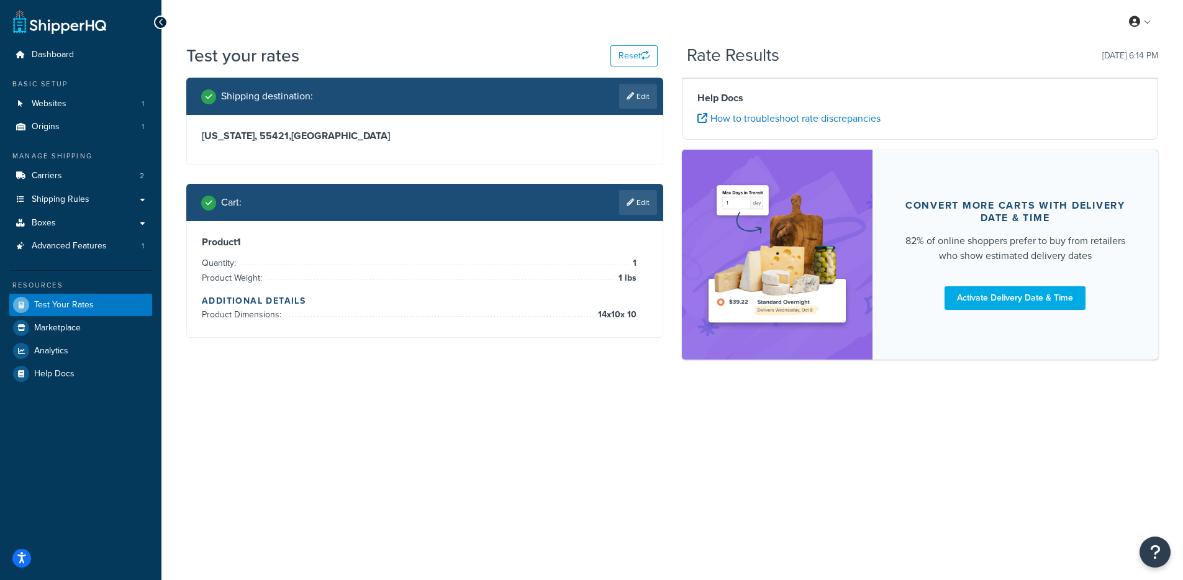
scroll to position [0, 0]
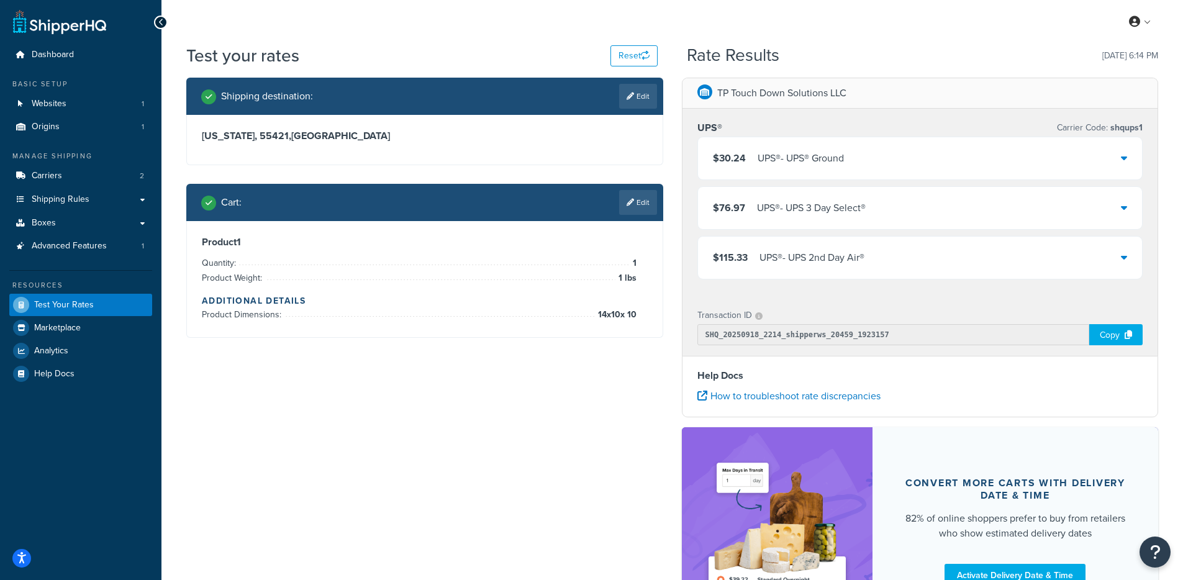
click at [783, 156] on div "UPS® - UPS® Ground" at bounding box center [800, 158] width 86 height 17
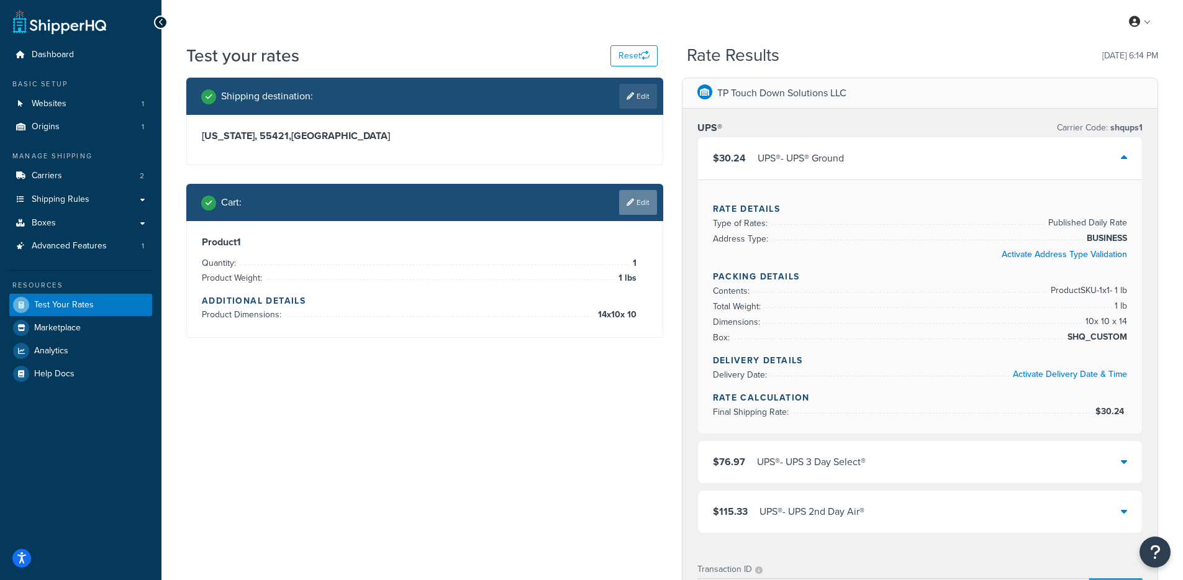
click at [638, 200] on link "Edit" at bounding box center [638, 202] width 38 height 25
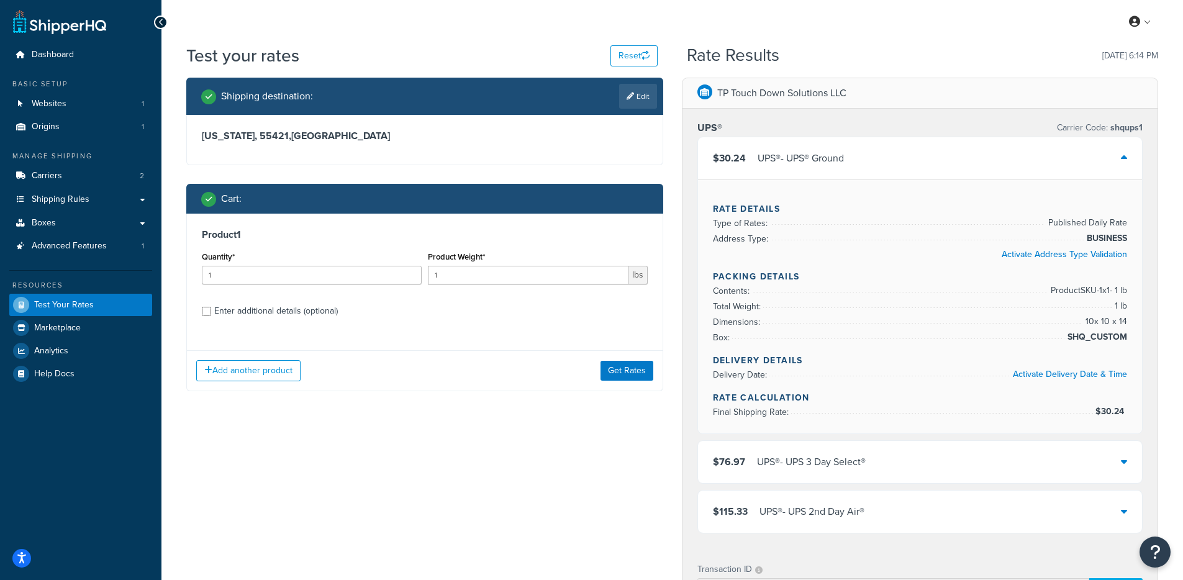
click at [314, 318] on div "Enter additional details (optional)" at bounding box center [276, 310] width 124 height 17
click at [211, 316] on input "Enter additional details (optional)" at bounding box center [206, 311] width 9 height 9
checkbox input "true"
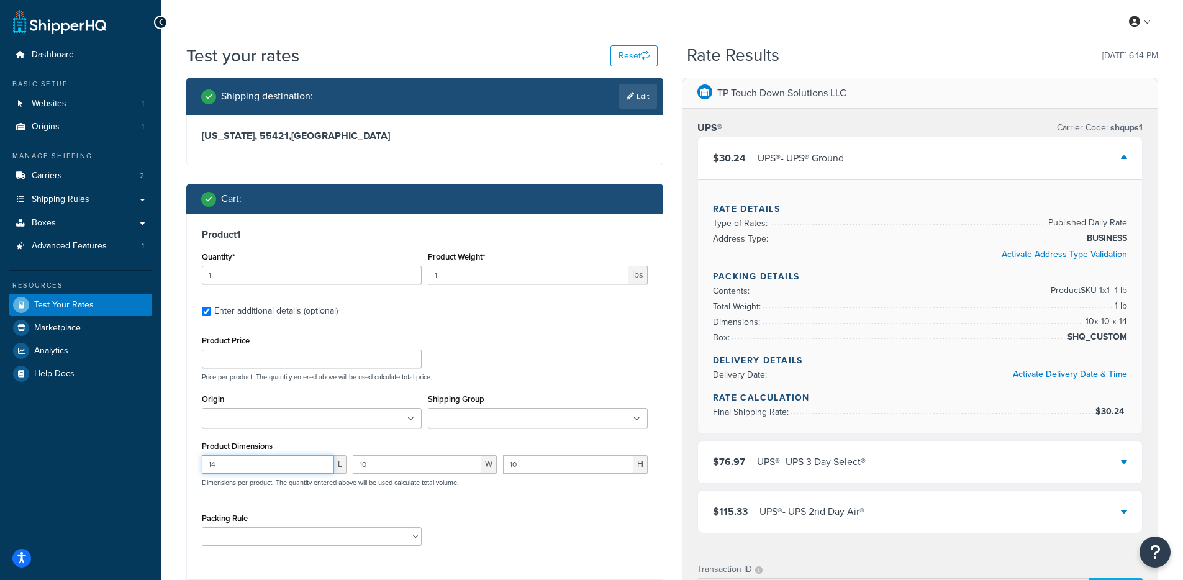
click at [269, 461] on input "14" at bounding box center [268, 464] width 132 height 19
click at [385, 461] on input "10" at bounding box center [417, 464] width 129 height 19
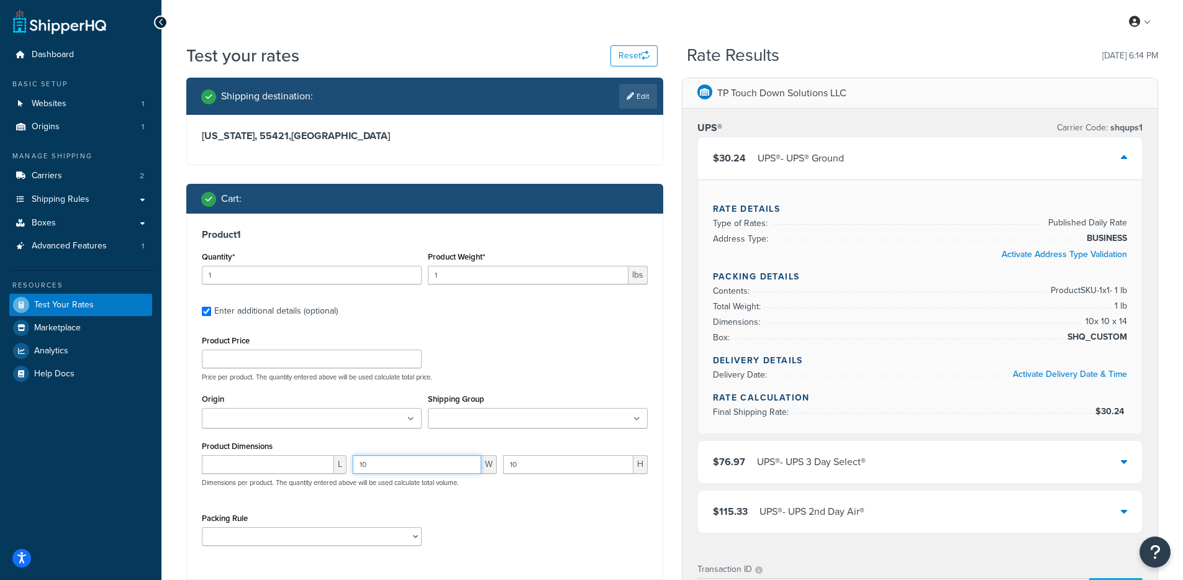
click at [385, 461] on input "10" at bounding box center [417, 464] width 129 height 19
click at [555, 466] on input "10" at bounding box center [568, 464] width 130 height 19
click at [554, 335] on div "Product Price Price per product. The quantity entered above will be used calcul…" at bounding box center [425, 356] width 452 height 49
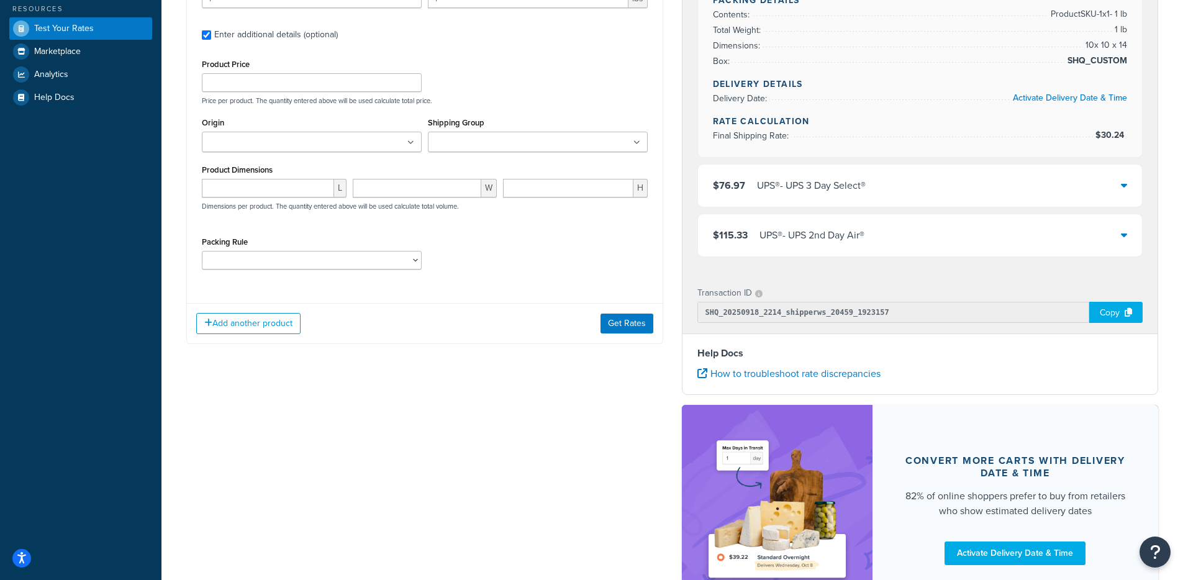
scroll to position [284, 0]
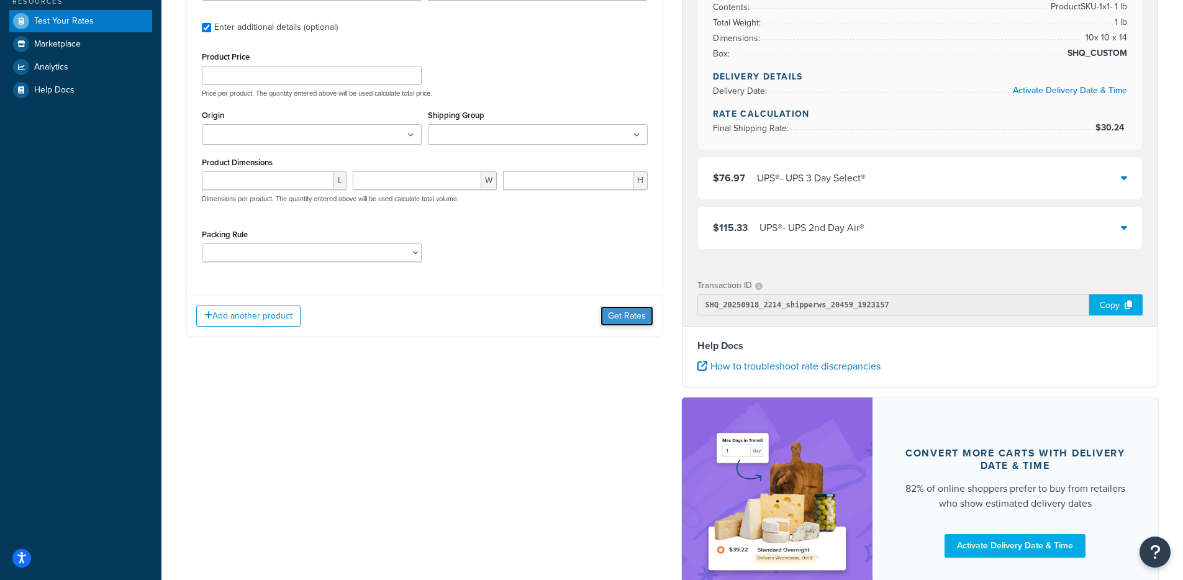
click at [624, 321] on button "Get Rates" at bounding box center [626, 316] width 53 height 20
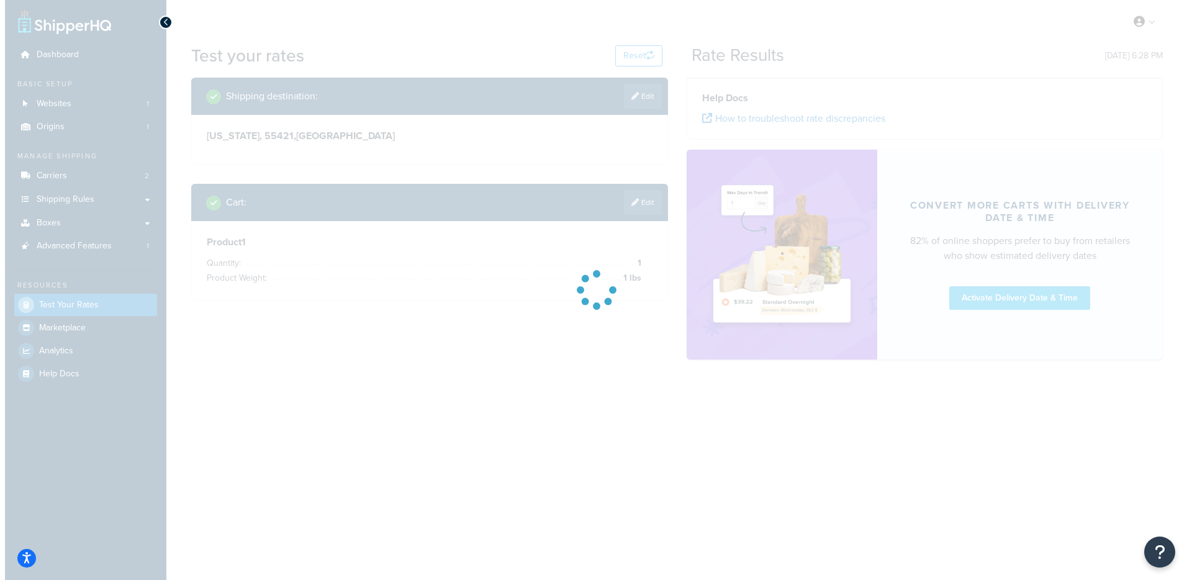
scroll to position [0, 0]
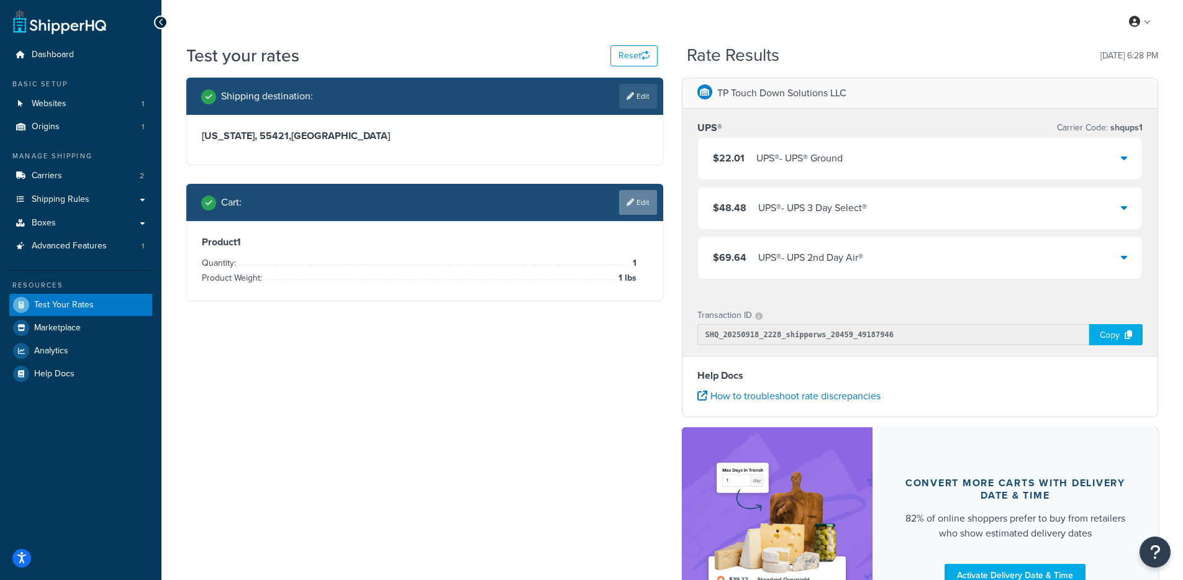
click at [642, 201] on link "Edit" at bounding box center [638, 202] width 38 height 25
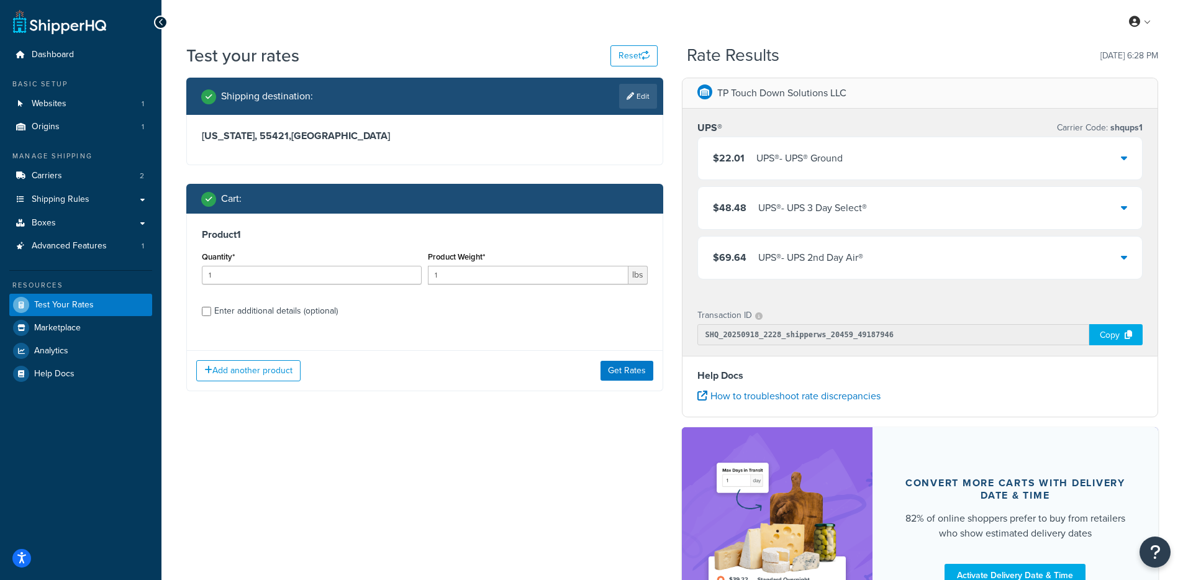
select select "TX"
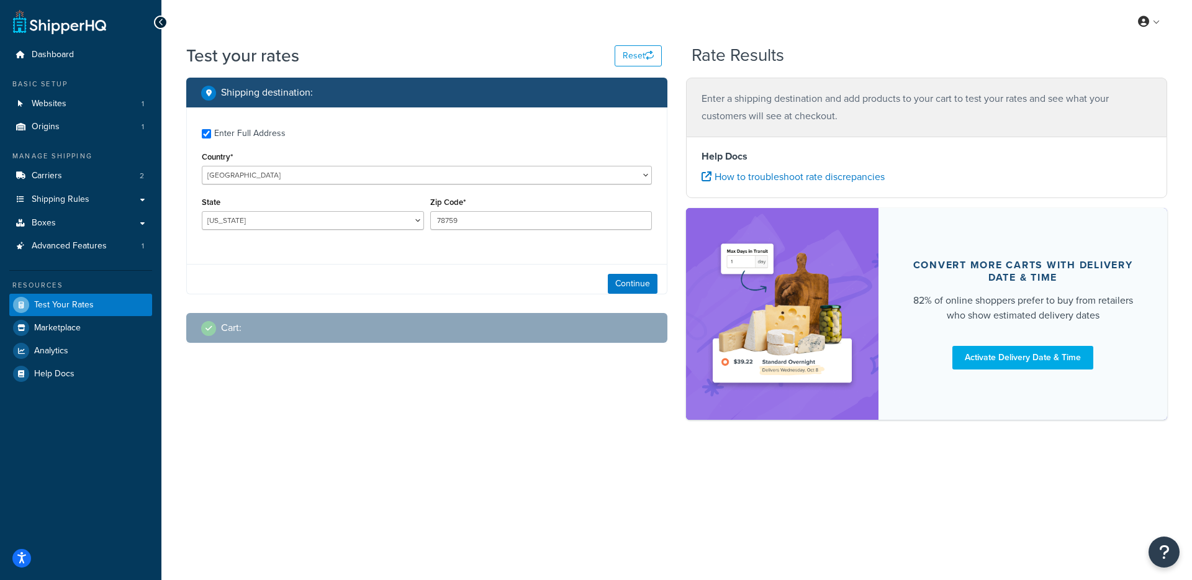
checkbox input "true"
type input "55421"
select select "MN"
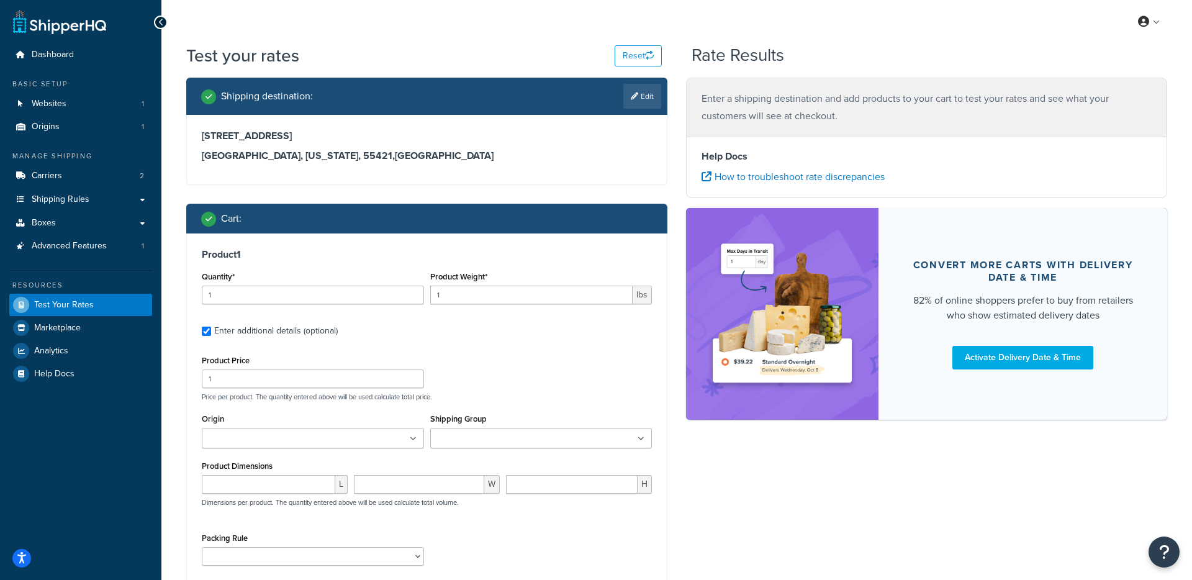
type input "28"
type input "50"
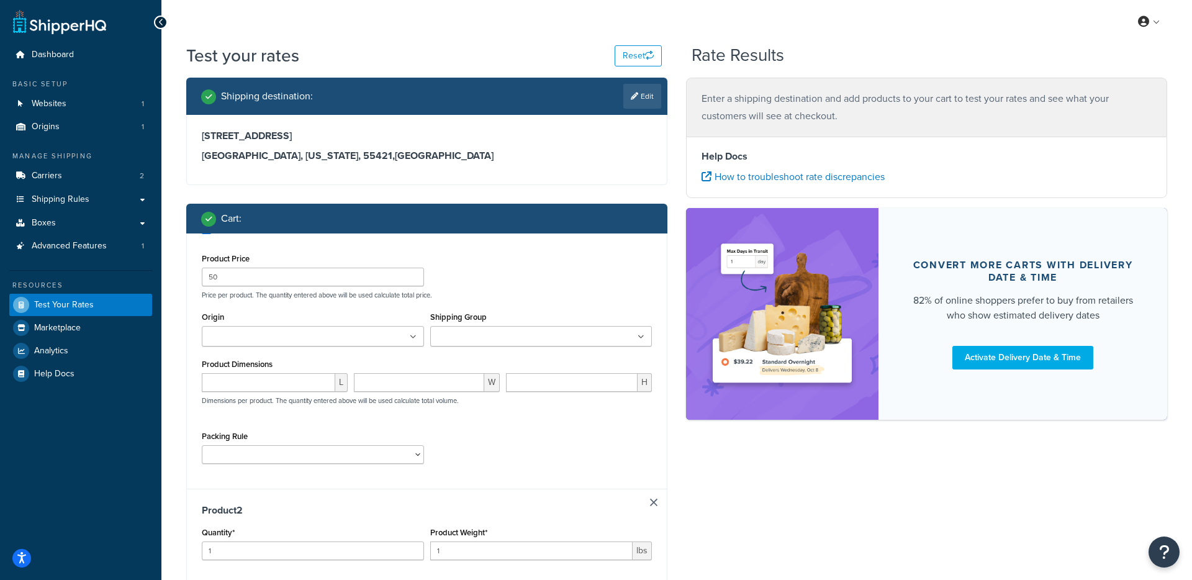
type input "28"
type input "50"
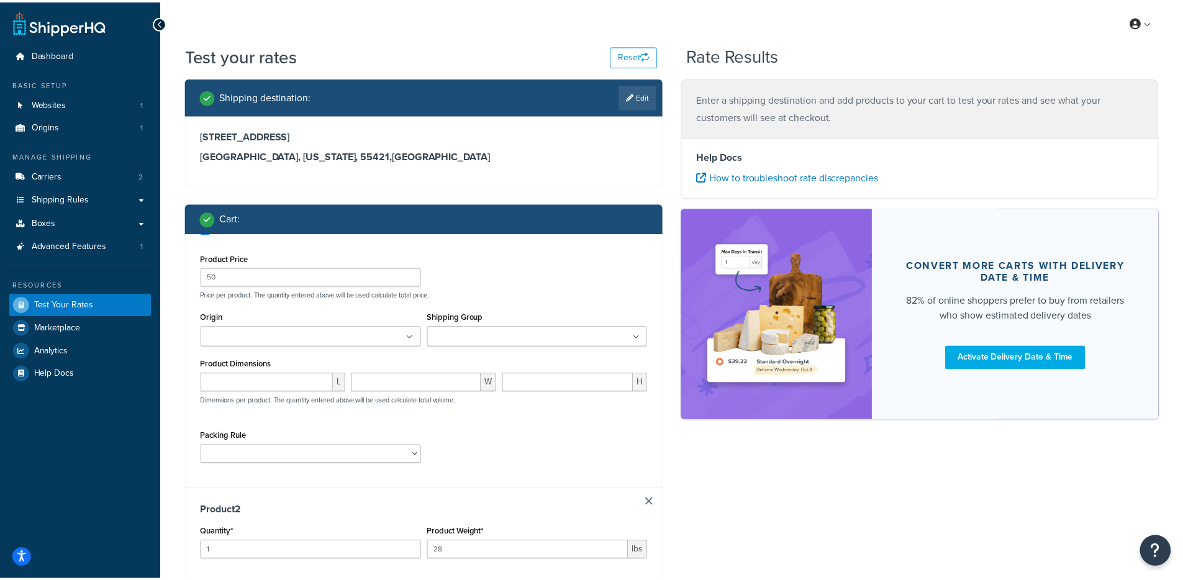
scroll to position [202, 0]
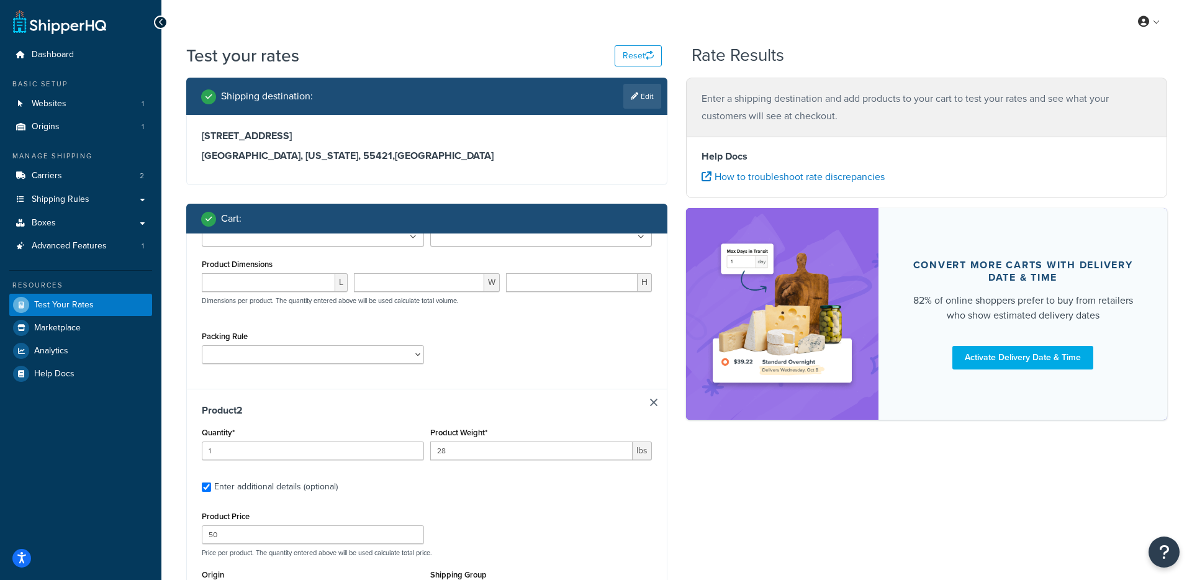
type input "28"
type input "50"
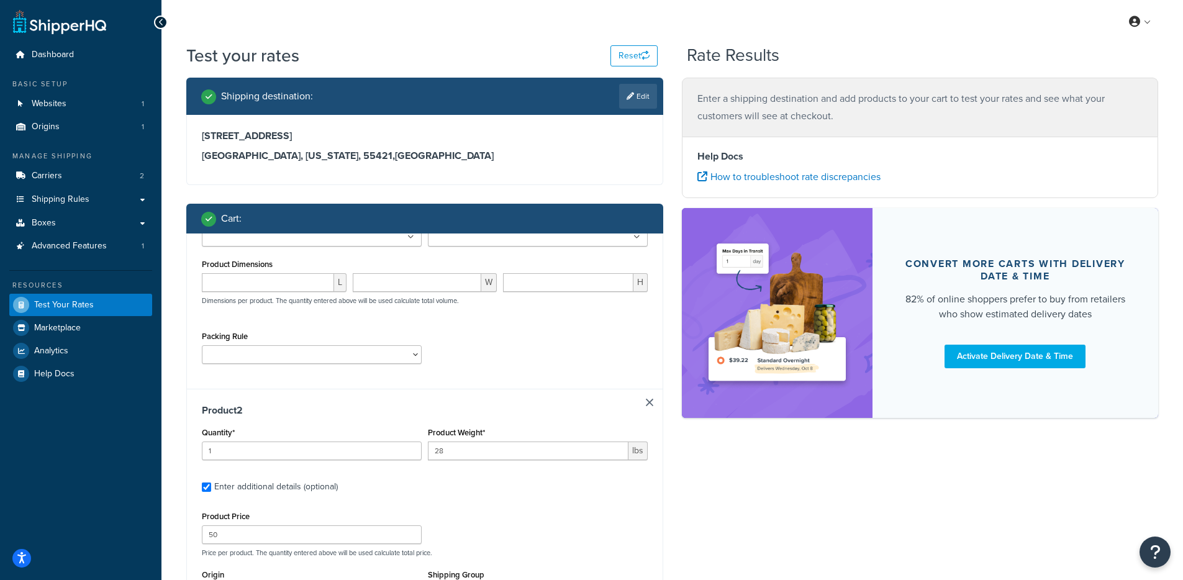
scroll to position [78, 0]
type input "28"
type input "50"
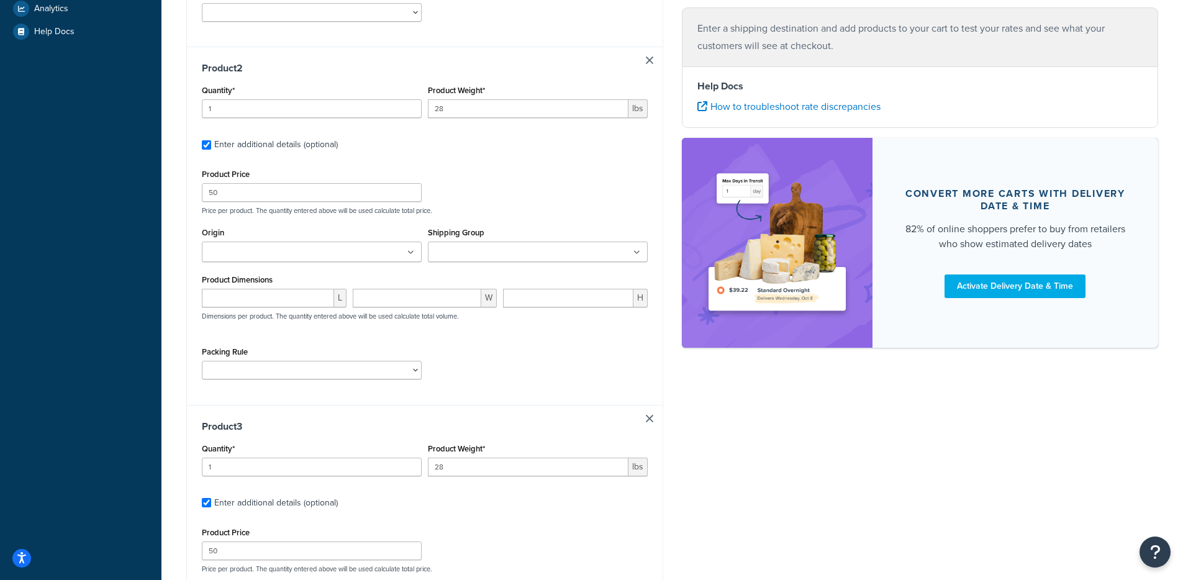
type input "28"
type input "50"
type input "28"
type input "50"
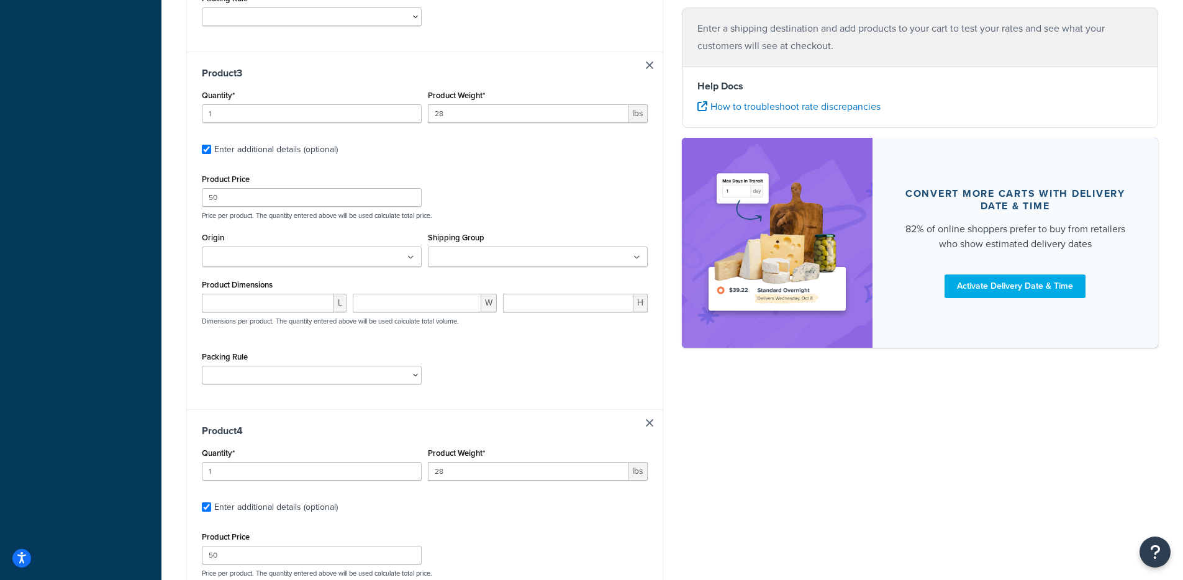
type input "28"
type input "65"
type input "3.5"
type input "35"
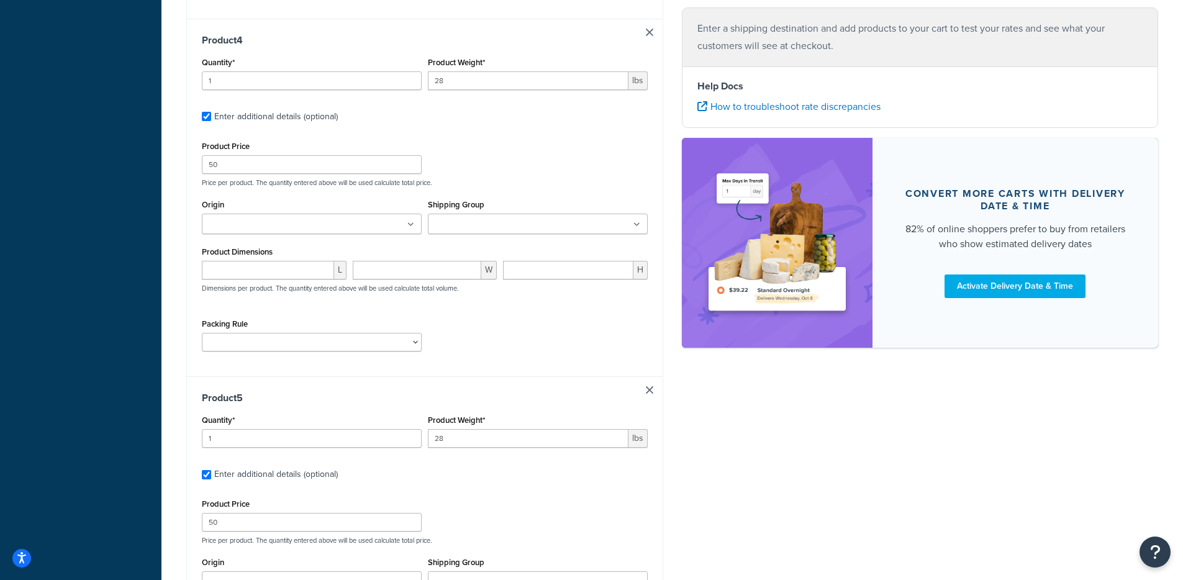
type input "3.5"
type input "25"
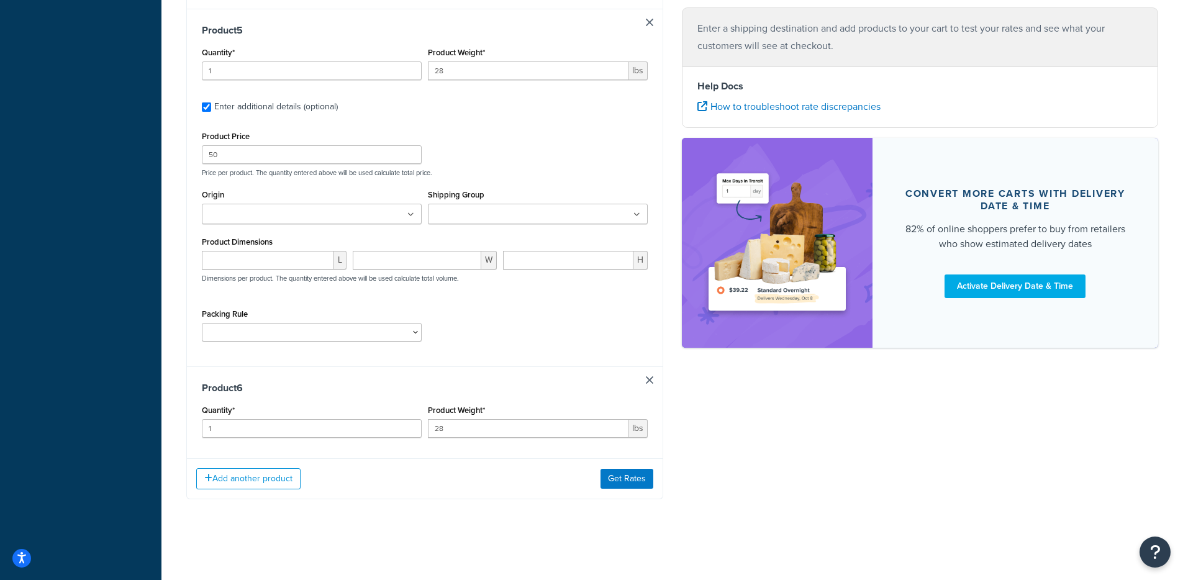
type input "3.5"
type input "20"
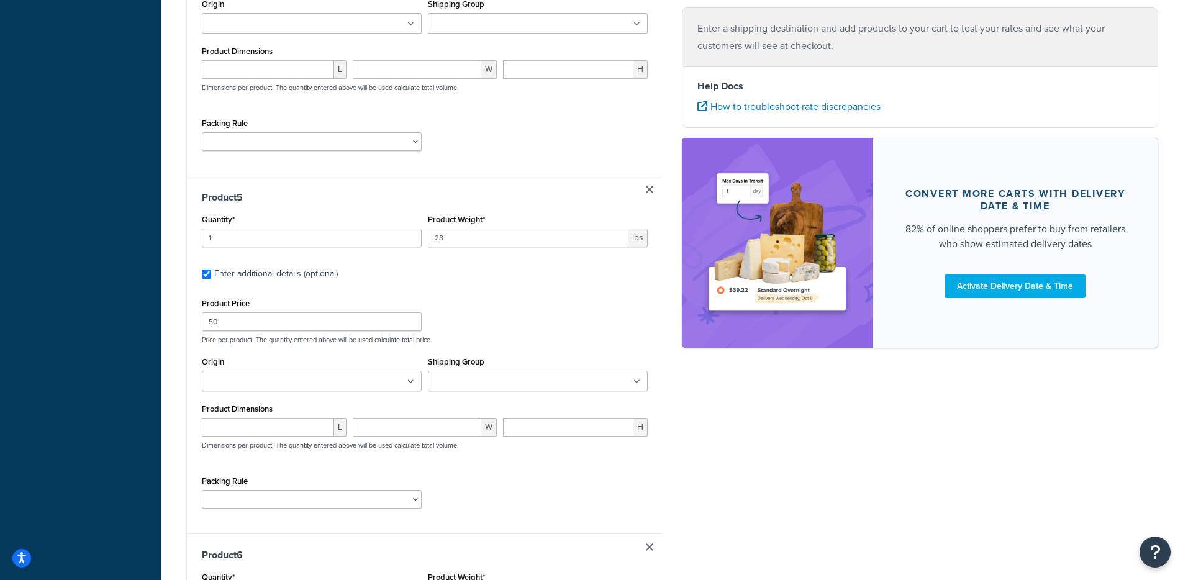
type input "3.5"
type input "20"
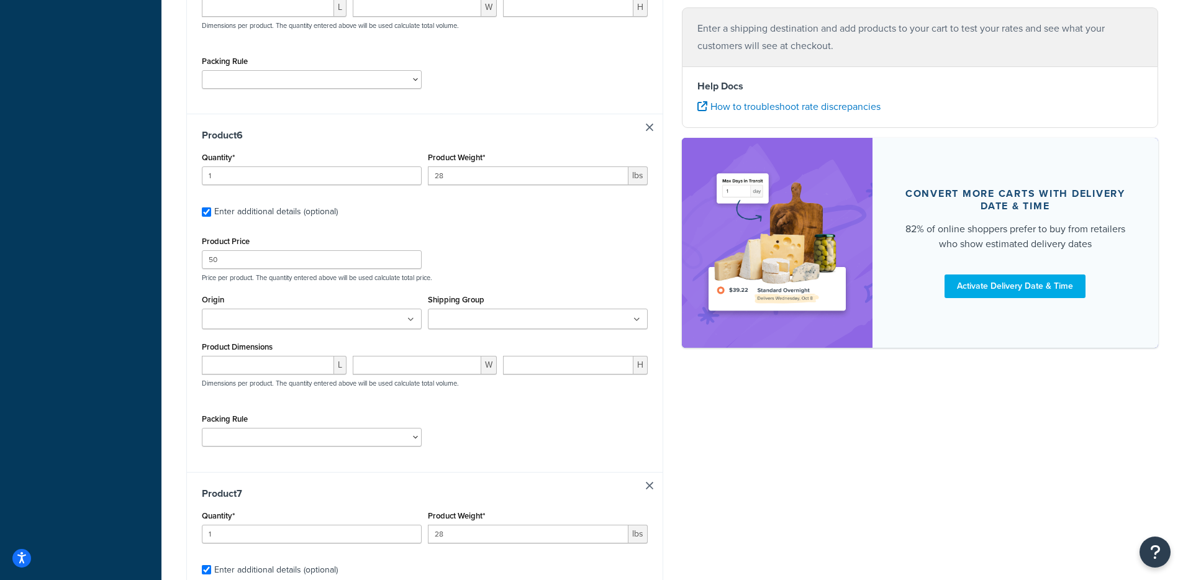
type input "3.5"
type input "20"
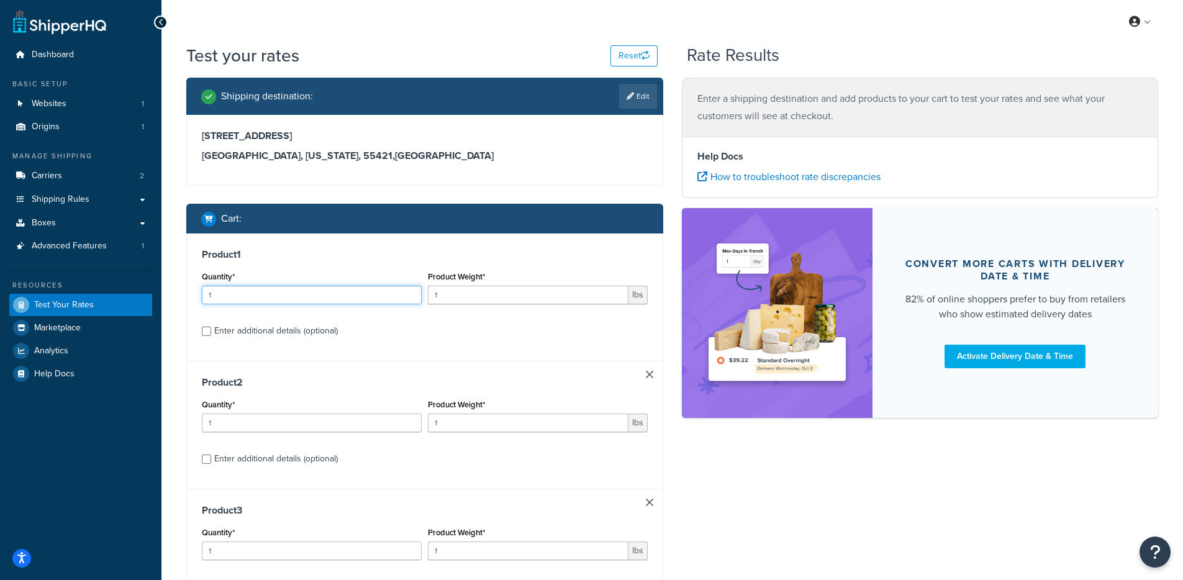
click at [235, 298] on input "1" at bounding box center [312, 295] width 220 height 19
click at [536, 293] on input "1" at bounding box center [528, 295] width 201 height 19
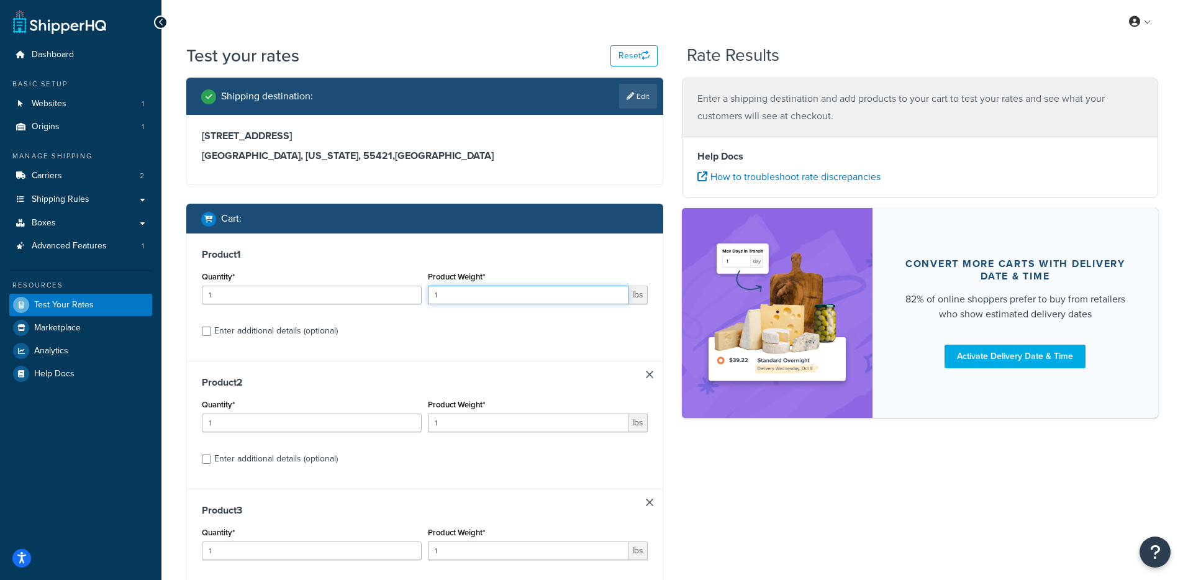
click at [535, 292] on input "1" at bounding box center [528, 295] width 201 height 19
click at [241, 425] on input "1" at bounding box center [312, 422] width 220 height 19
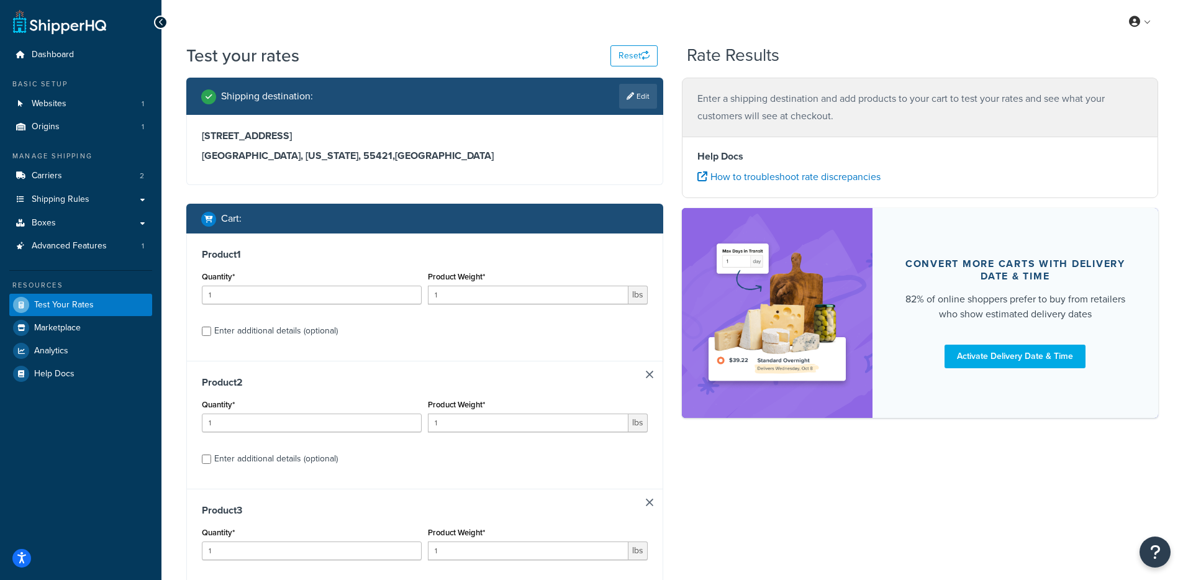
click at [425, 417] on div "Product Weight* 1 lbs" at bounding box center [538, 418] width 226 height 45
click at [438, 420] on input "1" at bounding box center [528, 422] width 201 height 19
click at [229, 328] on div "Enter additional details (optional)" at bounding box center [276, 330] width 124 height 17
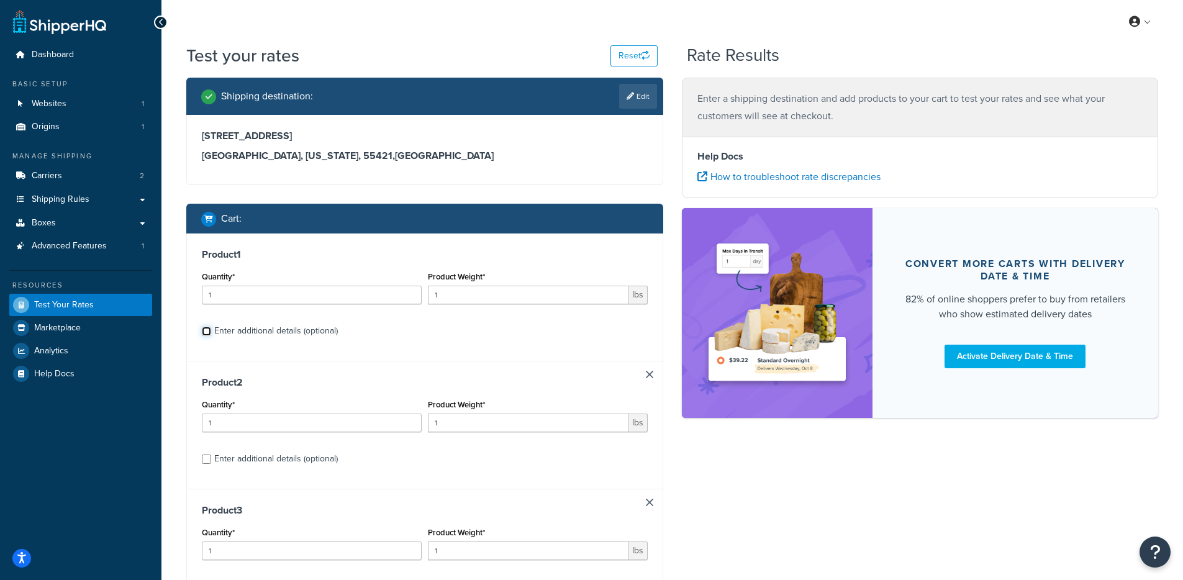
click at [211, 328] on input "Enter additional details (optional)" at bounding box center [206, 331] width 9 height 9
checkbox input "true"
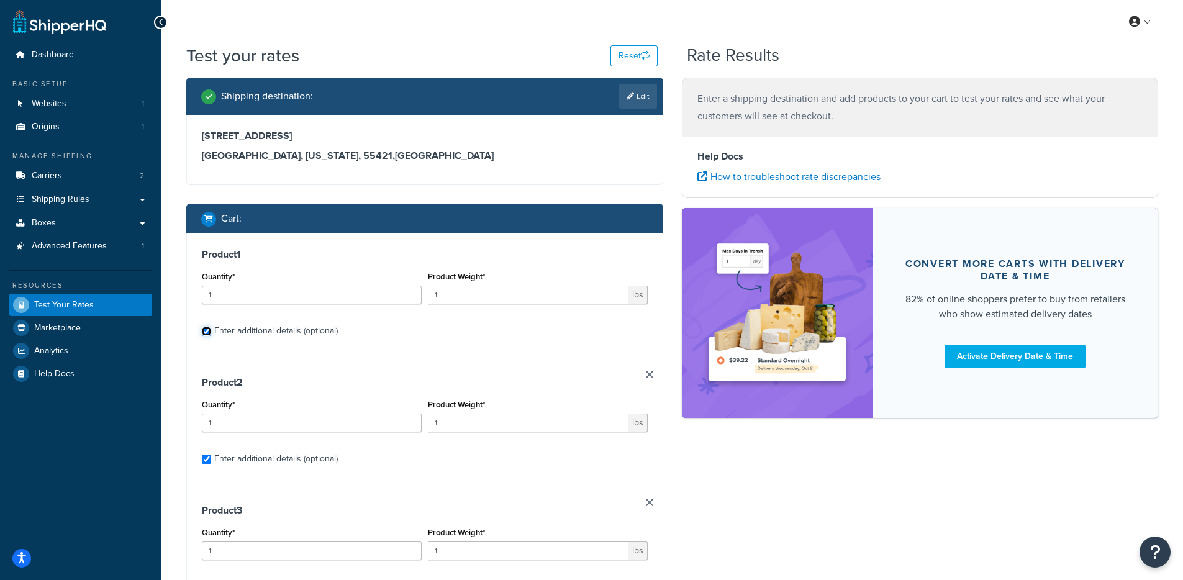
checkbox input "true"
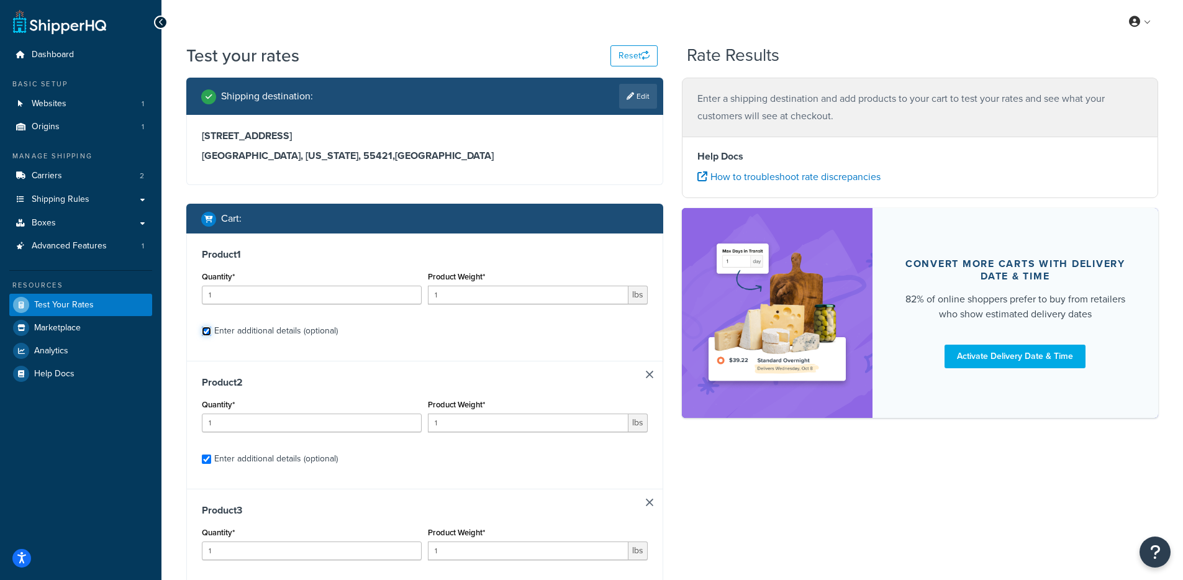
checkbox input "true"
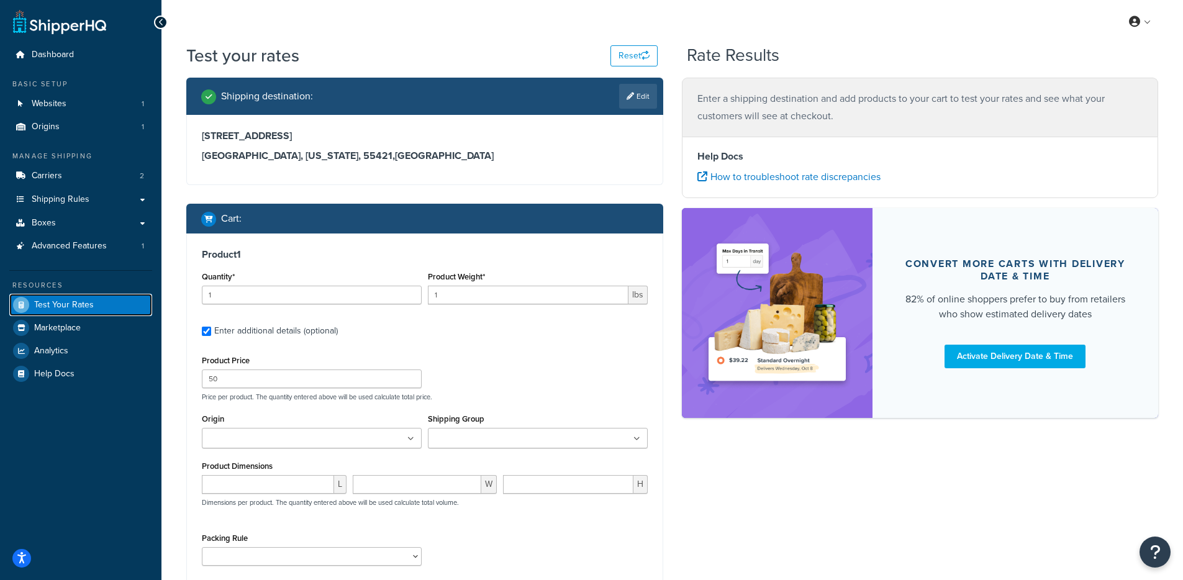
click at [71, 305] on span "Test Your Rates" at bounding box center [64, 305] width 60 height 11
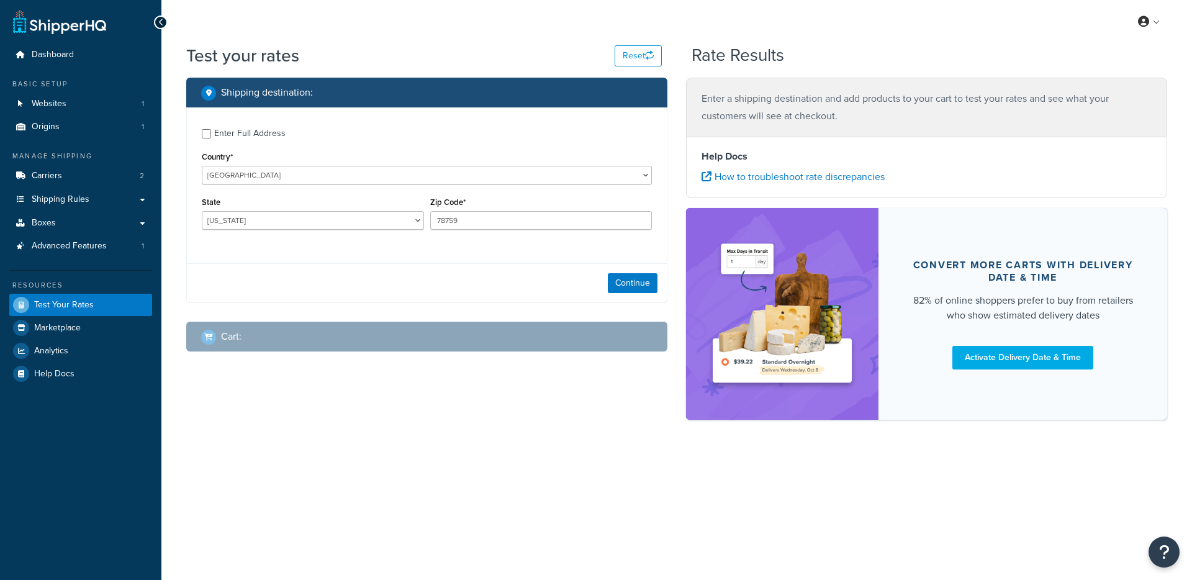
select select "[GEOGRAPHIC_DATA]"
click at [209, 141] on div "Enter Full Address" at bounding box center [427, 132] width 450 height 20
click at [224, 125] on div "Enter Full Address" at bounding box center [249, 133] width 71 height 17
click at [211, 129] on input "Enter Full Address" at bounding box center [206, 133] width 9 height 9
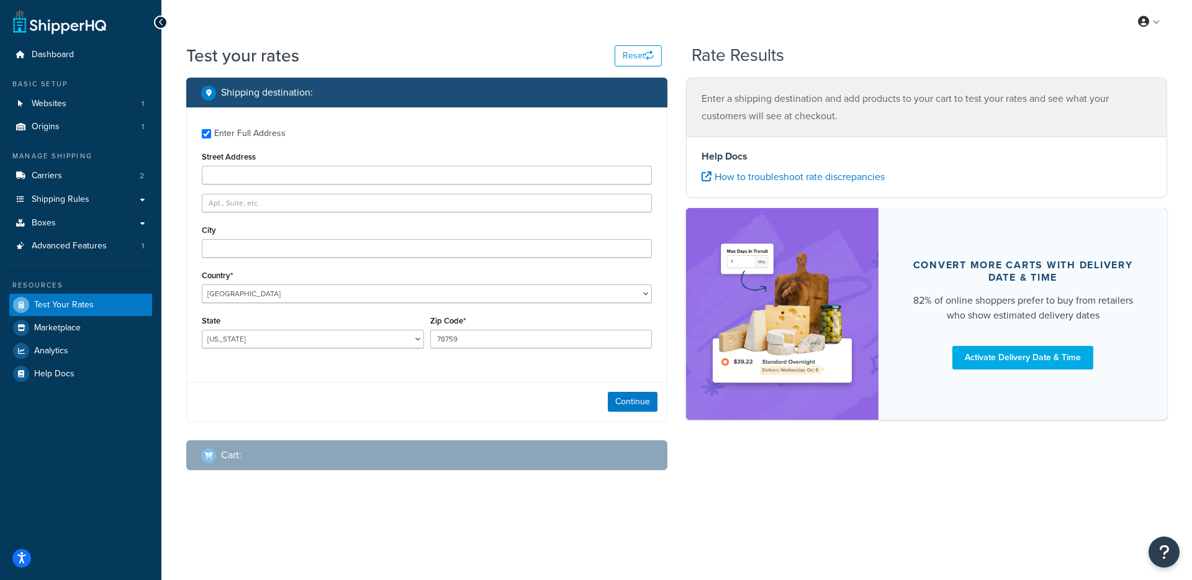
click at [251, 125] on div "Enter Full Address" at bounding box center [249, 133] width 71 height 17
click at [211, 129] on input "Enter Full Address" at bounding box center [206, 133] width 9 height 9
checkbox input "false"
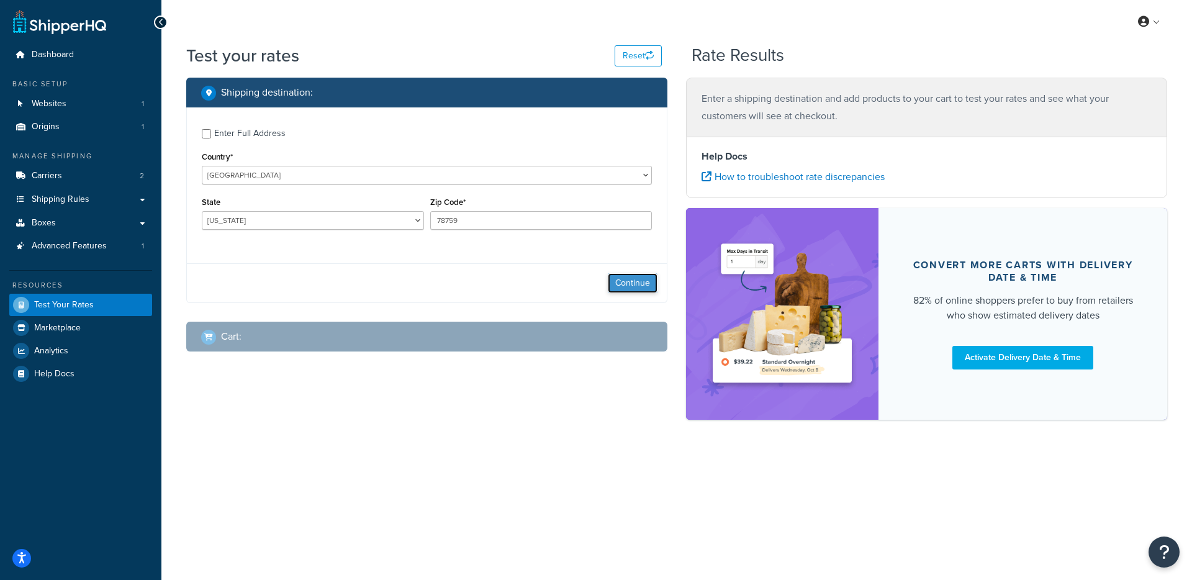
click at [623, 284] on button "Continue" at bounding box center [633, 283] width 50 height 20
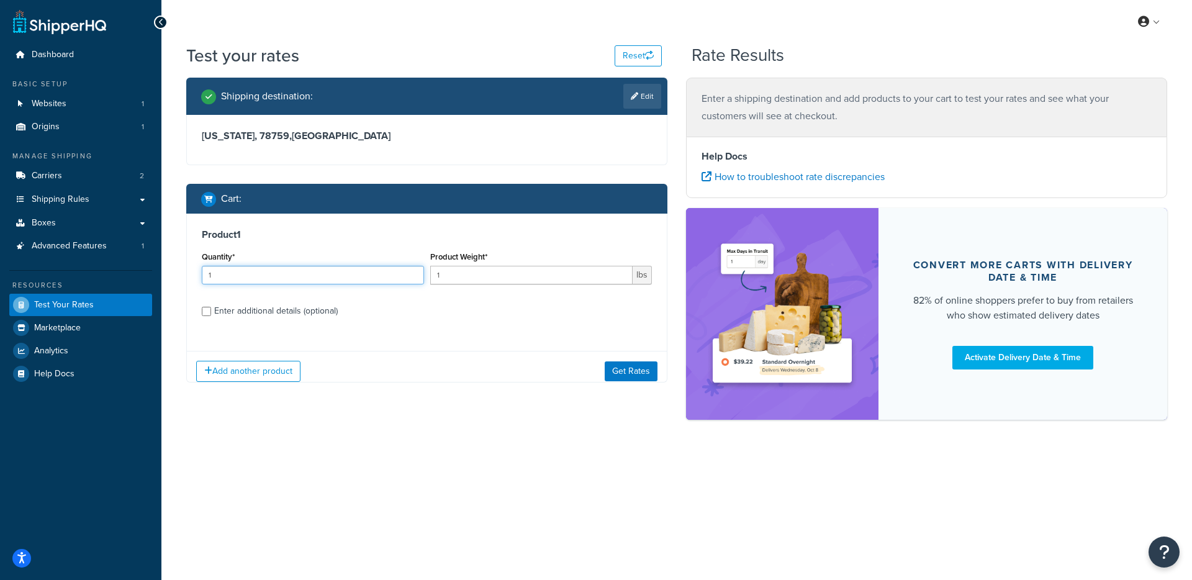
click at [250, 277] on input "1" at bounding box center [313, 275] width 222 height 19
type input "5"
click at [504, 277] on input "1" at bounding box center [531, 275] width 203 height 19
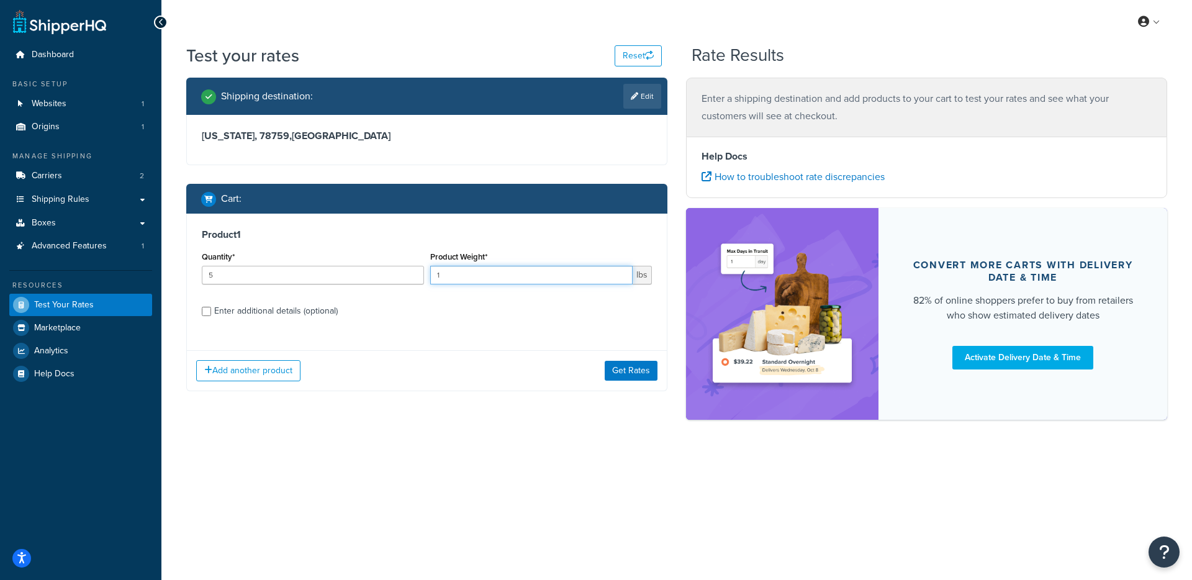
click at [504, 277] on input "1" at bounding box center [531, 275] width 203 height 19
type input "50"
click at [632, 377] on button "Get Rates" at bounding box center [631, 371] width 53 height 20
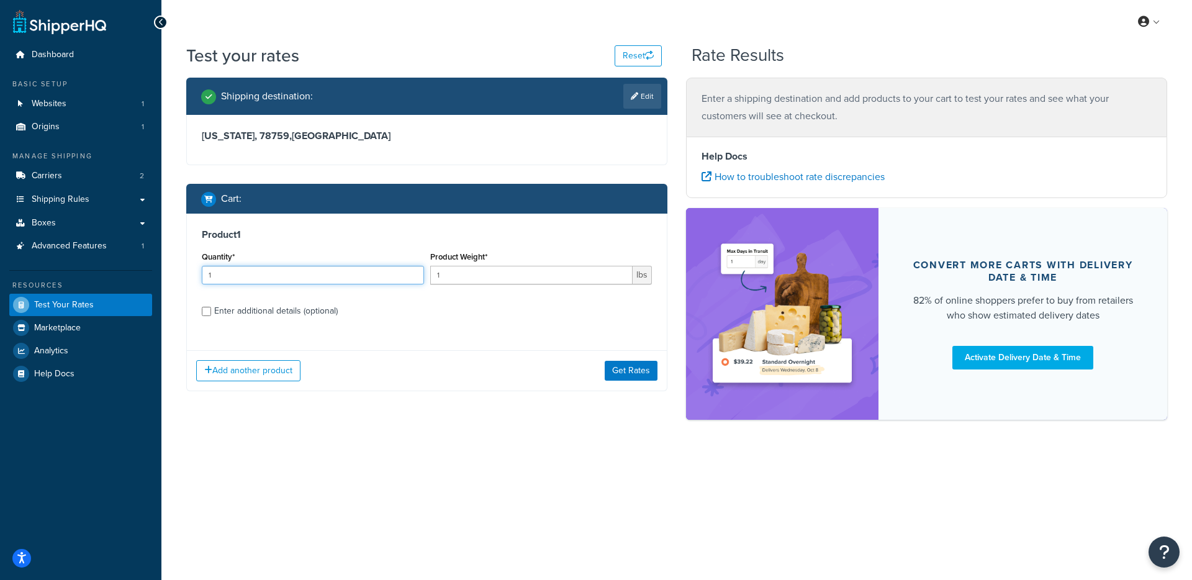
click at [228, 277] on input "1" at bounding box center [313, 275] width 222 height 19
click at [553, 287] on div "Product Weight* 1 lbs" at bounding box center [541, 270] width 228 height 45
click at [552, 279] on input "1" at bounding box center [531, 275] width 203 height 19
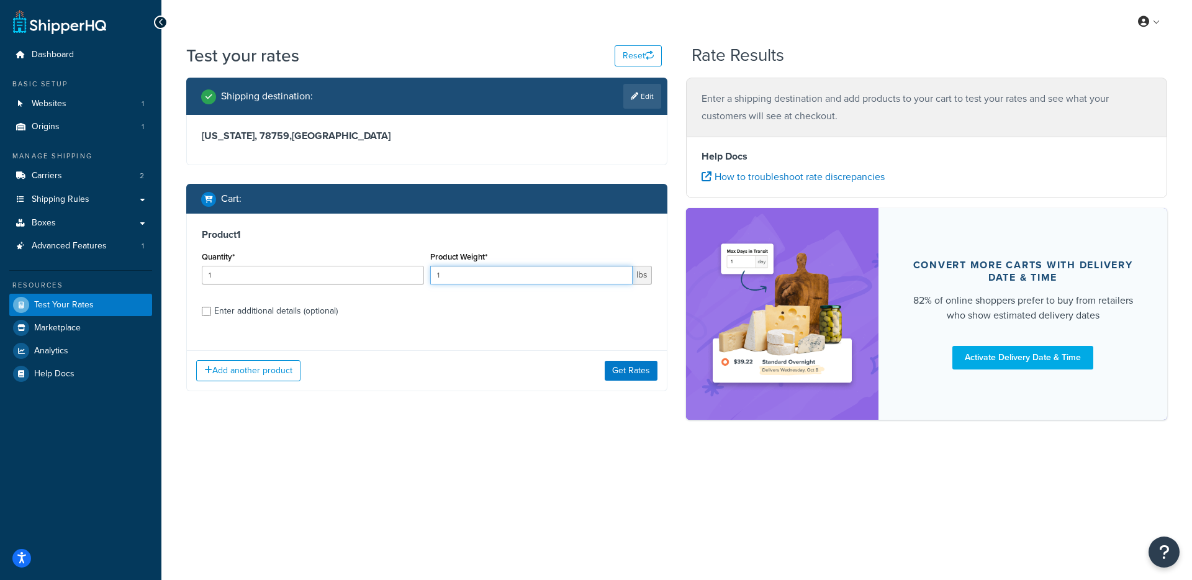
click at [552, 279] on input "1" at bounding box center [531, 275] width 203 height 19
click at [276, 279] on input "1" at bounding box center [313, 275] width 222 height 19
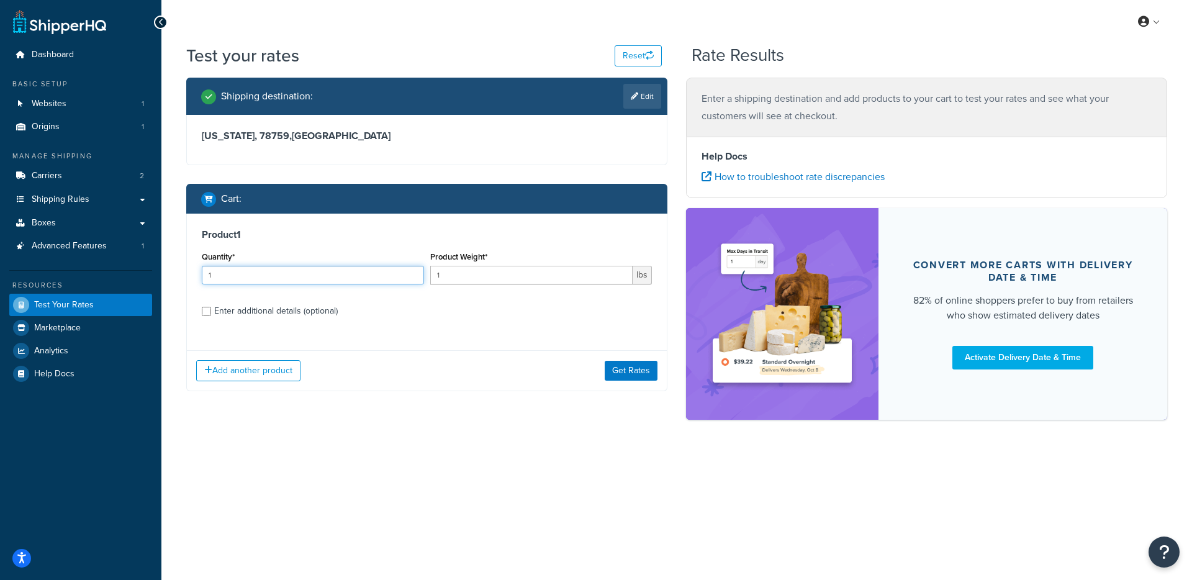
click at [369, 277] on input "1" at bounding box center [313, 275] width 222 height 19
click at [370, 277] on input "1" at bounding box center [313, 275] width 222 height 19
click at [268, 273] on input "1" at bounding box center [313, 275] width 222 height 19
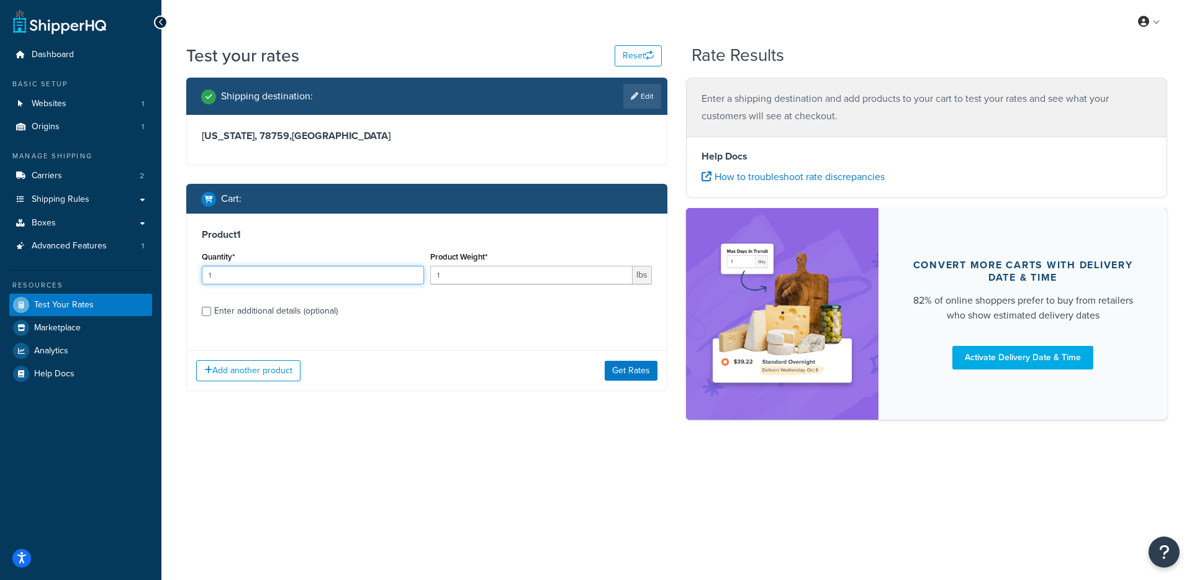
click at [268, 273] on input "1" at bounding box center [313, 275] width 222 height 19
click at [279, 275] on input "1" at bounding box center [313, 275] width 222 height 19
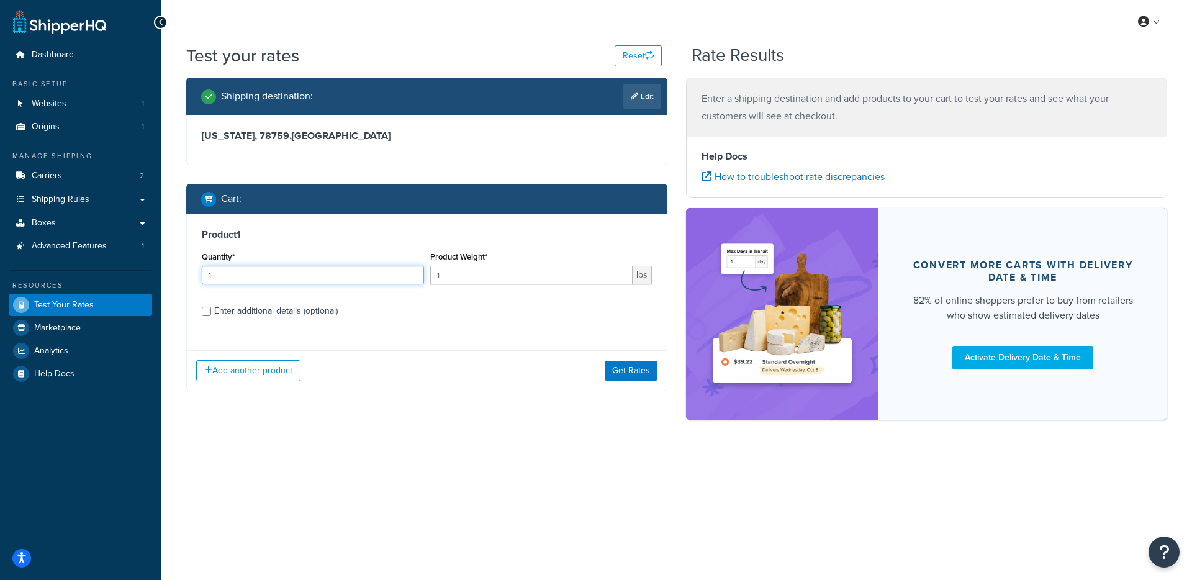
click at [279, 275] on input "1" at bounding box center [313, 275] width 222 height 19
type input "3"
click at [468, 273] on input "1" at bounding box center [531, 275] width 203 height 19
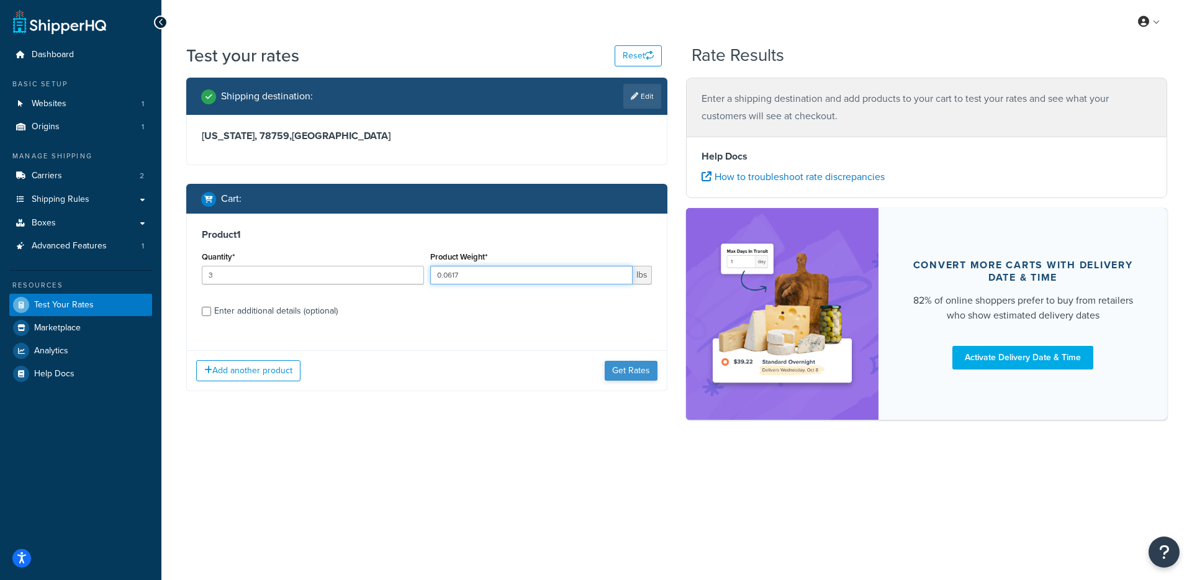
type input "0.0617"
click at [626, 374] on button "Get Rates" at bounding box center [631, 371] width 53 height 20
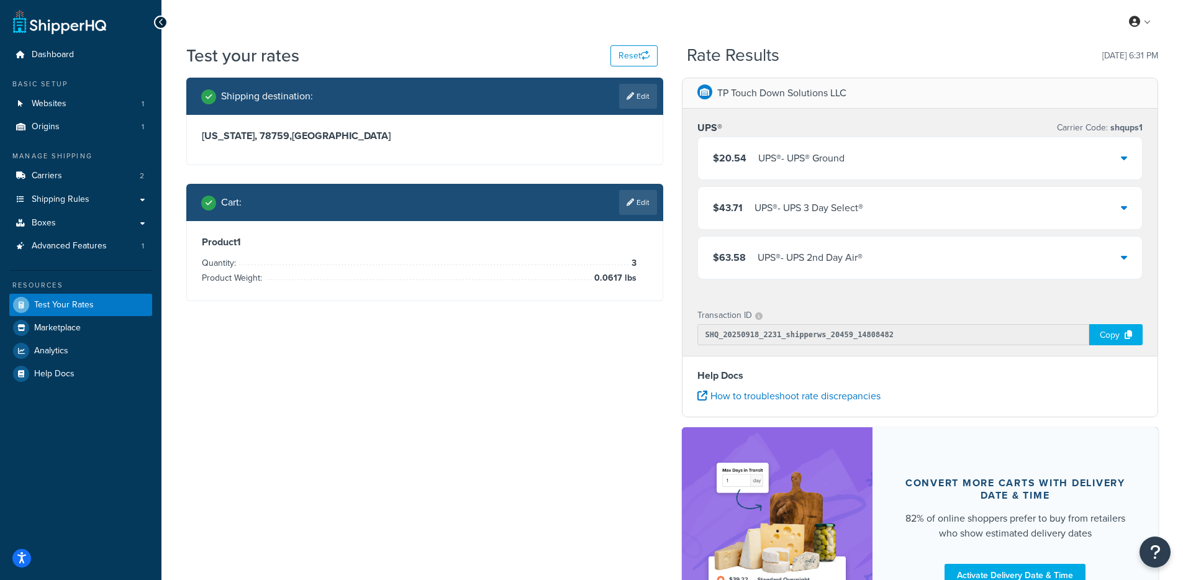
click at [778, 158] on div "UPS® - UPS® Ground" at bounding box center [801, 158] width 86 height 17
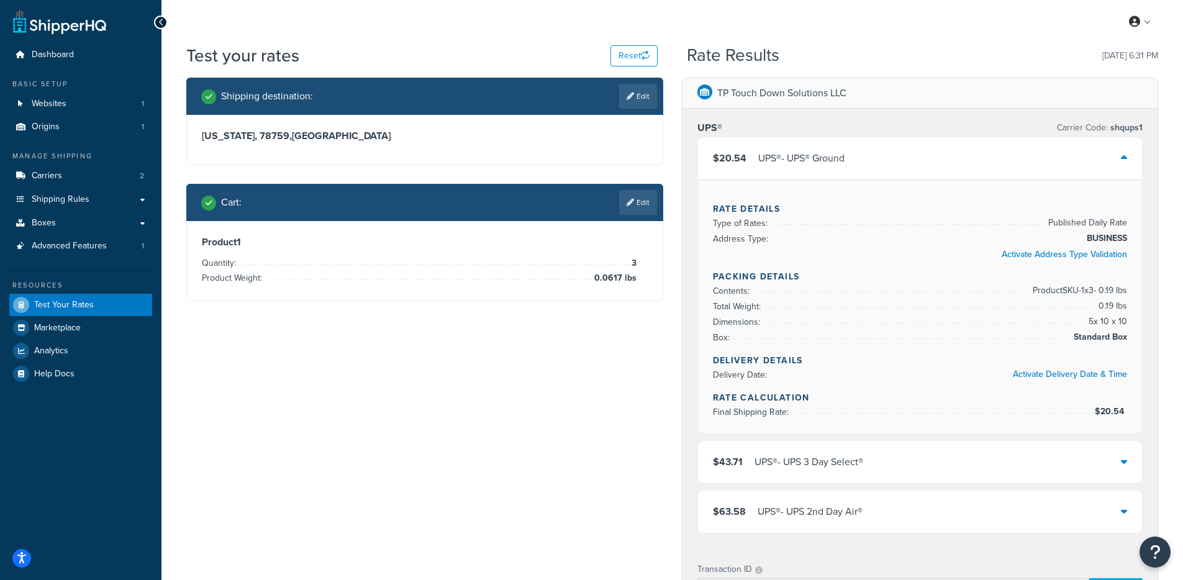
click at [778, 158] on div "UPS® - UPS® Ground" at bounding box center [801, 158] width 86 height 17
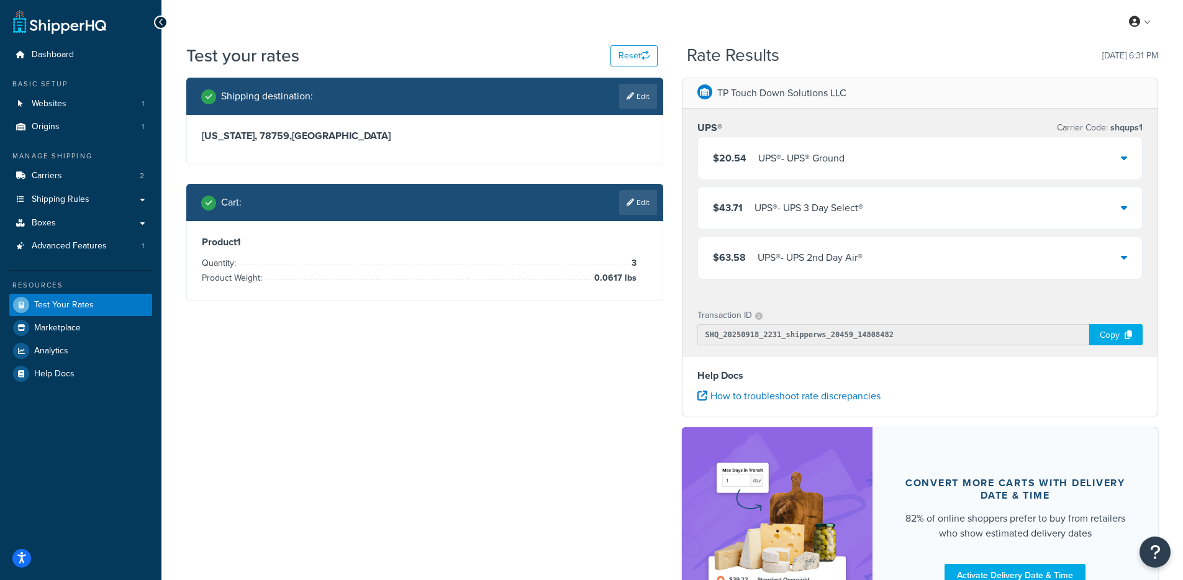
click at [778, 158] on div "UPS® - UPS® Ground" at bounding box center [801, 158] width 86 height 17
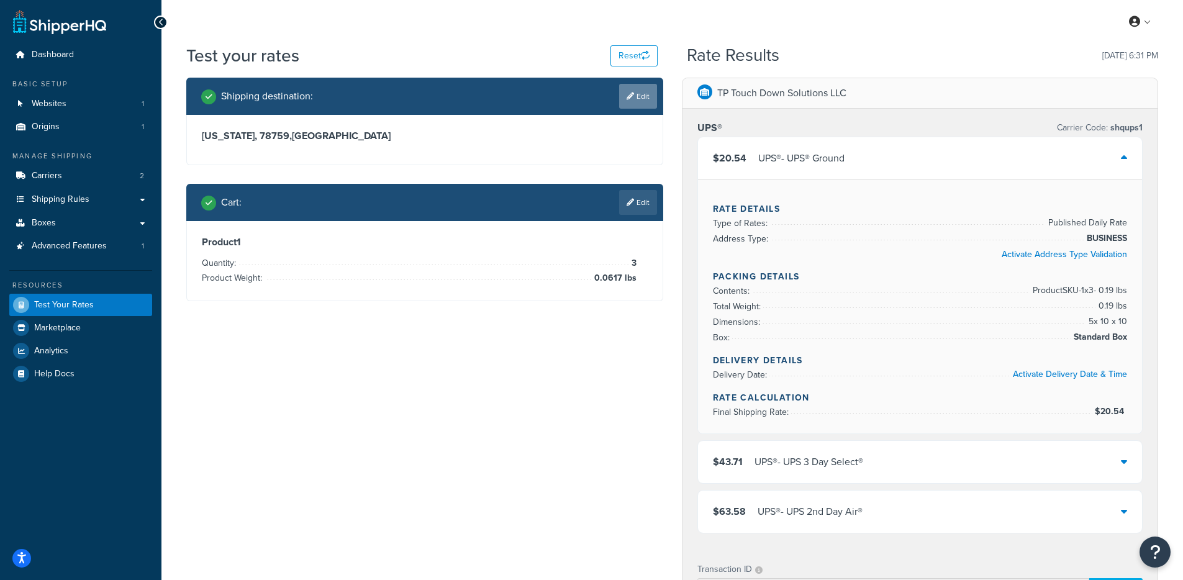
click at [632, 97] on link "Edit" at bounding box center [638, 96] width 38 height 25
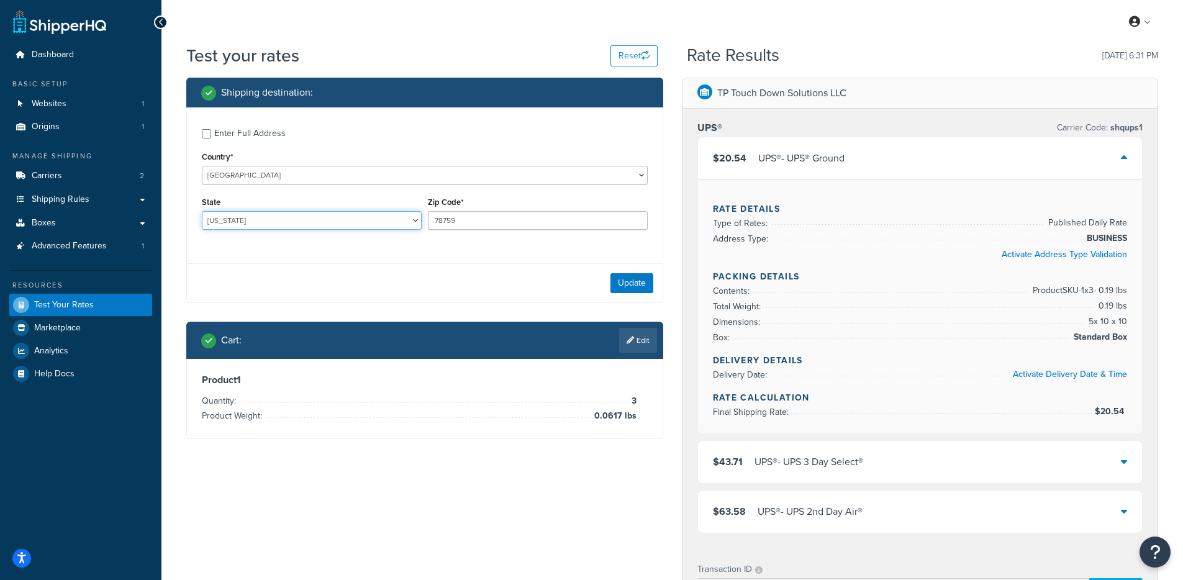
click at [243, 224] on select "Alabama Alaska American Samoa Arizona Arkansas Armed Forces Americas Armed Forc…" at bounding box center [312, 220] width 220 height 19
select select "MN"
click at [202, 212] on select "Alabama Alaska American Samoa Arizona Arkansas Armed Forces Americas Armed Forc…" at bounding box center [312, 220] width 220 height 19
click at [453, 222] on input "78759" at bounding box center [538, 220] width 220 height 19
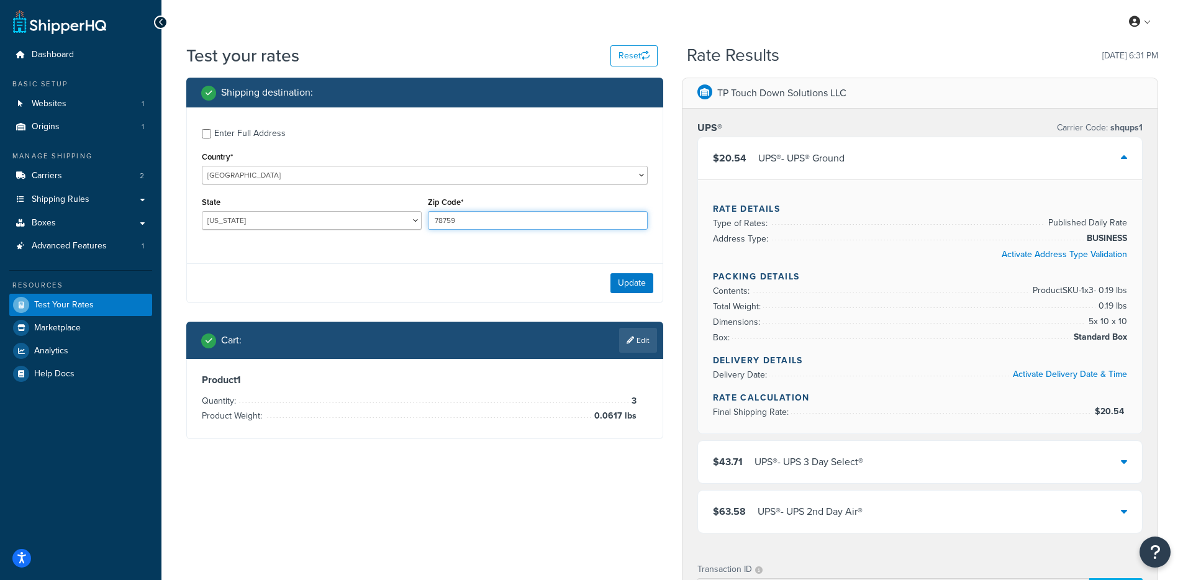
click at [453, 222] on input "78759" at bounding box center [538, 220] width 220 height 19
type input "55421"
click at [628, 284] on button "Update" at bounding box center [631, 283] width 43 height 20
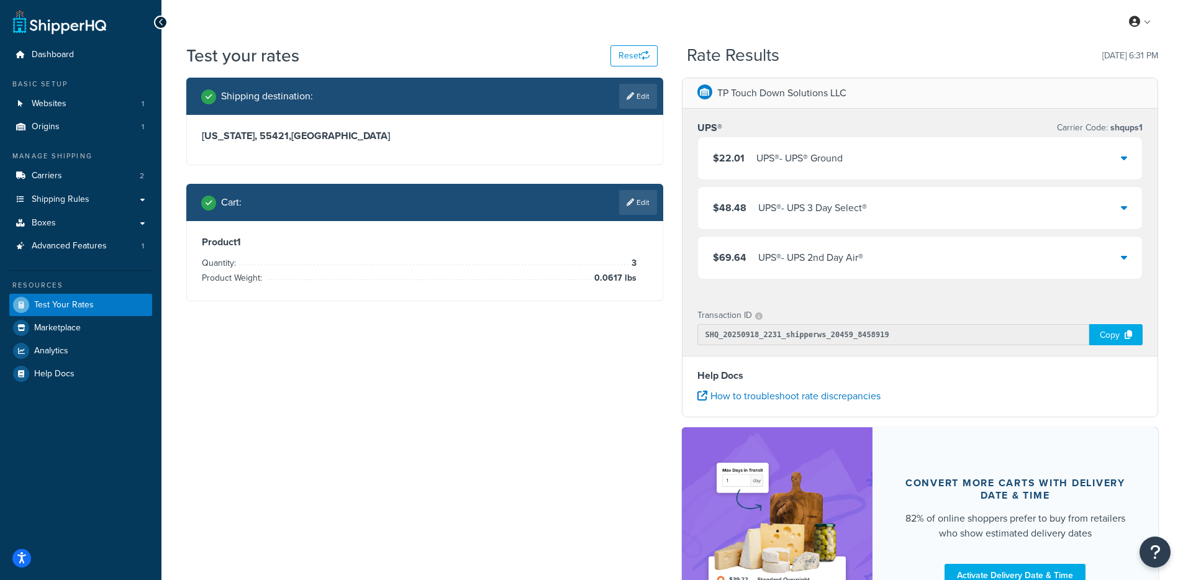
click at [806, 168] on div "$22.01 UPS® - UPS® Ground" at bounding box center [920, 158] width 444 height 42
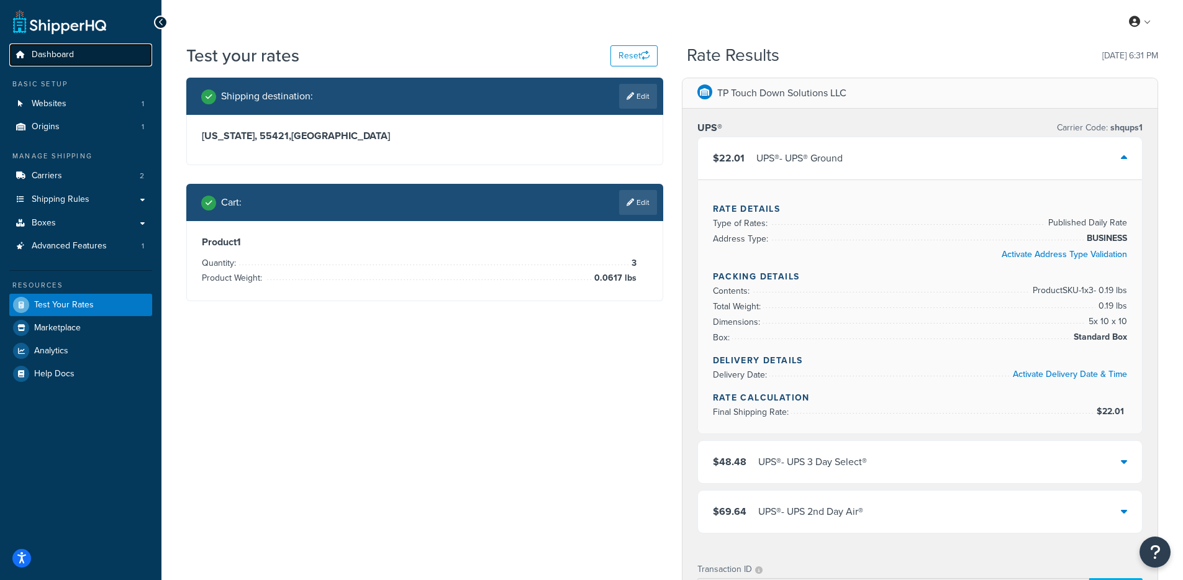
click at [98, 55] on link "Dashboard" at bounding box center [80, 54] width 143 height 23
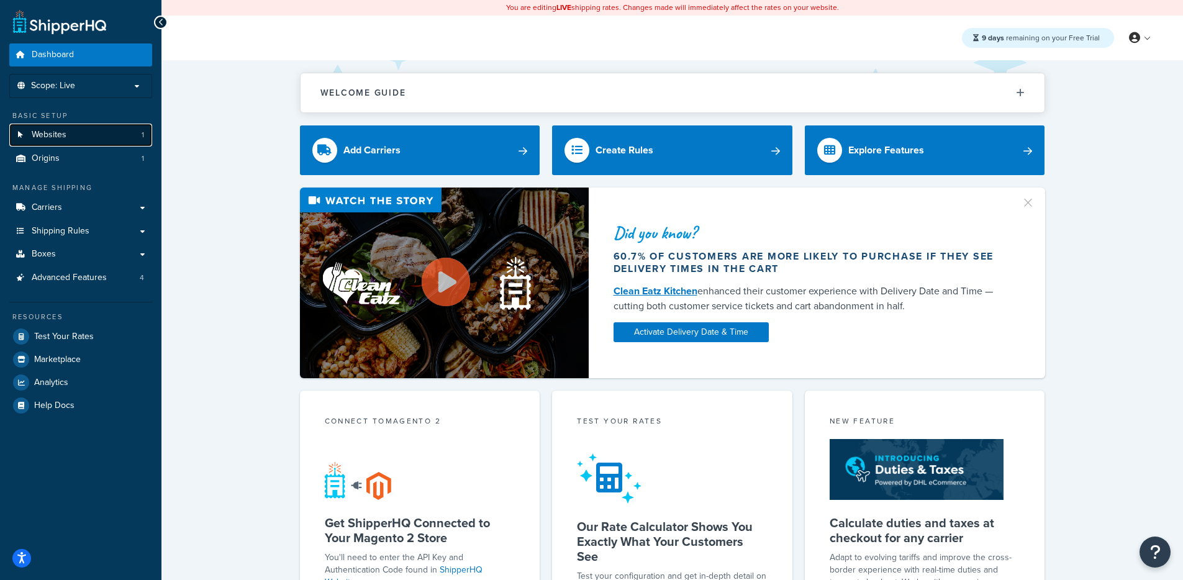
click at [86, 132] on link "Websites 1" at bounding box center [80, 135] width 143 height 23
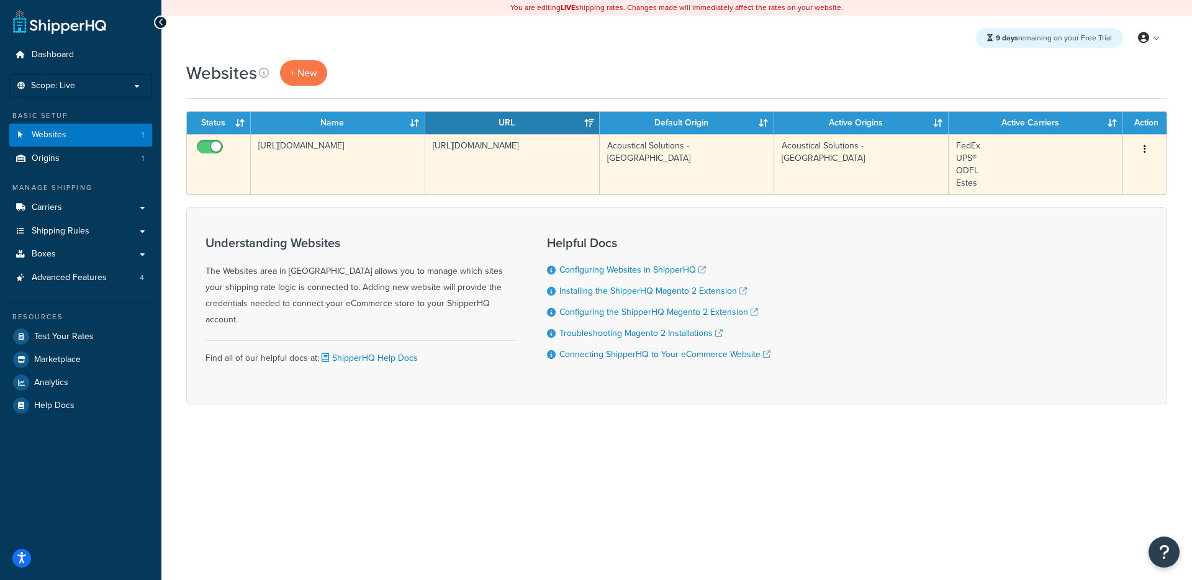
click at [347, 143] on td "[URL][DOMAIN_NAME]" at bounding box center [338, 164] width 174 height 60
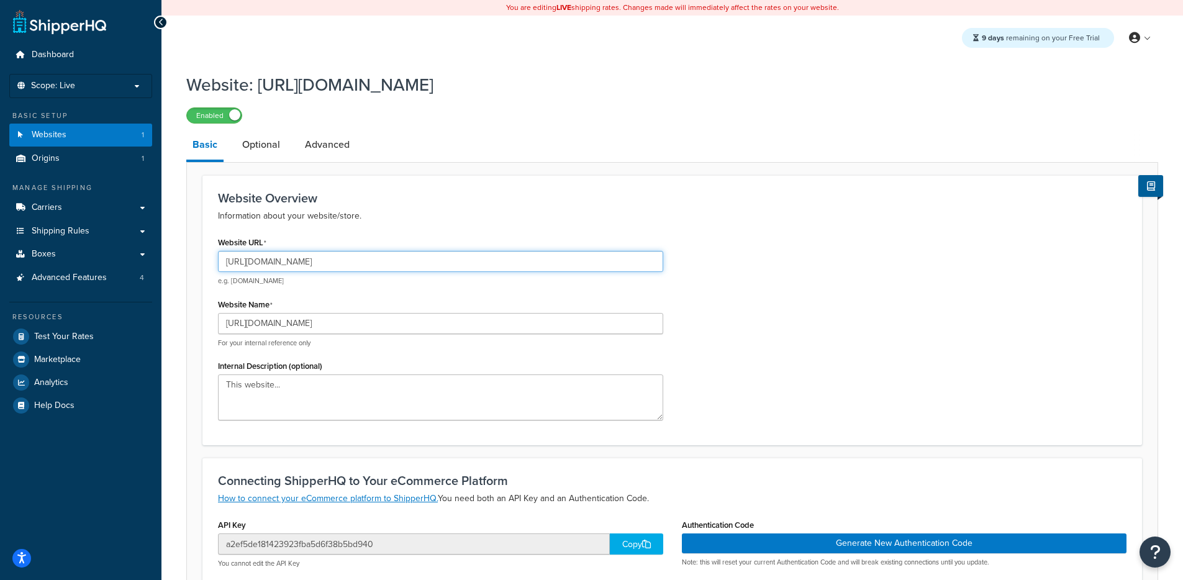
click at [289, 256] on input "[URL][DOMAIN_NAME]" at bounding box center [440, 261] width 445 height 21
click at [113, 83] on p "Scope: Live" at bounding box center [81, 86] width 132 height 11
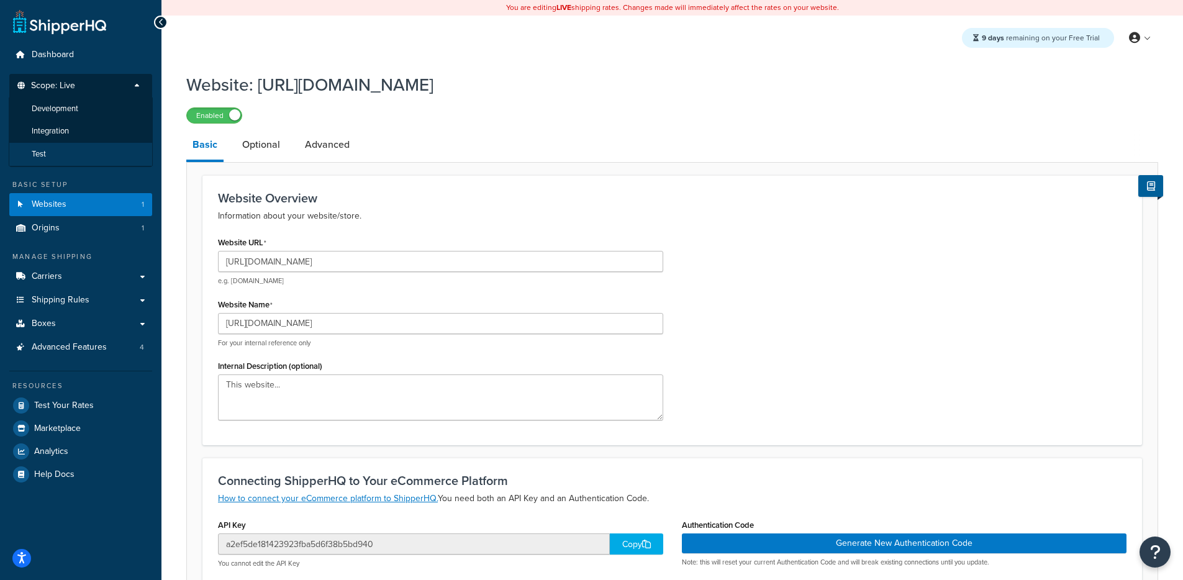
click at [74, 150] on li "Test" at bounding box center [81, 154] width 144 height 23
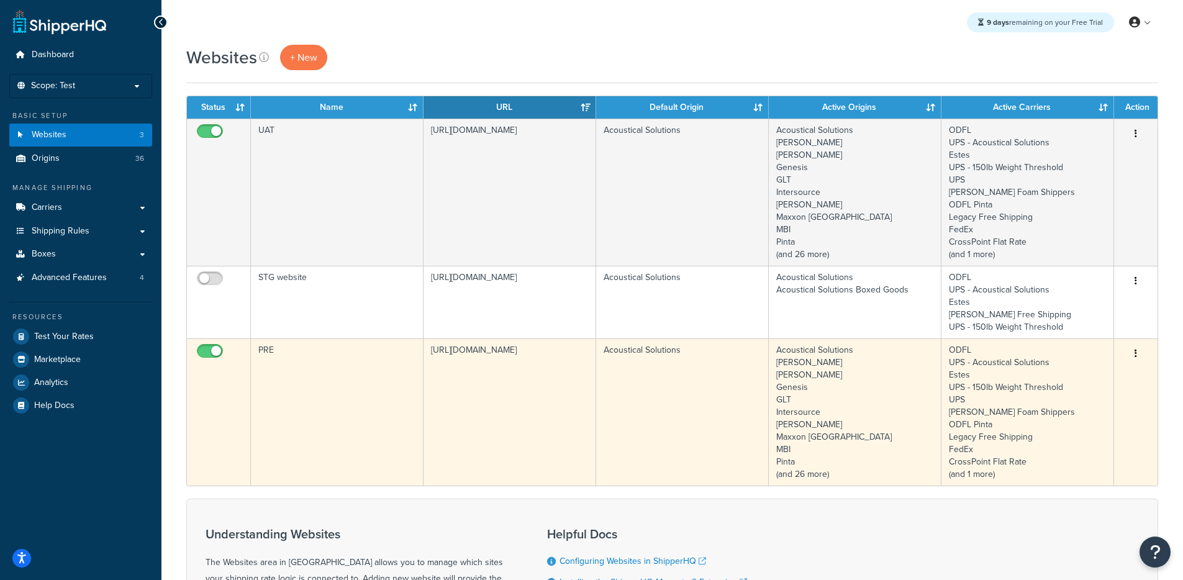
click at [536, 378] on td "[URL][DOMAIN_NAME]" at bounding box center [509, 411] width 173 height 147
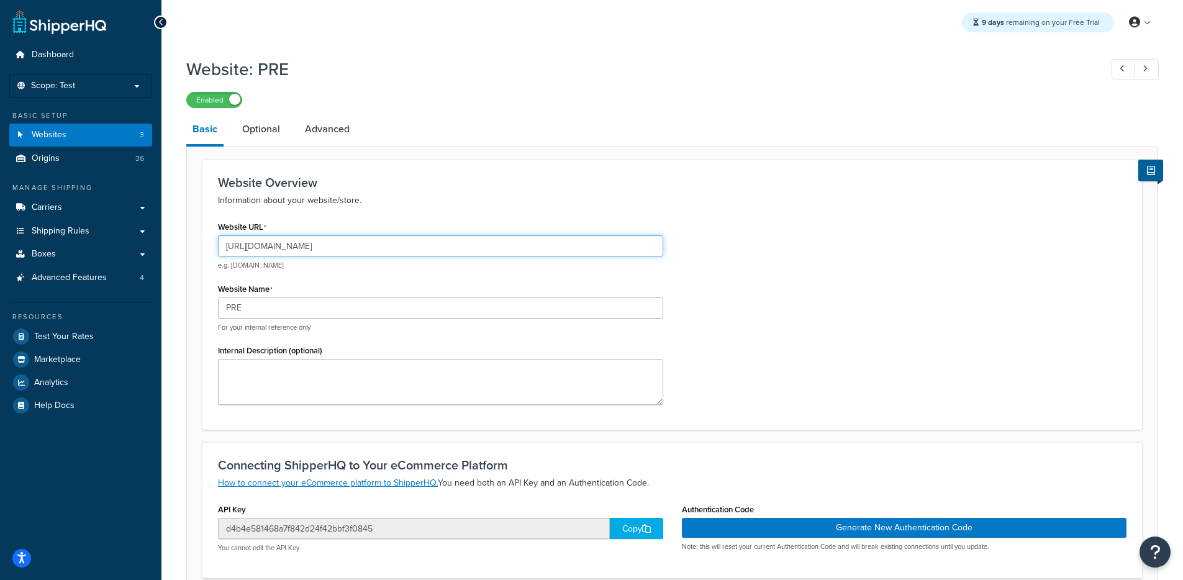
click at [371, 253] on input "https://acousticalsolutions.p.tomandco.uk/" at bounding box center [440, 245] width 445 height 21
click at [73, 50] on span "Dashboard" at bounding box center [53, 55] width 42 height 11
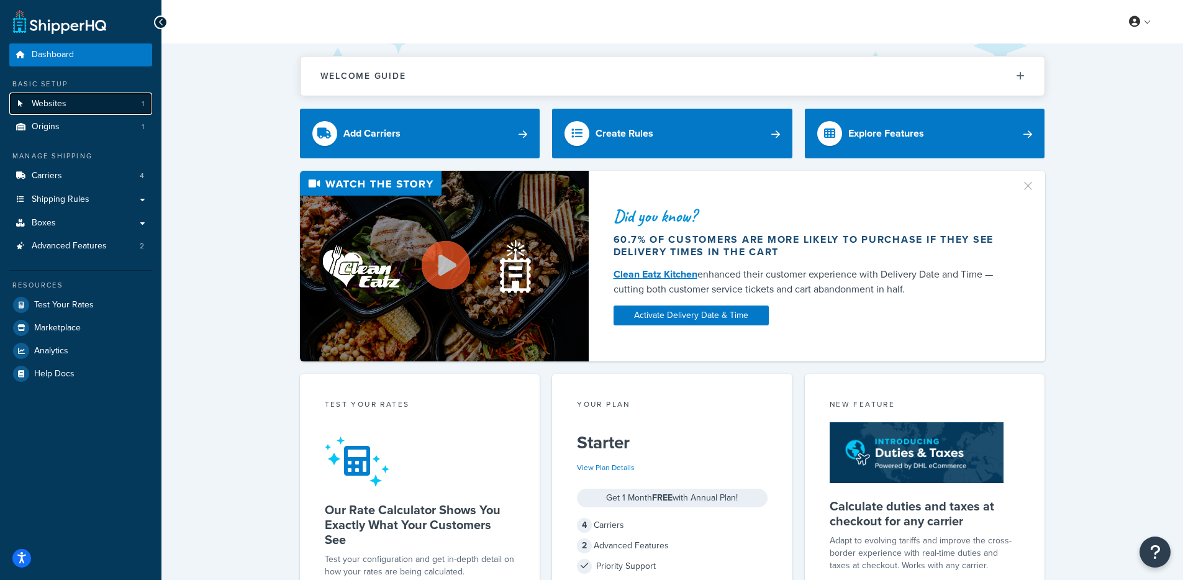
click at [60, 99] on span "Websites" at bounding box center [49, 104] width 35 height 11
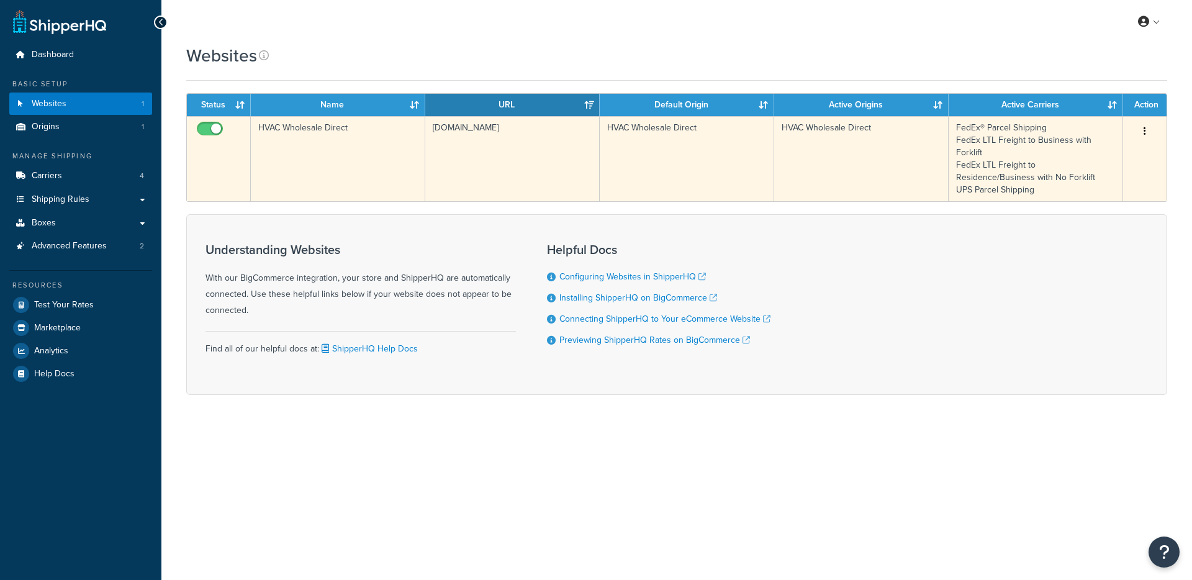
click at [375, 130] on td "HVAC Wholesale Direct" at bounding box center [338, 158] width 174 height 85
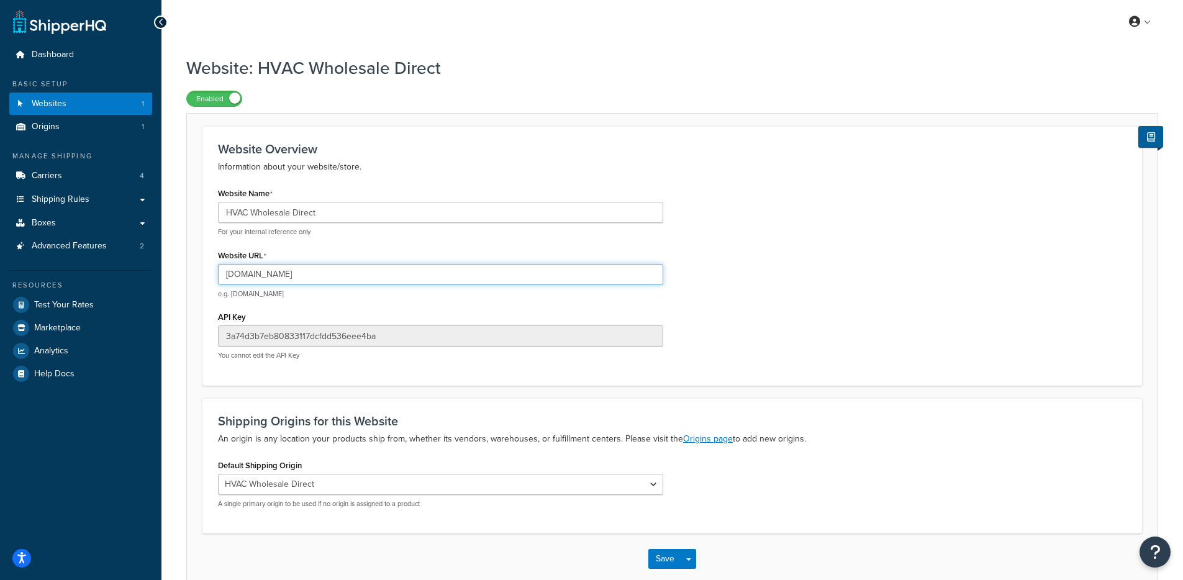
click at [306, 277] on input "[DOMAIN_NAME]" at bounding box center [440, 274] width 445 height 21
click at [309, 277] on input "[DOMAIN_NAME]" at bounding box center [440, 274] width 445 height 21
click at [361, 272] on input "[DOMAIN_NAME]" at bounding box center [440, 274] width 445 height 21
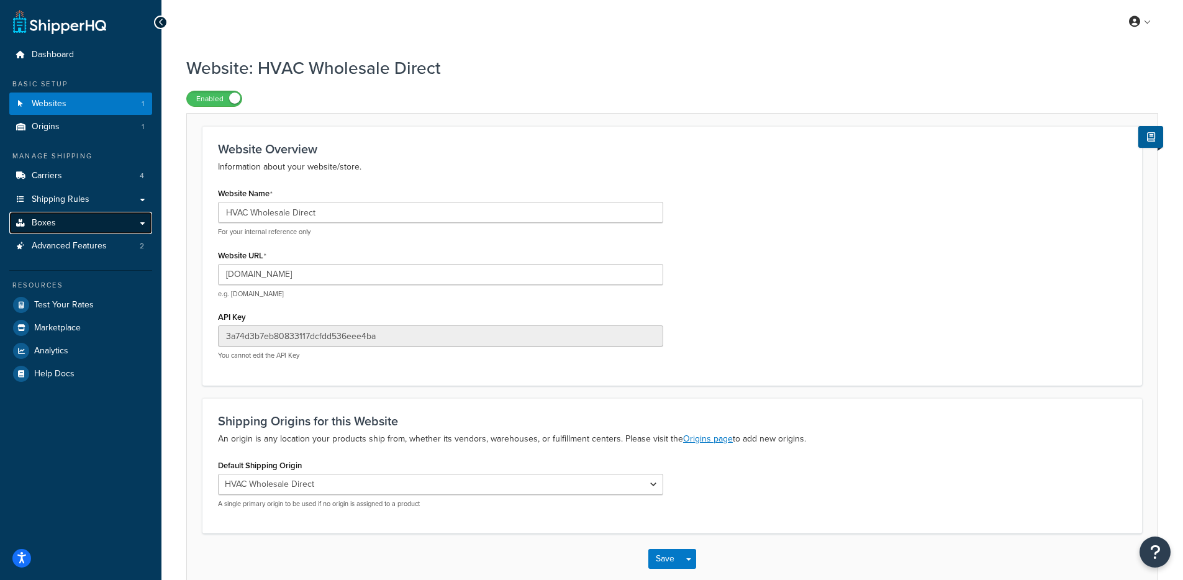
click at [60, 219] on link "Boxes" at bounding box center [80, 223] width 143 height 23
